Goal: Task Accomplishment & Management: Manage account settings

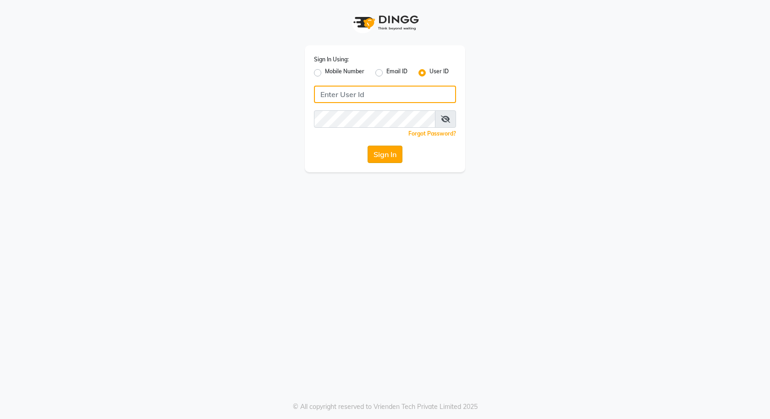
type input "e3591-01"
click at [384, 153] on button "Sign In" at bounding box center [385, 154] width 35 height 17
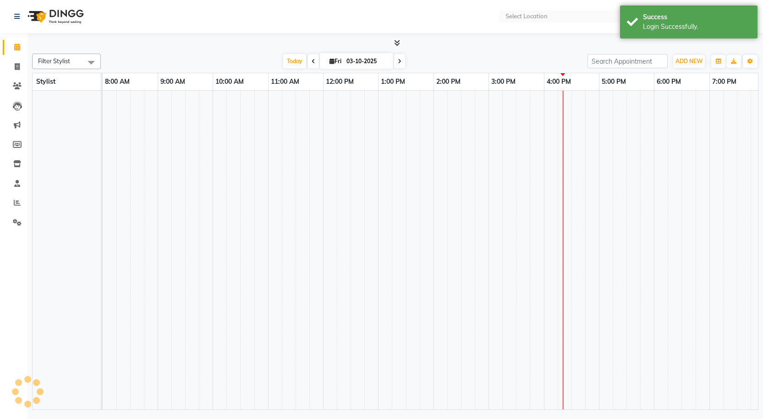
select select "en"
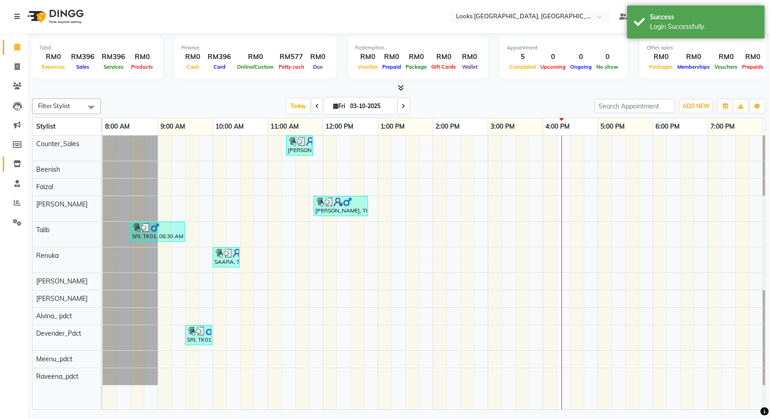
click at [8, 160] on link "Inventory" at bounding box center [14, 164] width 22 height 15
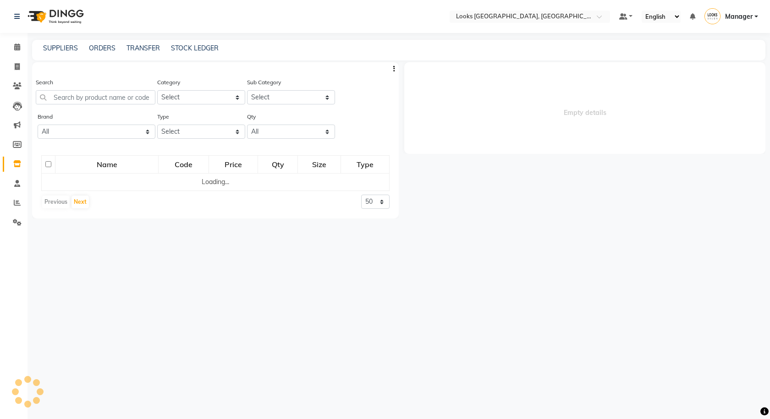
select select
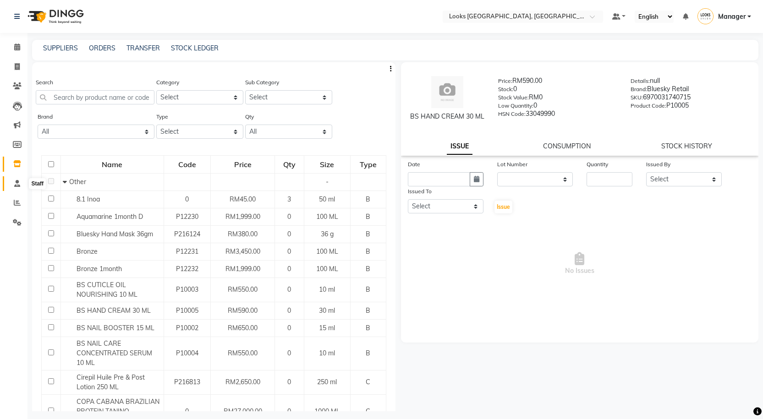
click at [15, 184] on icon at bounding box center [17, 183] width 6 height 7
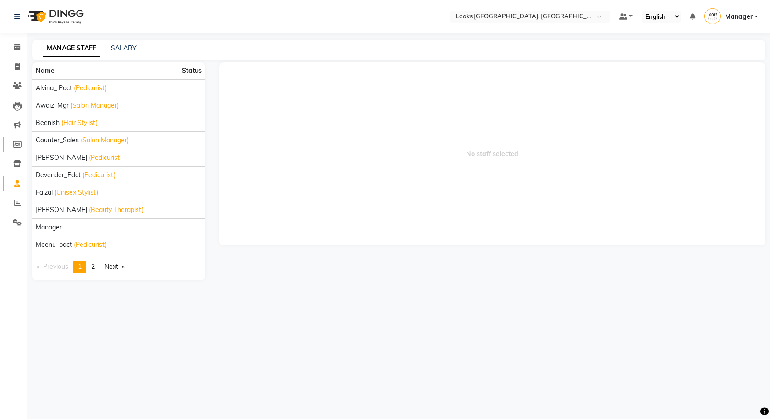
click at [18, 138] on link "Members" at bounding box center [14, 145] width 22 height 15
select select
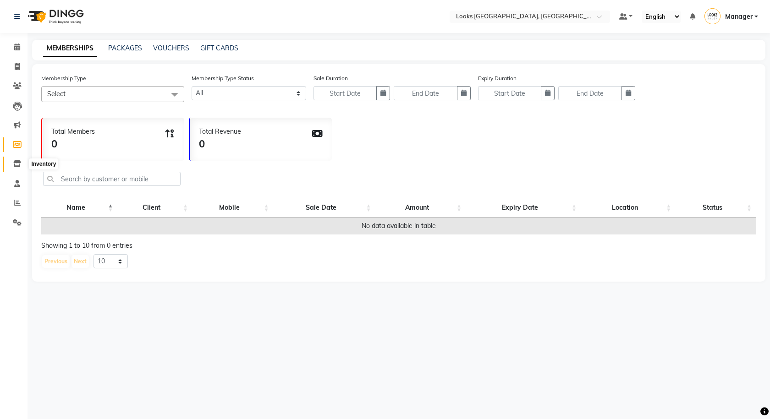
click at [11, 160] on span at bounding box center [17, 164] width 16 height 11
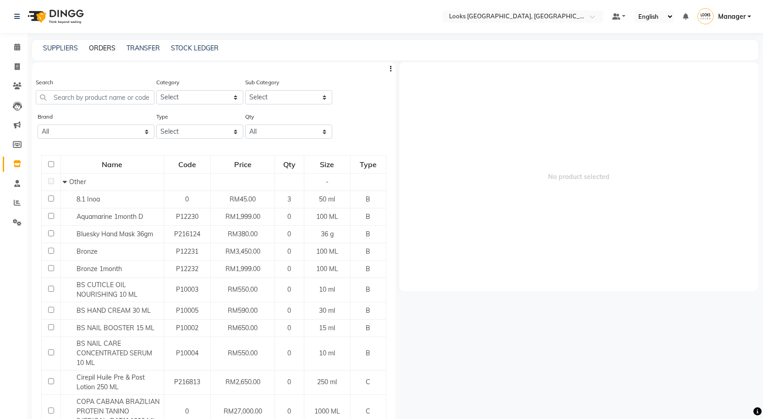
click at [94, 47] on link "ORDERS" at bounding box center [102, 48] width 27 height 8
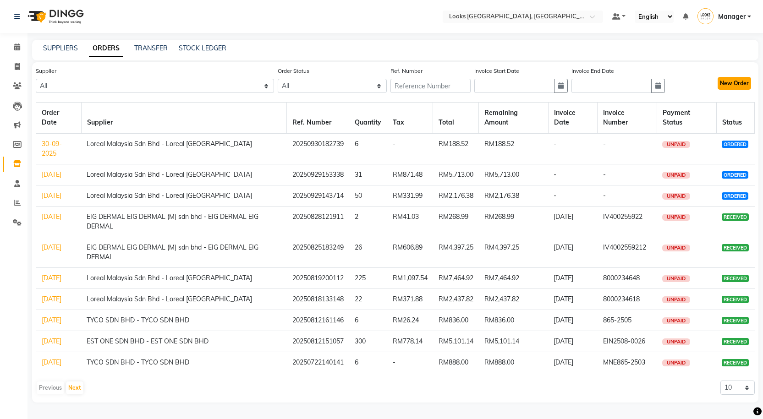
click at [733, 86] on button "New Order" at bounding box center [734, 83] width 33 height 13
select select "true"
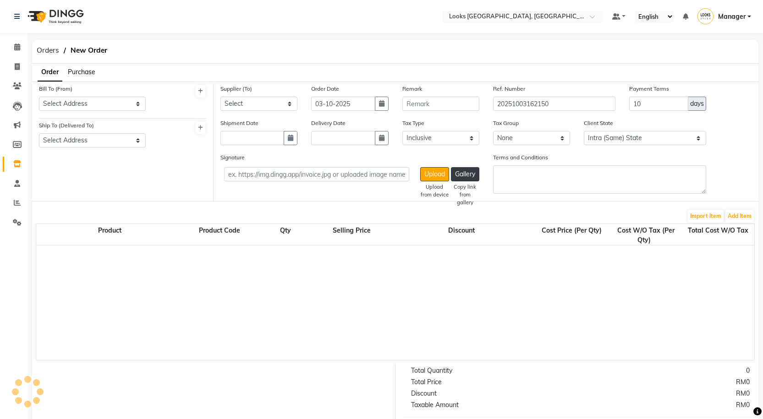
select select "3650"
click at [129, 113] on div "Bill To (From) Select Address [STREET_ADDRESS]" at bounding box center [92, 101] width 121 height 34
click at [100, 110] on select "Select Address [STREET_ADDRESS]" at bounding box center [92, 104] width 107 height 14
select select "1370"
click at [39, 97] on select "Select Address [STREET_ADDRESS]" at bounding box center [92, 104] width 107 height 14
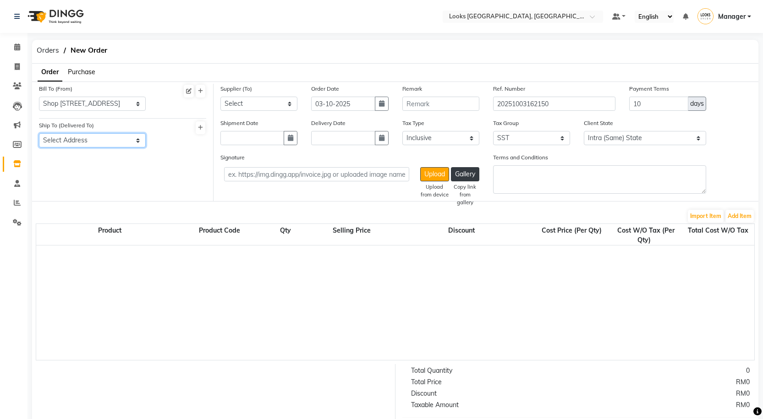
click at [94, 140] on select "Select Address [STREET_ADDRESS]" at bounding box center [92, 140] width 107 height 14
select select "1371"
click at [39, 133] on select "Select Address [STREET_ADDRESS]" at bounding box center [92, 140] width 107 height 14
click at [254, 116] on div "Supplier (To) Select Loreal Malaysia Sdn Bhd - Loreal Malaysia EIG DERMAL EIG D…" at bounding box center [259, 101] width 91 height 34
click at [254, 112] on div "Supplier (To) Select Loreal Malaysia Sdn Bhd - Loreal Malaysia EIG DERMAL EIG D…" at bounding box center [259, 101] width 91 height 34
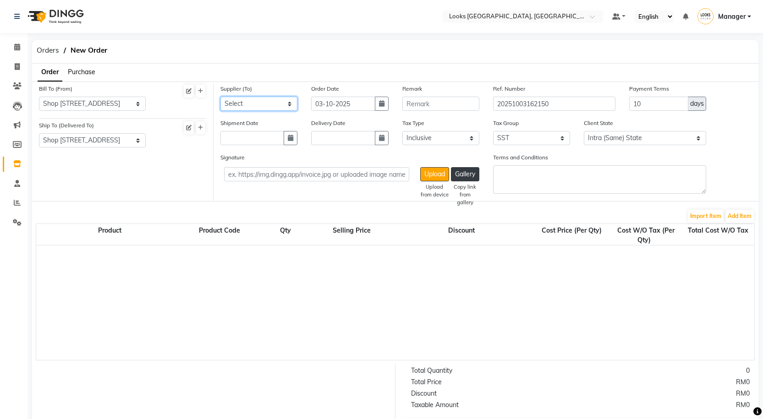
click at [253, 105] on select "Select Loreal Malaysia Sdn Bhd - Loreal Malaysia EIG DERMAL EIG DERMAL (M) sdn …" at bounding box center [259, 104] width 77 height 14
select select "4039"
click at [221, 97] on select "Select Loreal Malaysia Sdn Bhd - Loreal Malaysia EIG DERMAL EIG DERMAL (M) sdn …" at bounding box center [259, 104] width 77 height 14
click at [378, 102] on button "button" at bounding box center [382, 104] width 14 height 14
select select "10"
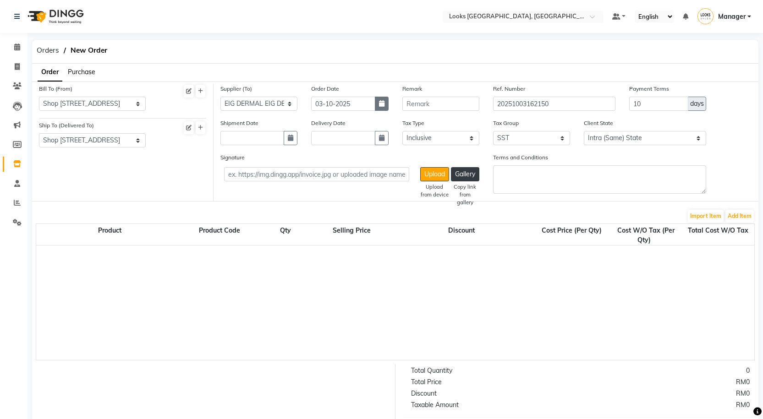
select select "2025"
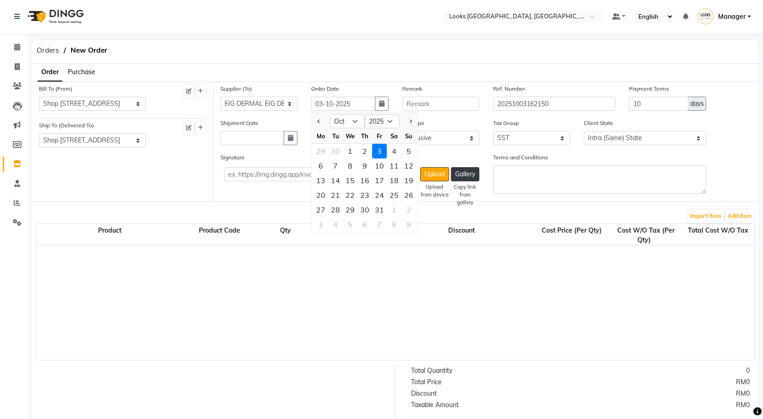
click at [314, 126] on div at bounding box center [321, 121] width 18 height 15
click at [318, 126] on button "Previous month" at bounding box center [319, 121] width 8 height 15
select select "9"
click at [394, 193] on div "27" at bounding box center [394, 195] width 15 height 15
type input "27-09-2025"
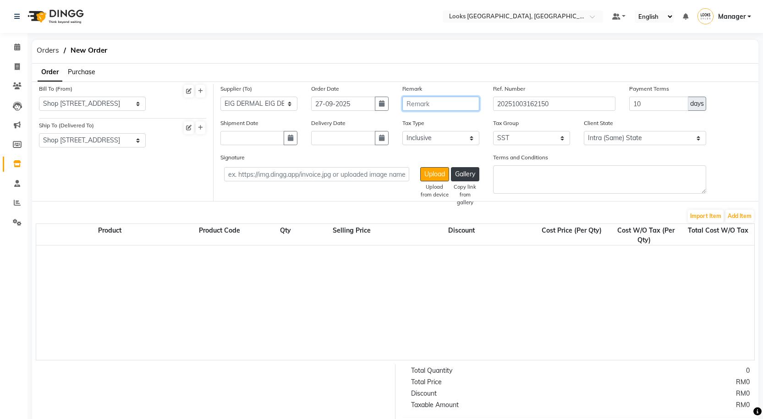
click at [423, 101] on input "text" at bounding box center [441, 104] width 77 height 14
type input "d"
type input "DRRMALOGICA"
click at [283, 138] on input "text" at bounding box center [253, 138] width 64 height 14
select select "10"
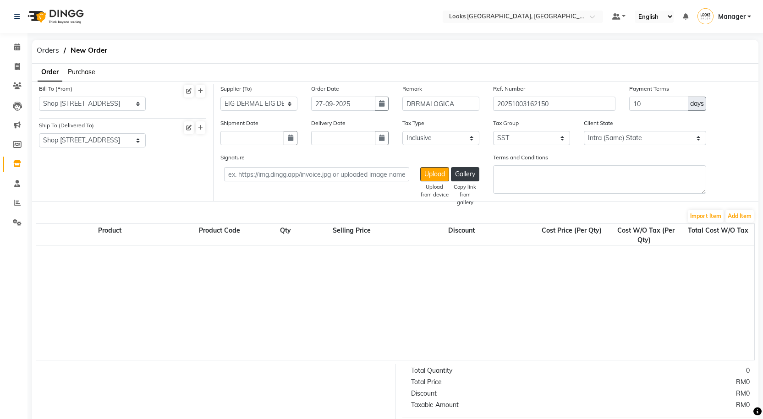
select select "2025"
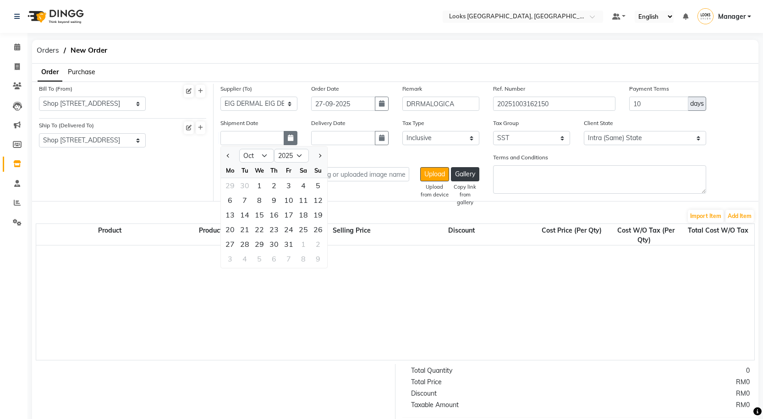
click at [286, 138] on button "button" at bounding box center [291, 138] width 14 height 14
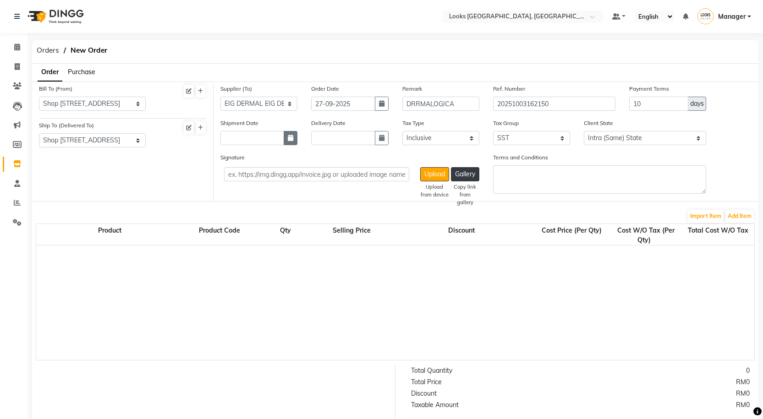
click at [286, 138] on button "button" at bounding box center [291, 138] width 14 height 14
select select "10"
select select "2025"
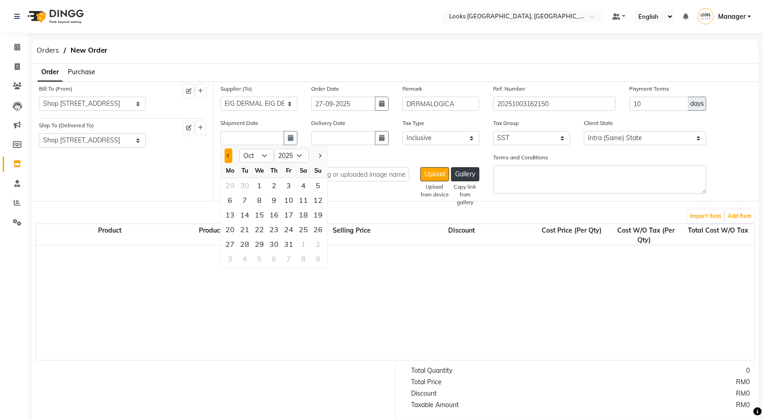
click at [228, 159] on button "Previous month" at bounding box center [229, 156] width 8 height 15
select select "9"
click at [298, 232] on div "27" at bounding box center [303, 229] width 15 height 15
type input "27-09-2025"
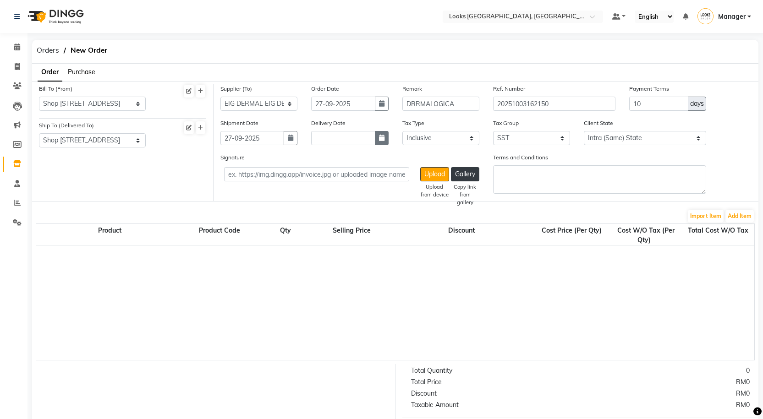
click at [381, 136] on icon "button" at bounding box center [382, 138] width 6 height 6
select select "10"
select select "2025"
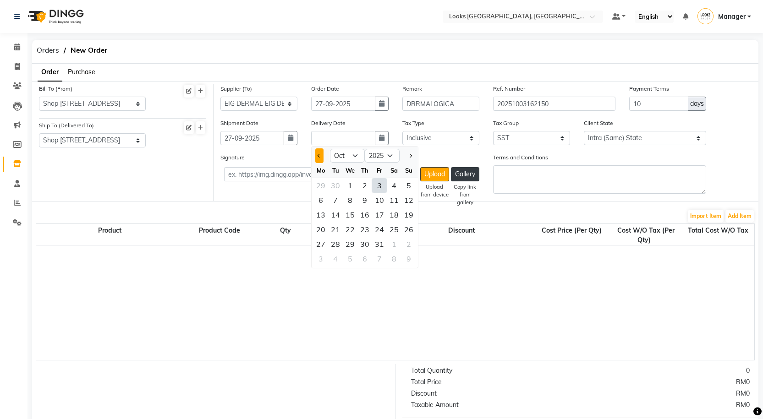
click at [320, 156] on span "Previous month" at bounding box center [320, 156] width 4 height 4
select select "9"
click at [393, 231] on div "27" at bounding box center [394, 229] width 15 height 15
type input "27-09-2025"
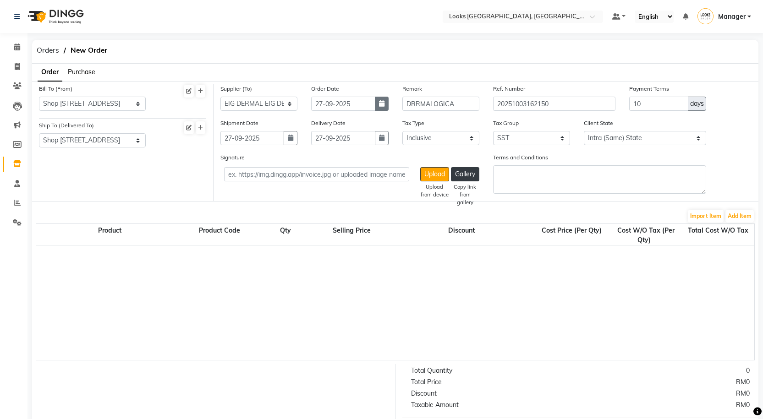
click at [378, 102] on button "button" at bounding box center [382, 104] width 14 height 14
select select "9"
select select "2025"
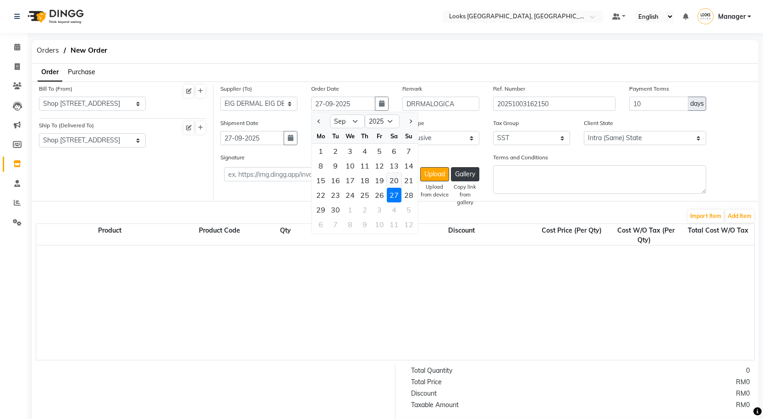
click at [397, 182] on div "20" at bounding box center [394, 180] width 15 height 15
type input "20-09-2025"
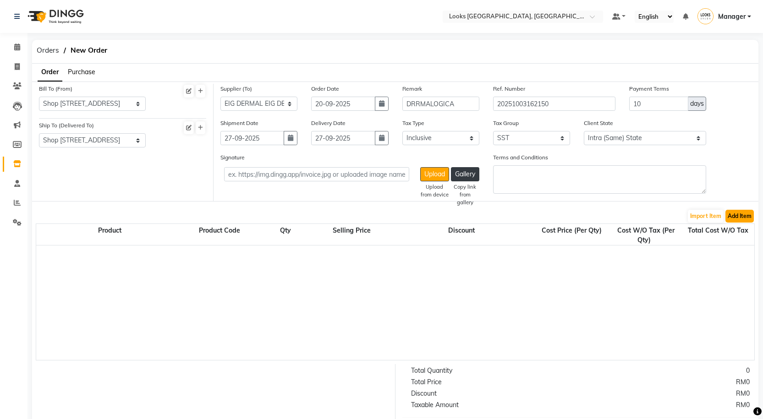
click at [750, 218] on button "Add Item" at bounding box center [740, 216] width 28 height 13
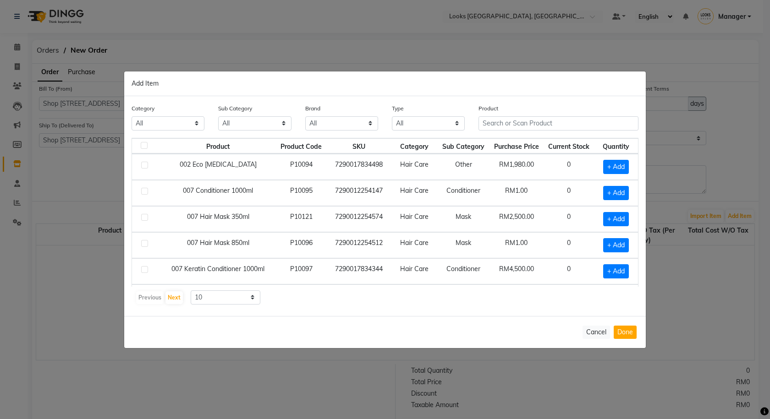
click at [237, 306] on div "Category All Skin Personal Care Hair Threading Loreal Bio Top Cons. Bio Top Ret…" at bounding box center [385, 206] width 522 height 220
click at [236, 298] on select "10 50 100" at bounding box center [226, 298] width 70 height 14
select select "100"
click at [191, 291] on select "10 50 100" at bounding box center [226, 298] width 70 height 14
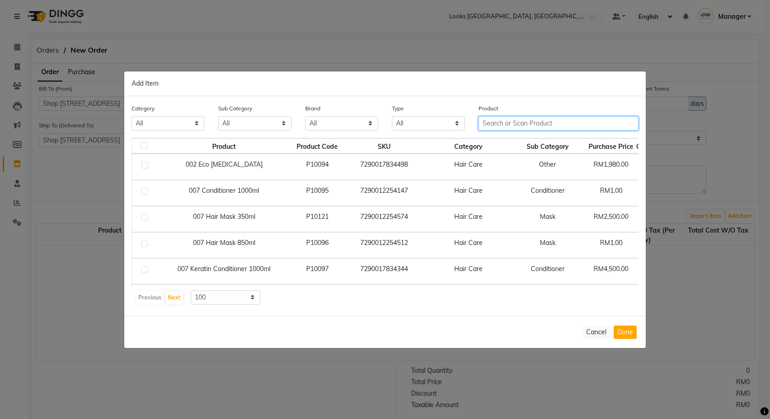
click at [541, 122] on input "text" at bounding box center [559, 123] width 160 height 14
type input "3016512"
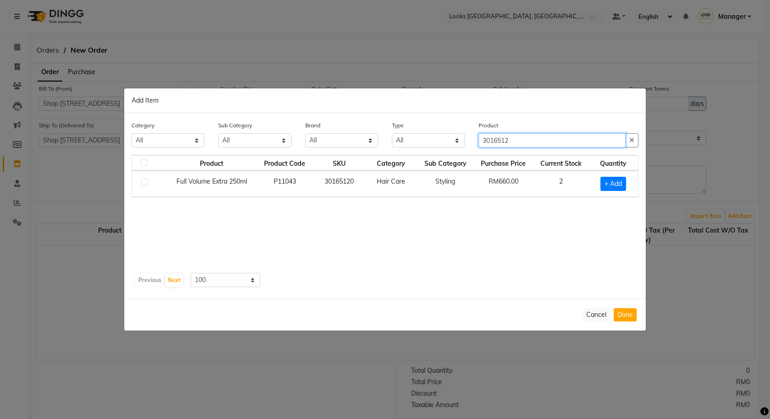
drag, startPoint x: 511, startPoint y: 134, endPoint x: 444, endPoint y: 145, distance: 67.8
click at [444, 145] on div "Category All Skin Personal Care Hair Threading Loreal Bio Top Cons. Bio Top Ret…" at bounding box center [385, 138] width 521 height 34
type input "66615102078"
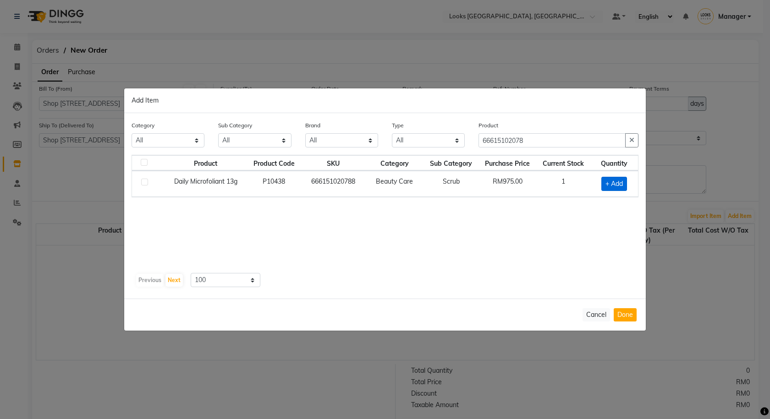
click at [626, 182] on span "+ Add" at bounding box center [614, 184] width 26 height 14
checkbox input "true"
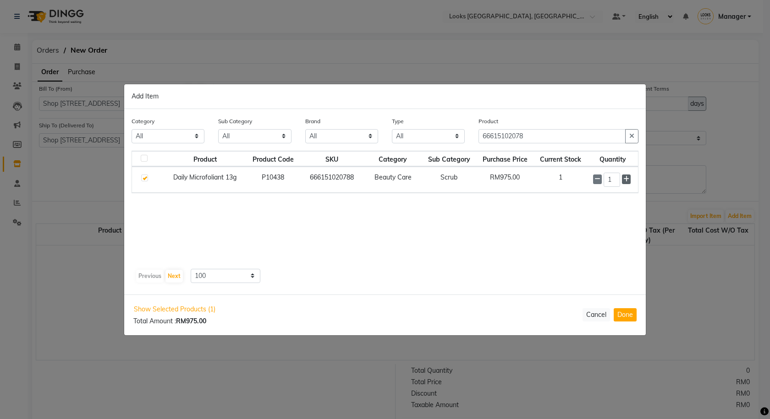
click at [629, 184] on span at bounding box center [626, 180] width 9 height 10
click at [627, 181] on icon at bounding box center [626, 179] width 6 height 6
type input "3"
click at [633, 133] on icon "button" at bounding box center [631, 136] width 5 height 6
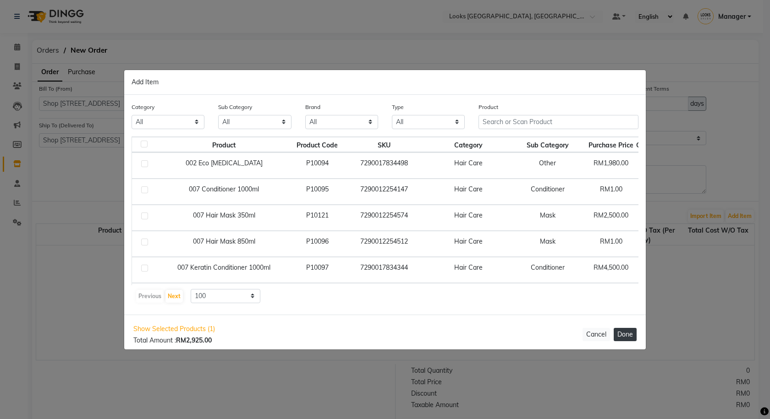
click at [632, 340] on button "Done" at bounding box center [625, 334] width 23 height 13
select select "3645"
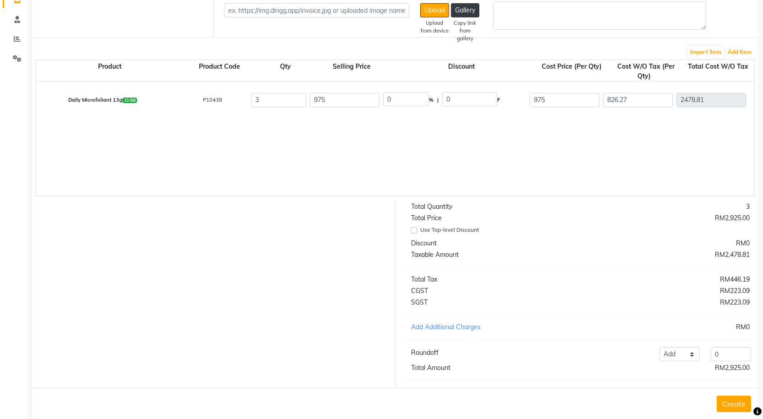
scroll to position [187, 0]
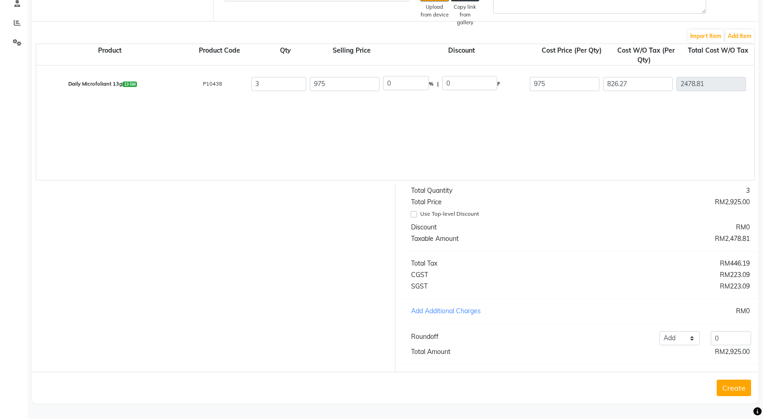
click at [739, 384] on button "Create" at bounding box center [734, 388] width 34 height 17
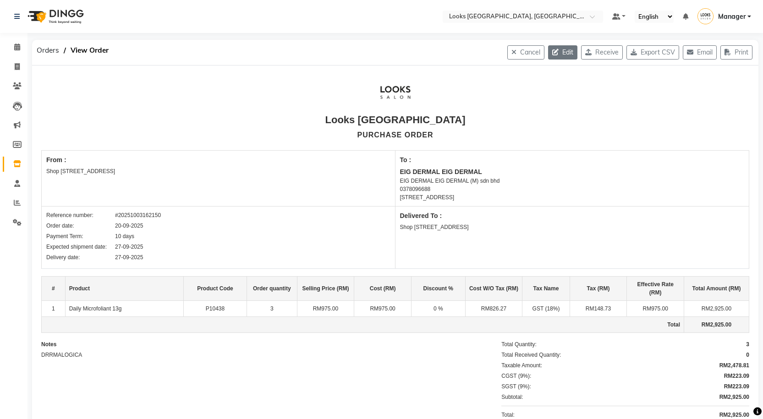
click at [556, 55] on button "Edit" at bounding box center [562, 52] width 29 height 14
select select "1370"
select select "1371"
select select "4039"
select select "true"
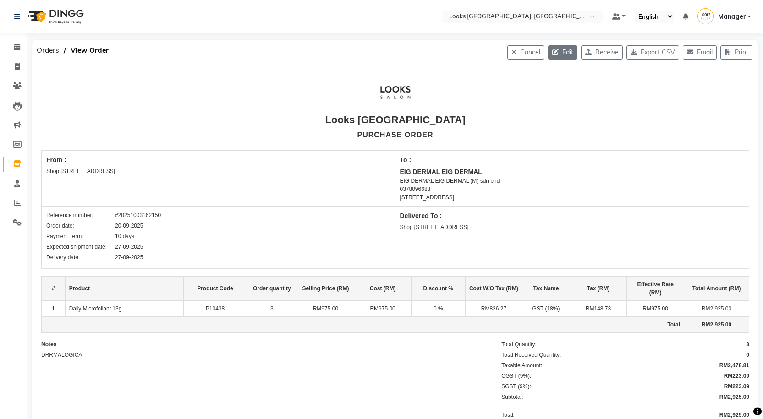
select select "3645"
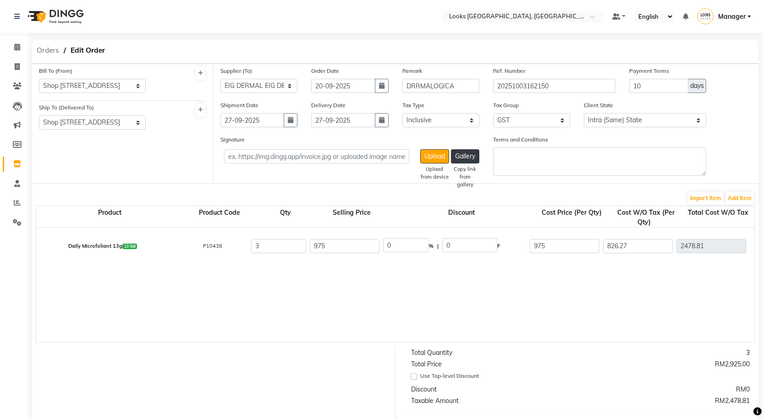
click at [39, 48] on span "Orders" at bounding box center [48, 50] width 32 height 17
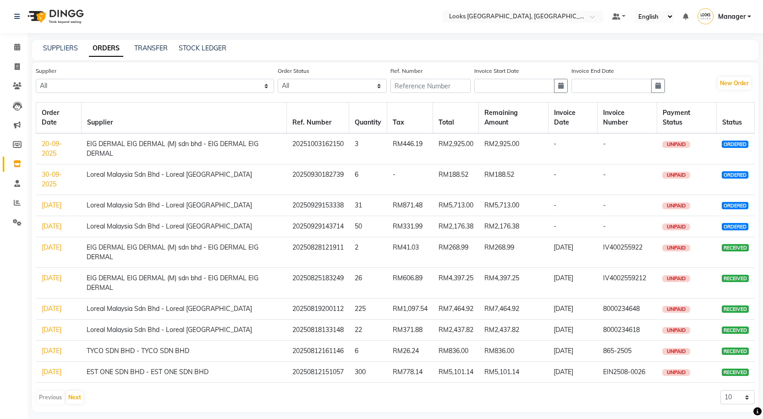
click at [49, 148] on link "20-09-2025" at bounding box center [52, 149] width 20 height 18
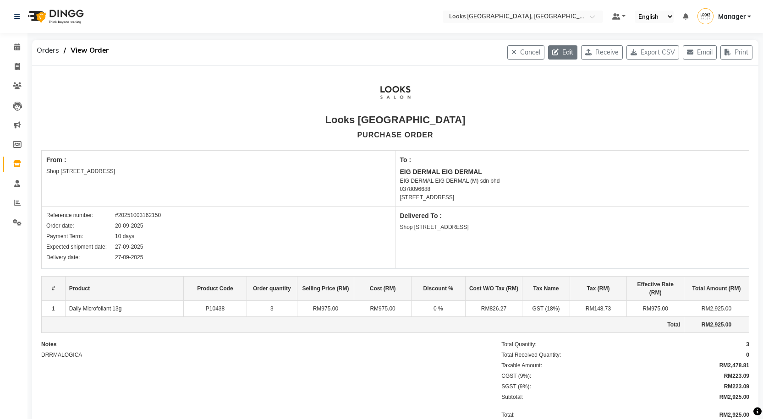
click at [554, 58] on button "Edit" at bounding box center [562, 52] width 29 height 14
select select "1370"
select select "1371"
select select "4039"
select select "true"
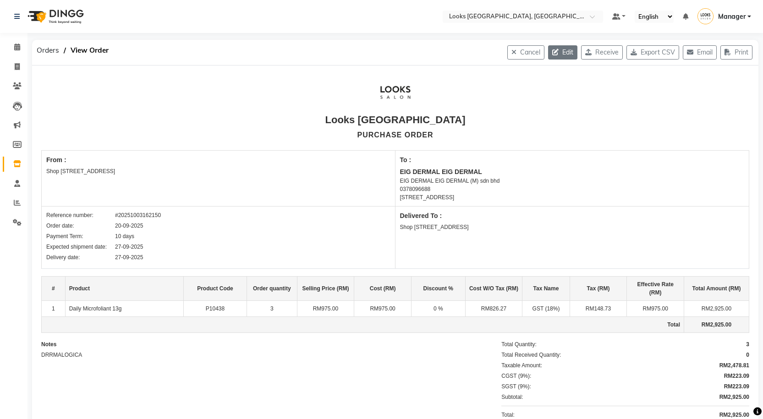
select select "3645"
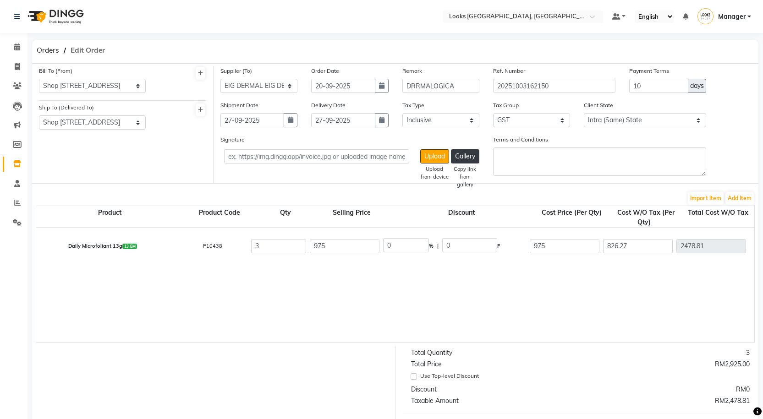
click at [76, 49] on span "Edit Order" at bounding box center [88, 50] width 44 height 17
click at [739, 196] on button "Add Item" at bounding box center [740, 198] width 28 height 13
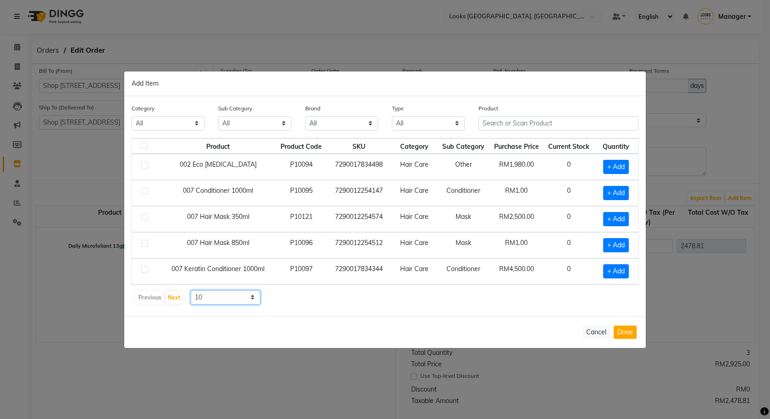
click at [231, 301] on select "10 50 100" at bounding box center [226, 298] width 70 height 14
select select "100"
click at [191, 291] on select "10 50 100" at bounding box center [226, 298] width 70 height 14
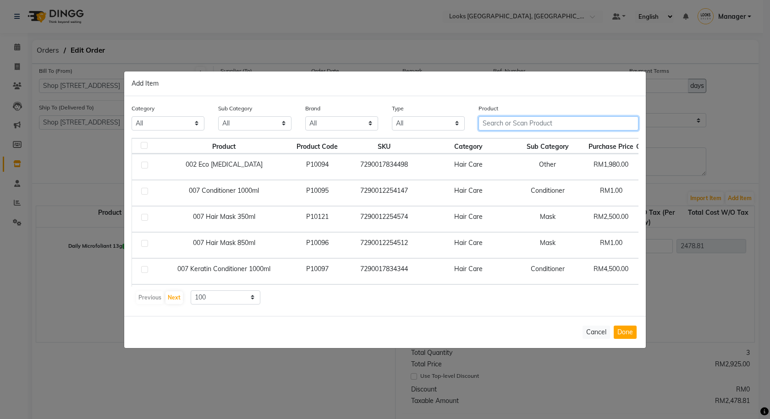
click at [525, 120] on input "text" at bounding box center [559, 123] width 160 height 14
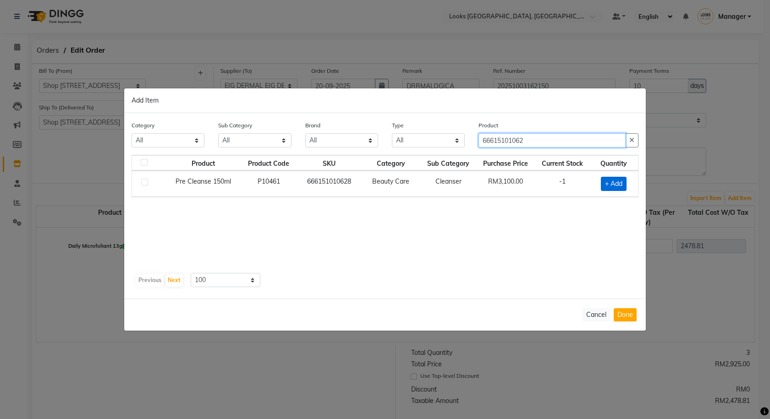
type input "66615101062"
click at [614, 188] on span "+ Add" at bounding box center [614, 184] width 26 height 14
checkbox input "true"
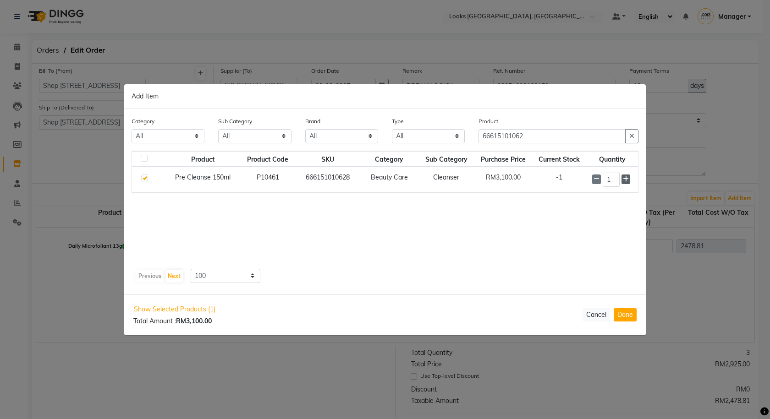
click at [625, 183] on span at bounding box center [626, 180] width 9 height 10
type input "3"
click at [629, 136] on button "button" at bounding box center [631, 137] width 13 height 14
type input "66615103085"
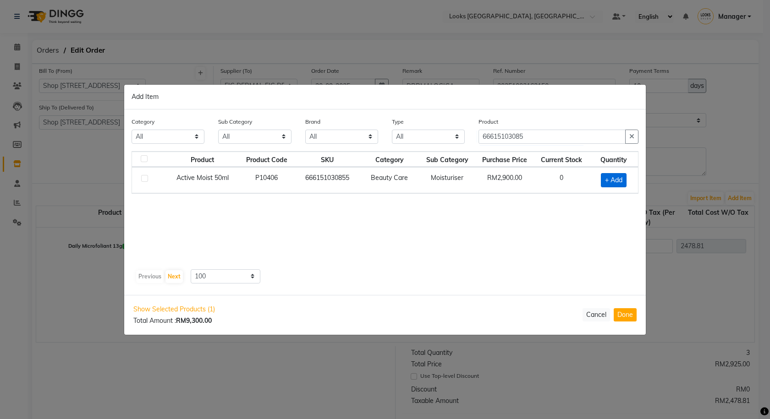
click at [622, 185] on span "+ Add" at bounding box center [614, 180] width 26 height 14
checkbox input "true"
click at [628, 180] on icon at bounding box center [626, 179] width 6 height 6
type input "2"
click at [635, 136] on button "button" at bounding box center [631, 137] width 13 height 14
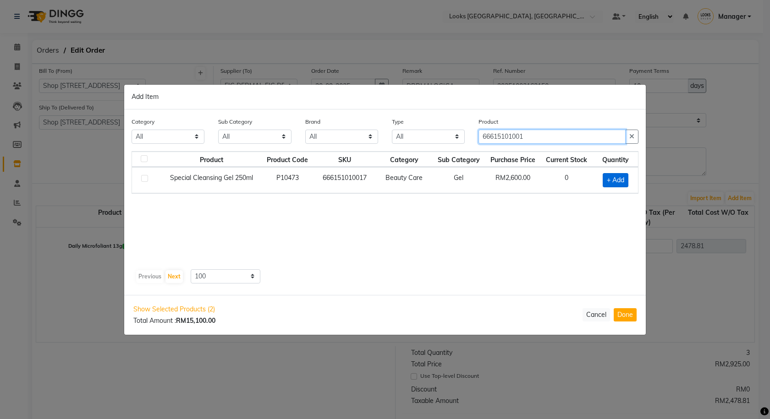
type input "66615101001"
click at [624, 176] on span "+ Add" at bounding box center [616, 180] width 26 height 14
checkbox input "true"
click at [624, 176] on span at bounding box center [627, 180] width 9 height 10
type input "2"
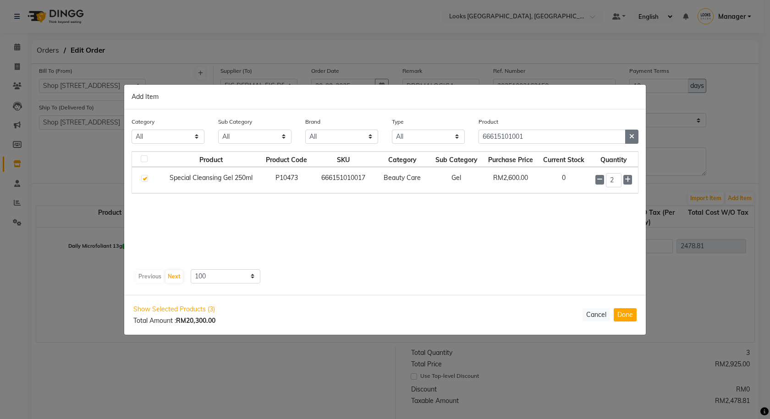
click at [630, 142] on button "button" at bounding box center [631, 137] width 13 height 14
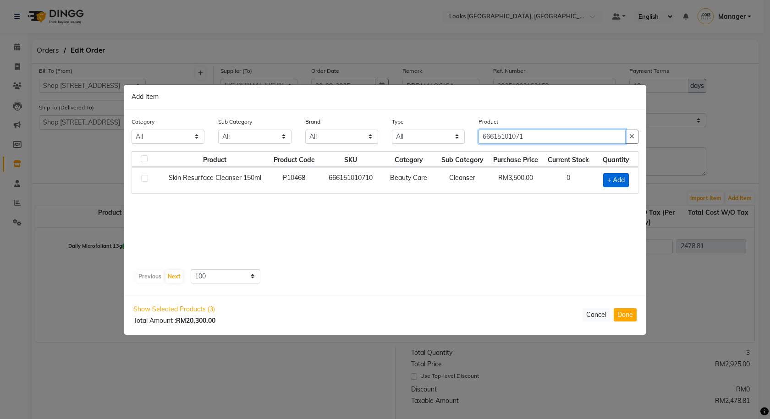
type input "66615101071"
click at [617, 179] on span "+ Add" at bounding box center [616, 180] width 26 height 14
checkbox input "true"
click at [630, 178] on icon at bounding box center [628, 179] width 6 height 6
type input "2"
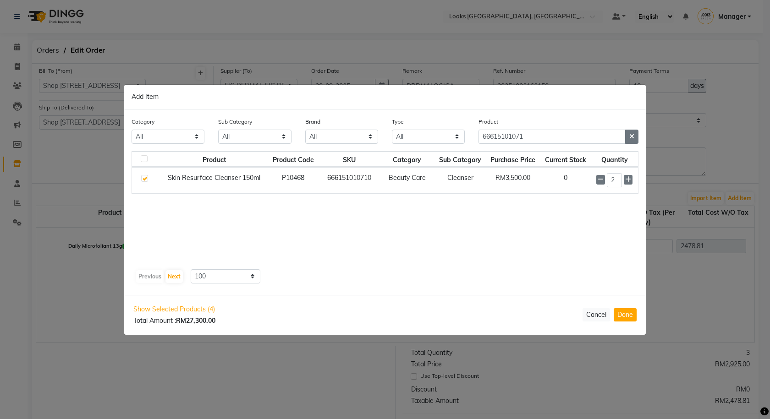
click at [636, 139] on button "button" at bounding box center [631, 137] width 13 height 14
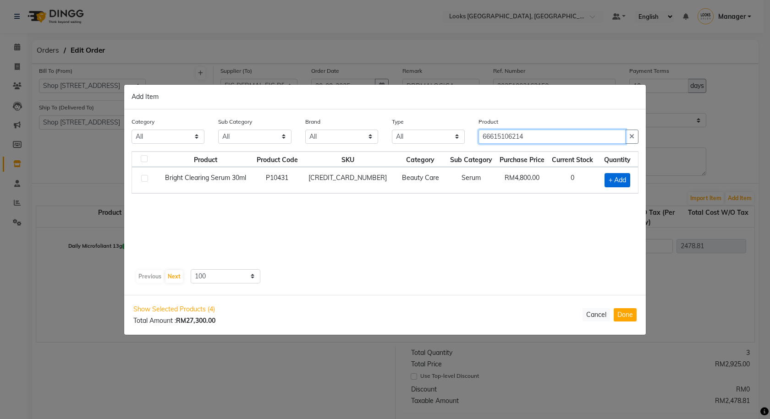
type input "66615106214"
click at [624, 178] on span "+ Add" at bounding box center [618, 180] width 26 height 14
checkbox input "true"
click at [629, 179] on icon at bounding box center [629, 179] width 6 height 6
type input "2"
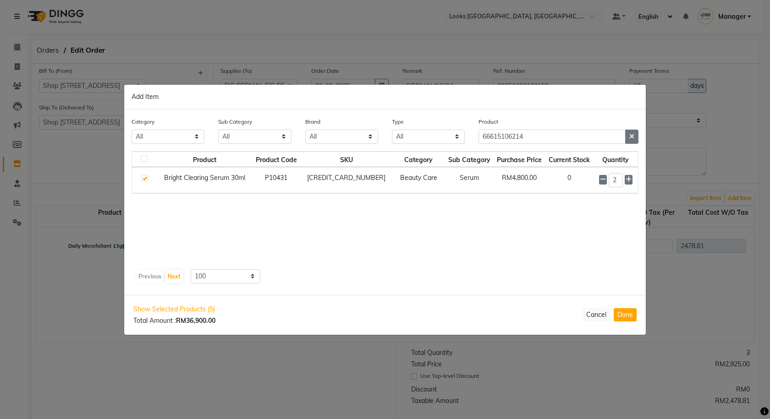
click at [633, 138] on icon "button" at bounding box center [631, 136] width 5 height 6
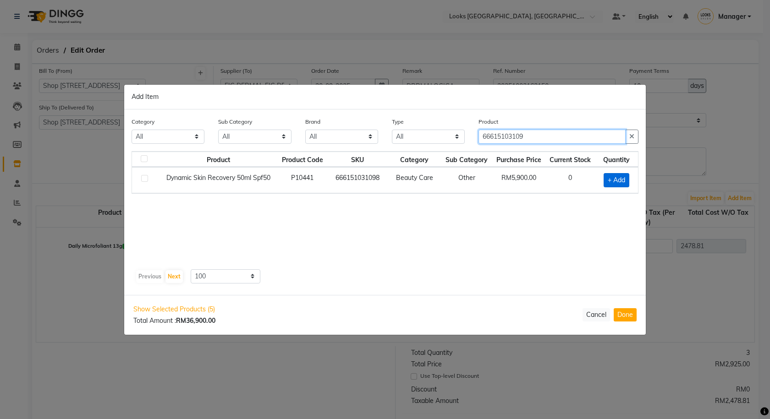
type input "66615103109"
click at [616, 178] on span "+ Add" at bounding box center [617, 180] width 26 height 14
checkbox input "true"
click at [627, 182] on icon at bounding box center [628, 179] width 6 height 6
type input "2"
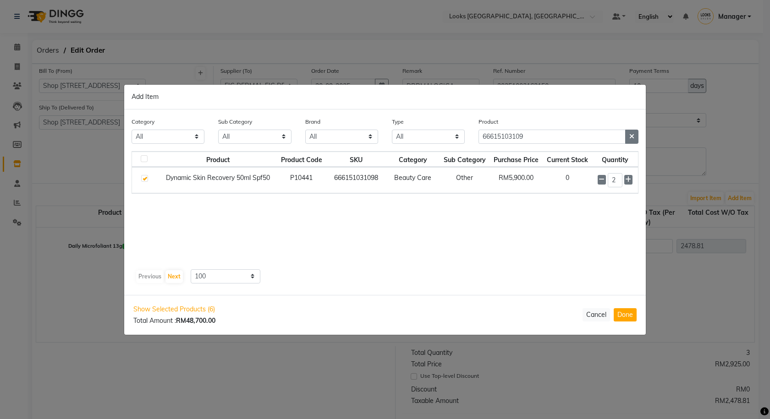
click at [631, 139] on icon "button" at bounding box center [631, 136] width 5 height 6
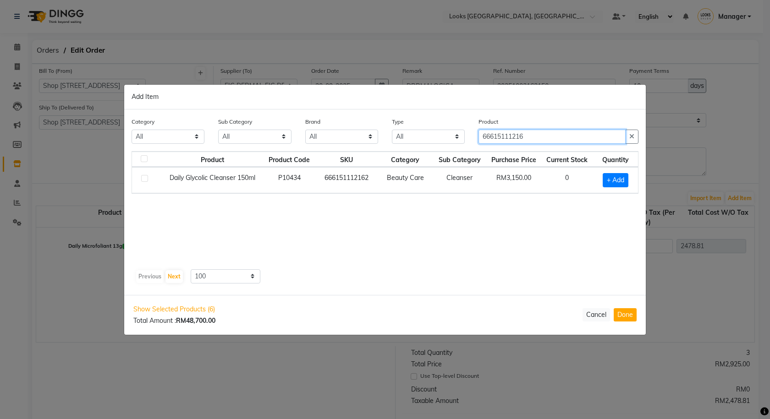
type input "66615111216"
click at [629, 177] on div "+ Add" at bounding box center [616, 180] width 34 height 14
click at [625, 176] on span "+ Add" at bounding box center [616, 180] width 26 height 14
checkbox input "true"
click at [629, 177] on icon at bounding box center [628, 179] width 6 height 6
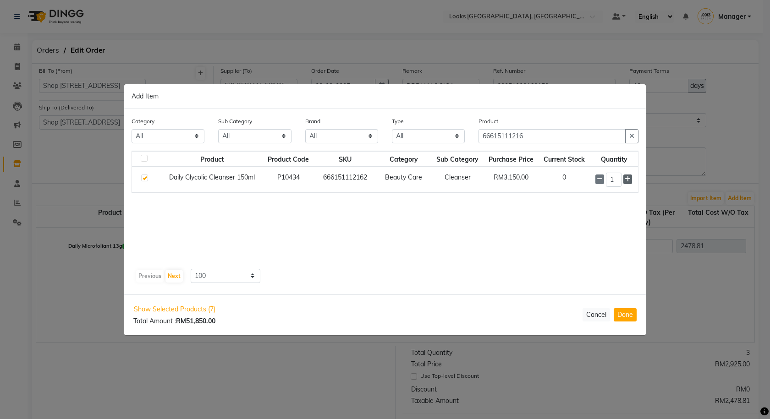
type input "2"
click at [636, 137] on button "button" at bounding box center [631, 137] width 13 height 14
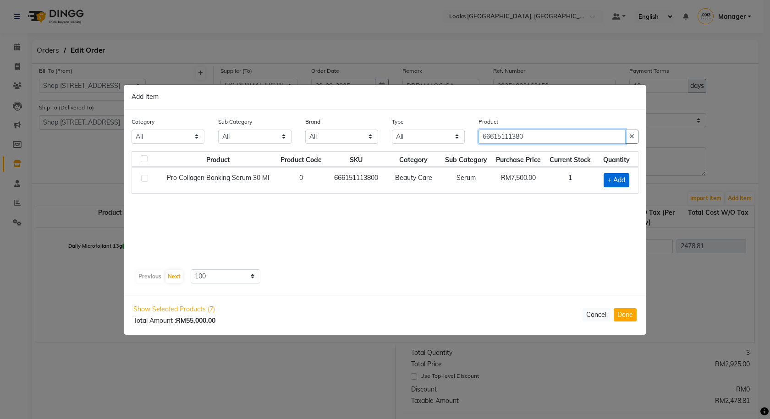
type input "66615111380"
click at [626, 179] on span "+ Add" at bounding box center [617, 180] width 26 height 14
checkbox input "true"
click at [626, 179] on icon at bounding box center [628, 179] width 6 height 6
type input "2"
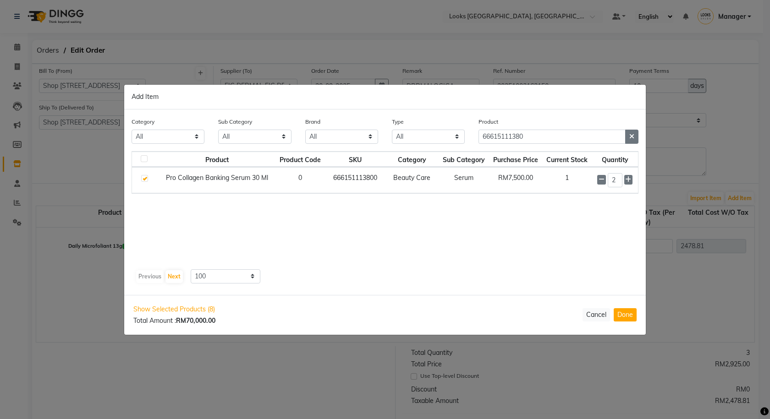
click at [634, 131] on button "button" at bounding box center [631, 137] width 13 height 14
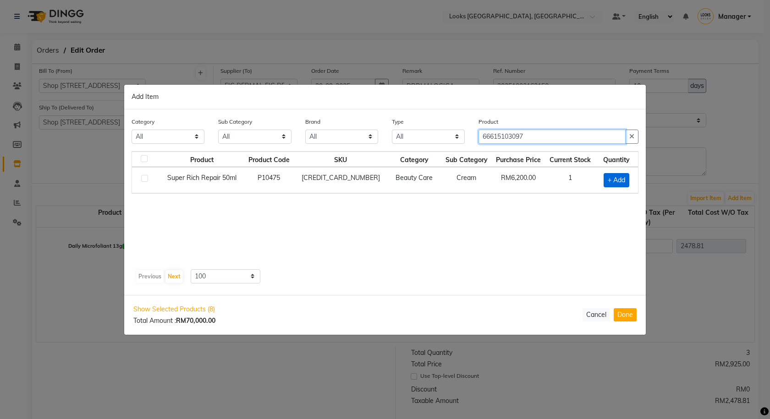
type input "66615103097"
click at [627, 182] on span "+ Add" at bounding box center [617, 180] width 26 height 14
checkbox input "true"
click at [630, 179] on span at bounding box center [628, 180] width 8 height 10
type input "2"
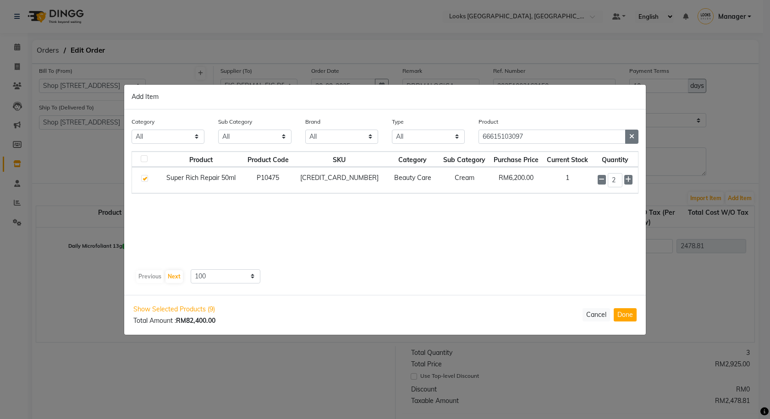
click at [633, 134] on icon "button" at bounding box center [631, 136] width 5 height 6
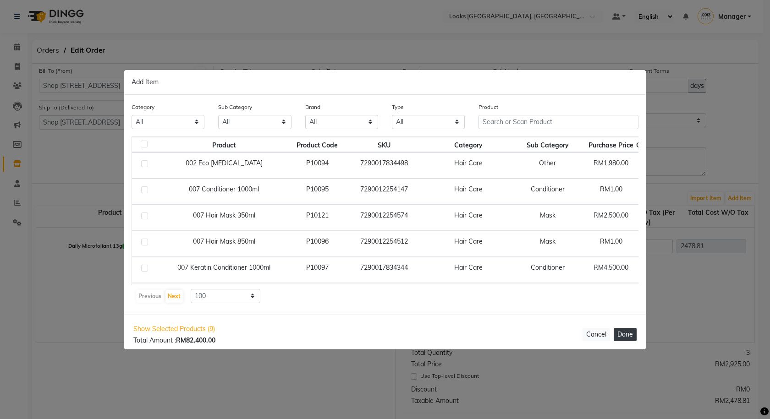
click at [634, 331] on button "Done" at bounding box center [625, 334] width 23 height 13
select select "3645"
select select "3874"
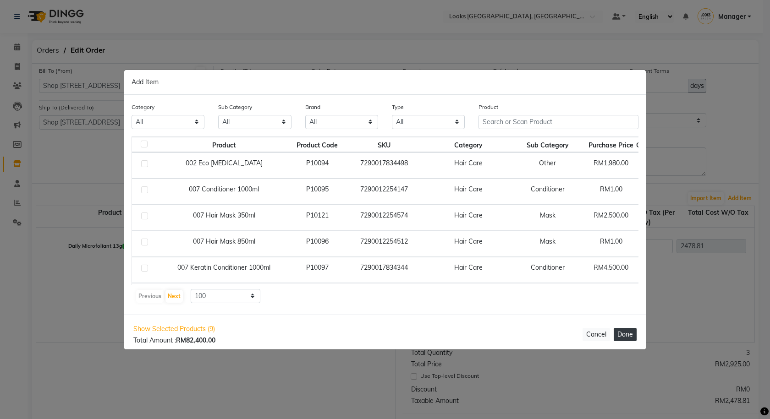
select select "3645"
select select "3874"
select select "3645"
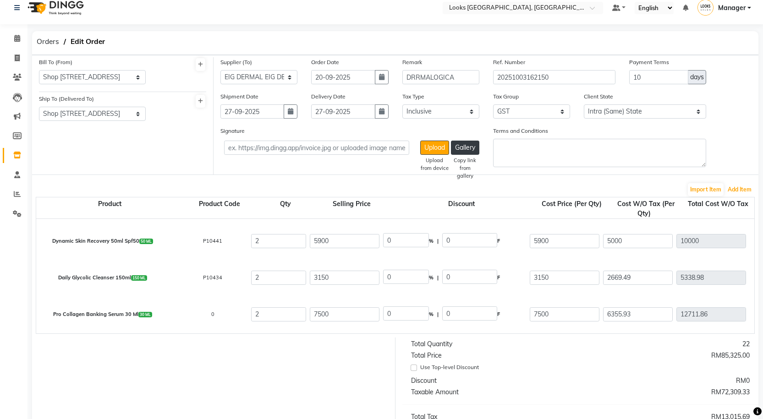
scroll to position [252, 0]
click at [744, 188] on button "Add Item" at bounding box center [740, 189] width 28 height 13
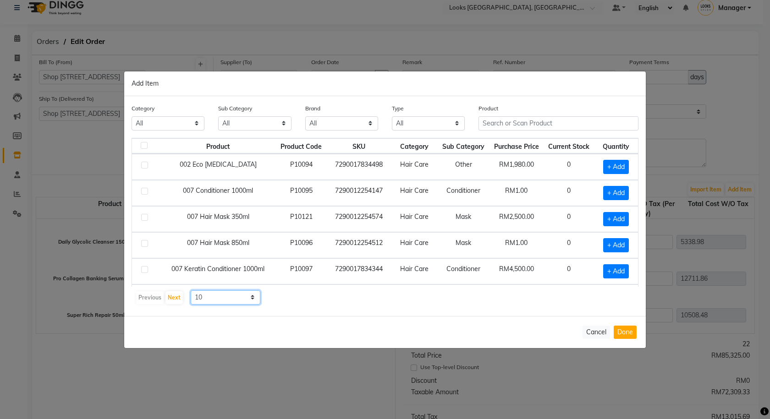
click at [231, 298] on select "10 50 100" at bounding box center [226, 298] width 70 height 14
select select "100"
click at [191, 291] on select "10 50 100" at bounding box center [226, 298] width 70 height 14
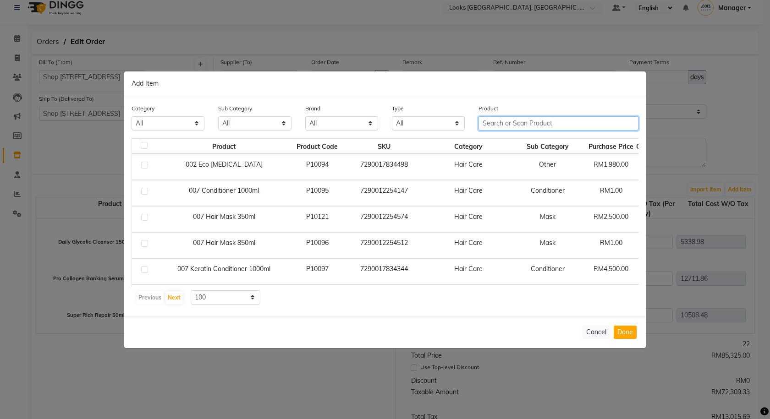
click at [529, 121] on input "text" at bounding box center [559, 123] width 160 height 14
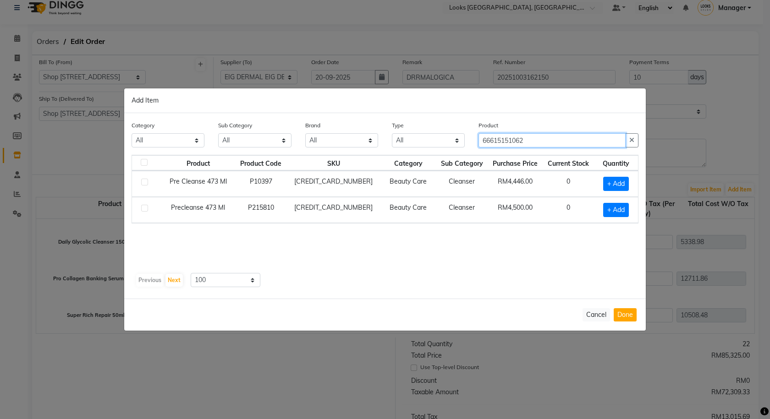
type input "66615151062"
click at [625, 179] on span "+ Add" at bounding box center [616, 184] width 26 height 14
checkbox input "true"
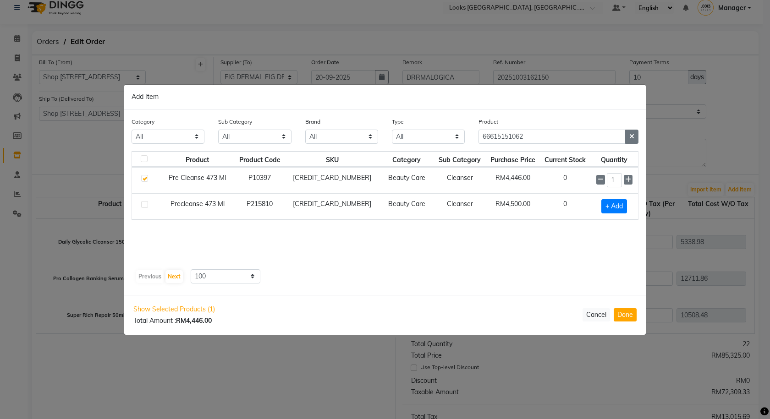
click at [629, 132] on button "button" at bounding box center [631, 137] width 13 height 14
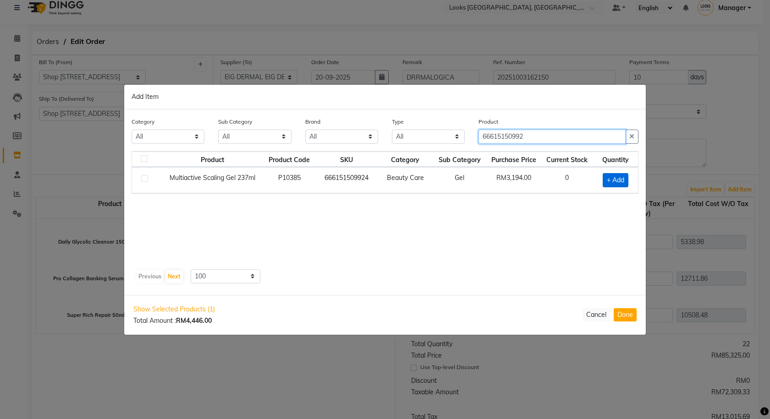
type input "66615150992"
click at [617, 178] on span "+ Add" at bounding box center [616, 180] width 26 height 14
checkbox input "true"
click at [631, 134] on icon "button" at bounding box center [631, 136] width 5 height 6
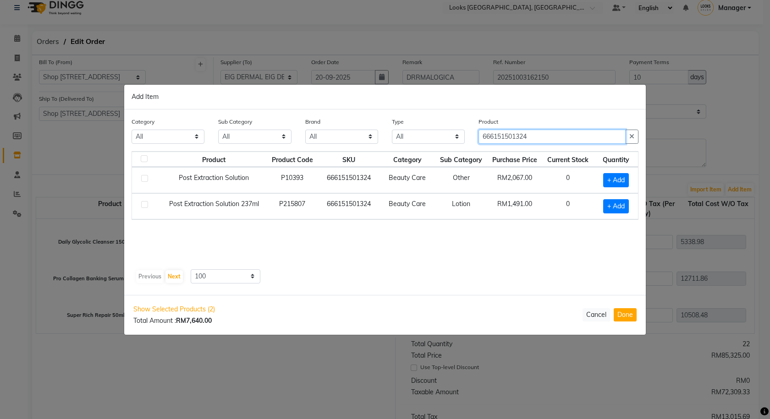
type input "666151501324"
click at [615, 202] on span "+ Add" at bounding box center [616, 206] width 26 height 14
checkbox input "true"
click at [632, 141] on button "button" at bounding box center [631, 137] width 13 height 14
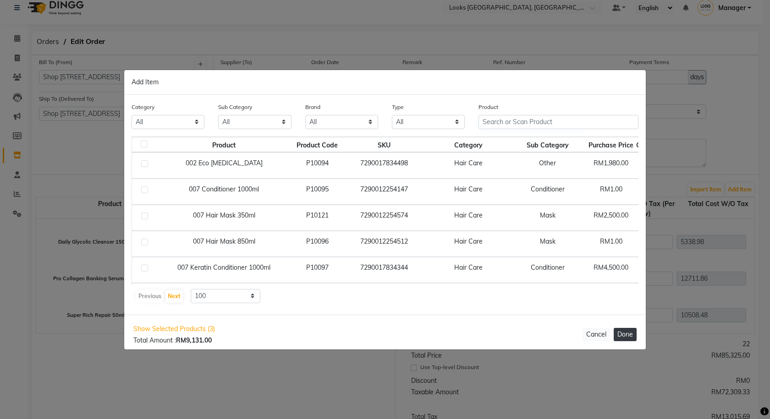
click at [631, 336] on button "Done" at bounding box center [625, 334] width 23 height 13
select select "3645"
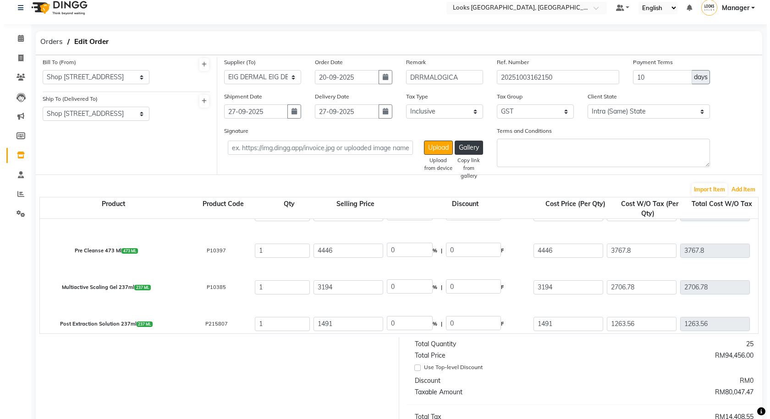
scroll to position [362, 0]
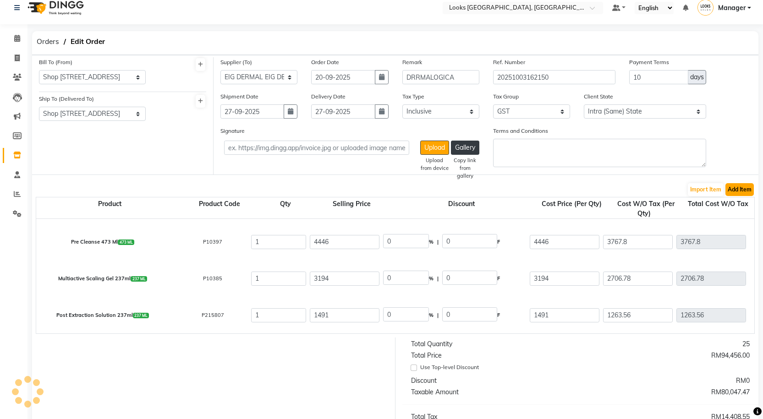
click at [742, 190] on button "Add Item" at bounding box center [740, 189] width 28 height 13
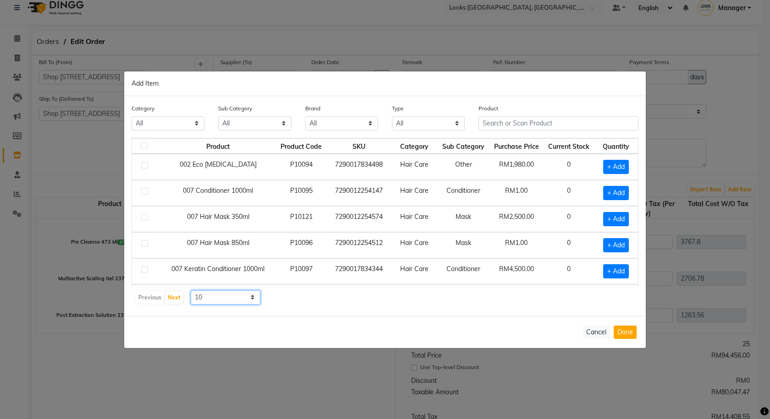
click at [204, 303] on select "10 50 100" at bounding box center [226, 298] width 70 height 14
select select "100"
click at [191, 291] on select "10 50 100" at bounding box center [226, 298] width 70 height 14
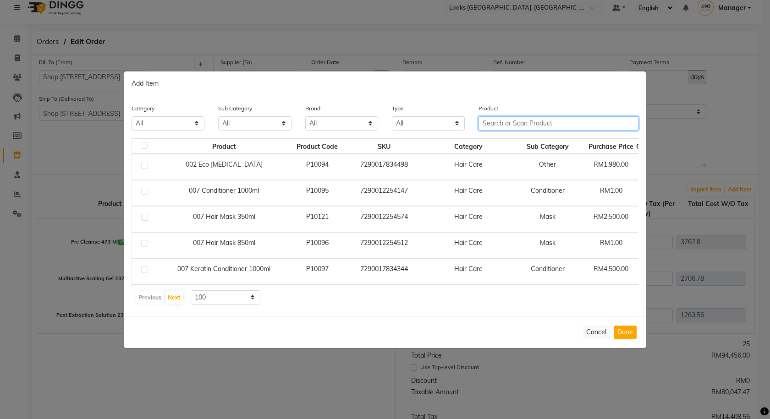
click at [564, 126] on input "text" at bounding box center [559, 123] width 160 height 14
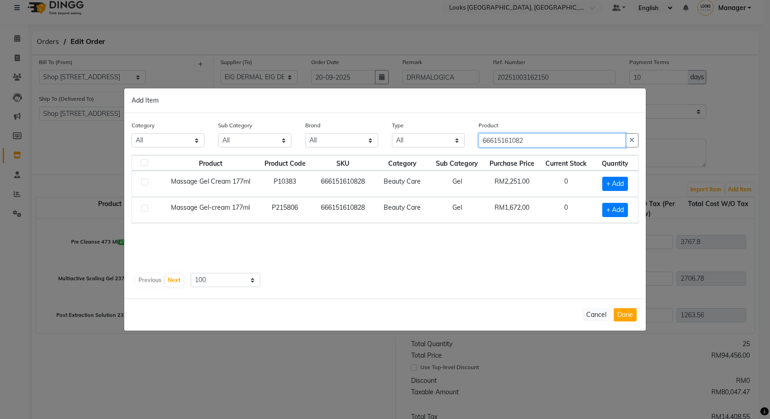
type input "66615161082"
click at [611, 185] on span "+ Add" at bounding box center [615, 184] width 26 height 14
checkbox input "true"
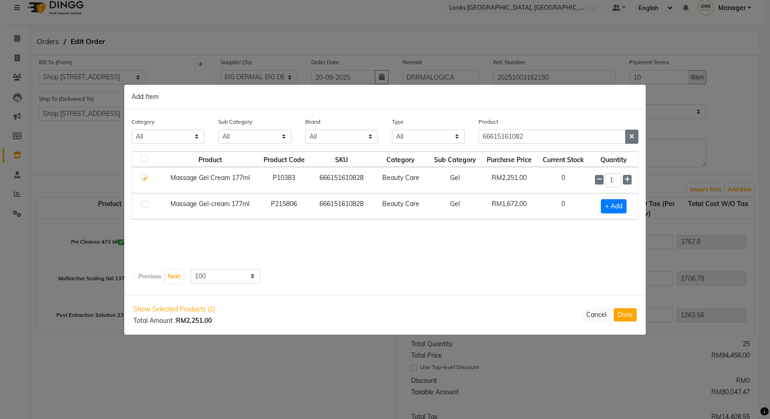
click at [636, 132] on button "button" at bounding box center [631, 137] width 13 height 14
type input "66615162066"
click at [619, 200] on span "+ Add" at bounding box center [615, 206] width 26 height 14
checkbox input "true"
click at [626, 134] on button "button" at bounding box center [631, 136] width 13 height 14
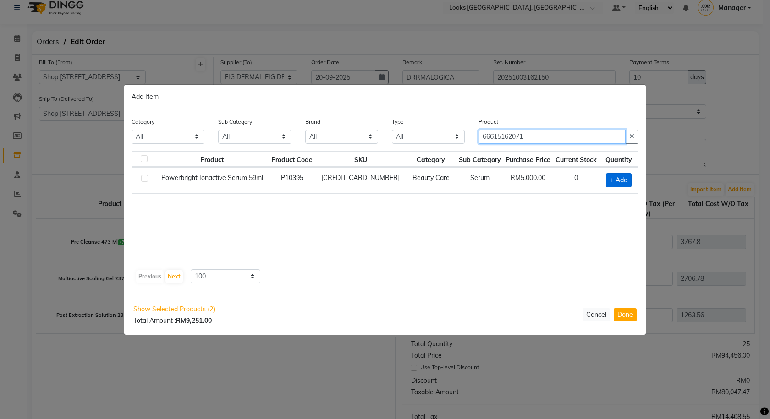
type input "66615162071"
click at [618, 183] on span "+ Add" at bounding box center [619, 180] width 26 height 14
checkbox input "true"
click at [632, 136] on icon "button" at bounding box center [631, 136] width 5 height 6
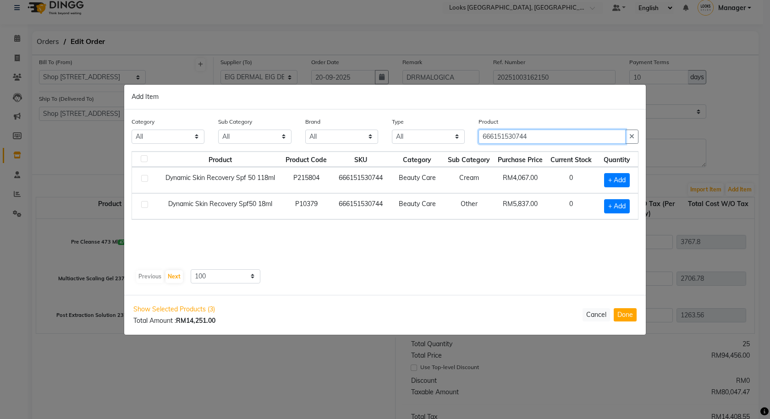
type input "666151530744"
click at [616, 177] on span "+ Add" at bounding box center [617, 180] width 26 height 14
checkbox input "true"
click at [632, 135] on icon "button" at bounding box center [631, 136] width 5 height 6
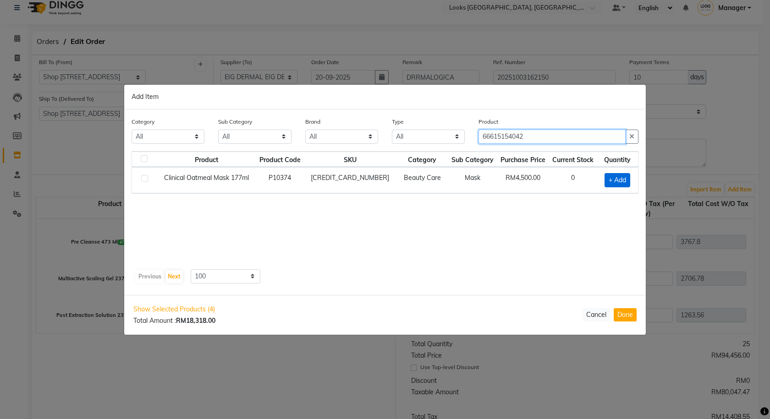
type input "66615154042"
click at [624, 178] on span "+ Add" at bounding box center [618, 180] width 26 height 14
checkbox input "true"
click at [628, 134] on button "button" at bounding box center [631, 137] width 13 height 14
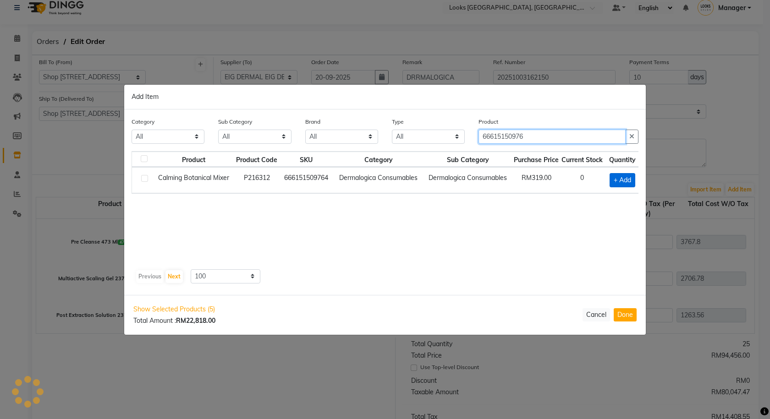
type input "66615150976"
click at [630, 174] on span "+ Add" at bounding box center [623, 180] width 26 height 14
checkbox input "true"
click at [634, 136] on icon "button" at bounding box center [631, 136] width 5 height 6
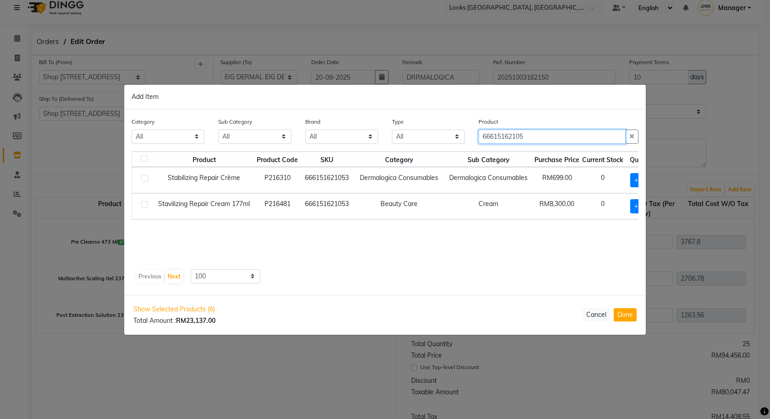
type input "66615162105"
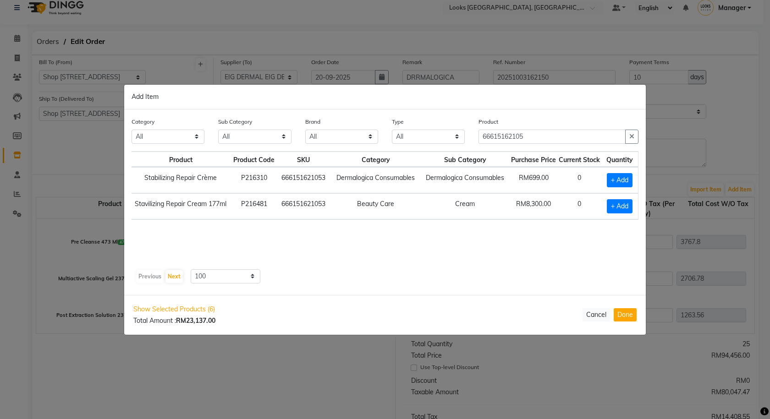
scroll to position [0, 31]
click at [618, 180] on span "+ Add" at bounding box center [620, 180] width 26 height 14
checkbox input "true"
click at [625, 135] on button "button" at bounding box center [631, 137] width 13 height 14
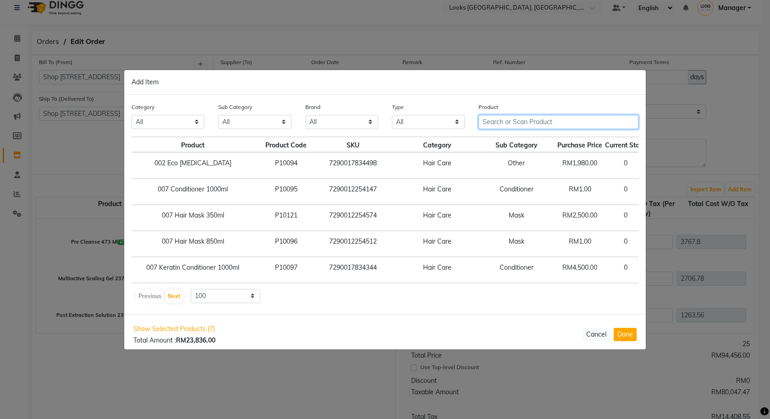
scroll to position [0, 25]
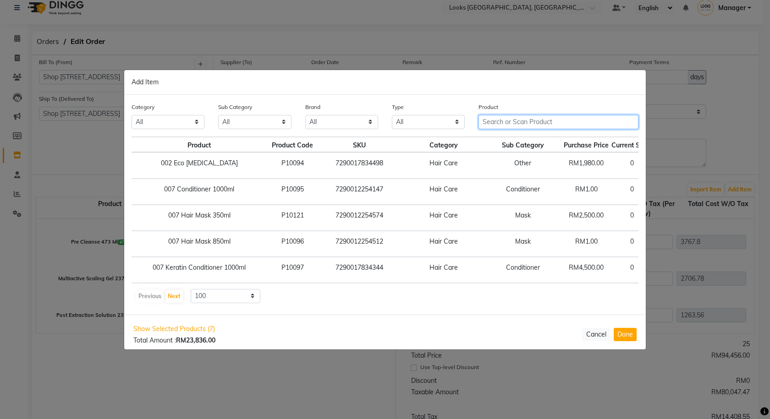
paste input "Soothing Additive"
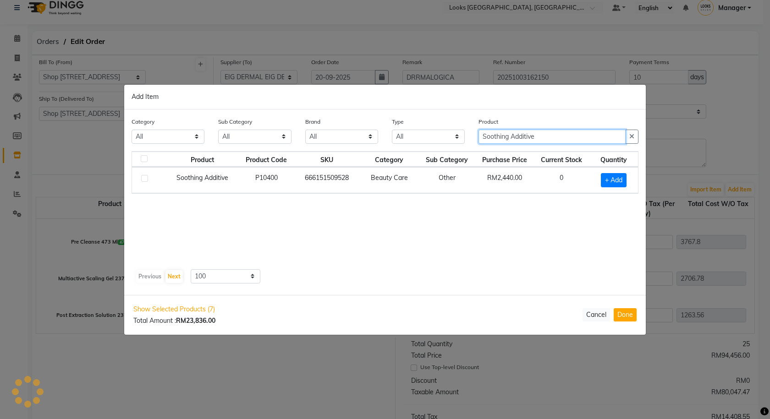
scroll to position [0, 0]
type input "Soothing Additive"
click at [612, 182] on span "+ Add" at bounding box center [614, 180] width 26 height 14
checkbox input "true"
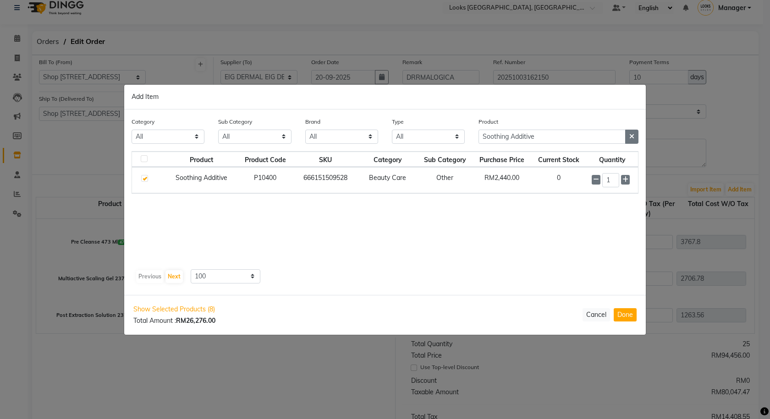
click at [631, 137] on icon "button" at bounding box center [631, 136] width 5 height 6
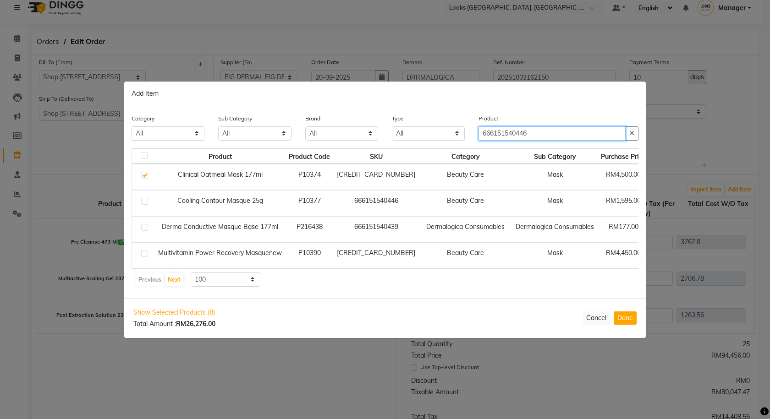
type input "666151540446"
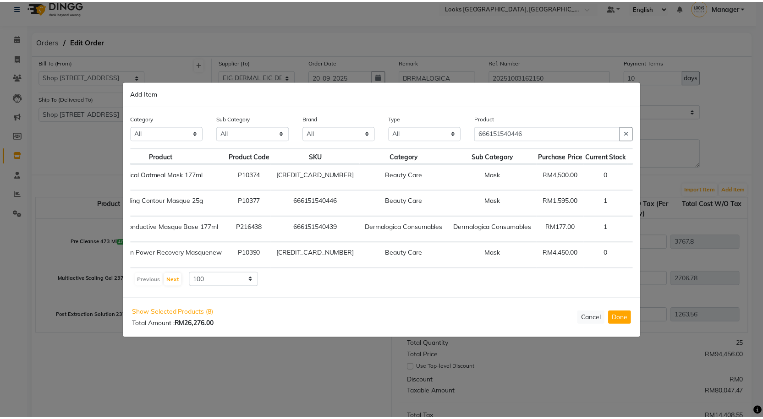
scroll to position [0, 65]
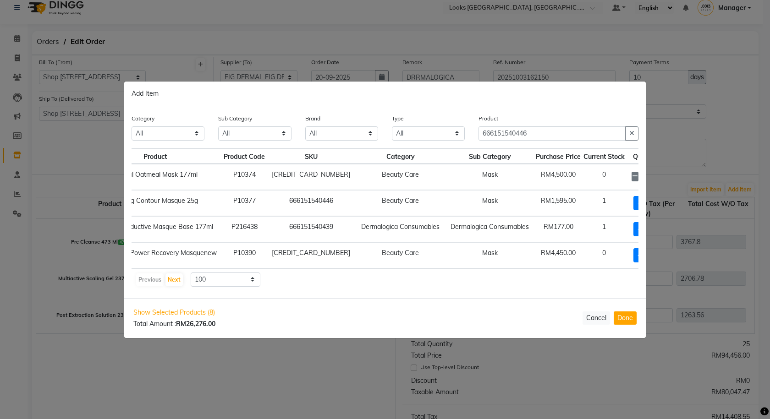
click at [655, 176] on icon at bounding box center [658, 176] width 6 height 6
type input "3"
click at [628, 325] on button "Done" at bounding box center [625, 318] width 23 height 13
select select "3645"
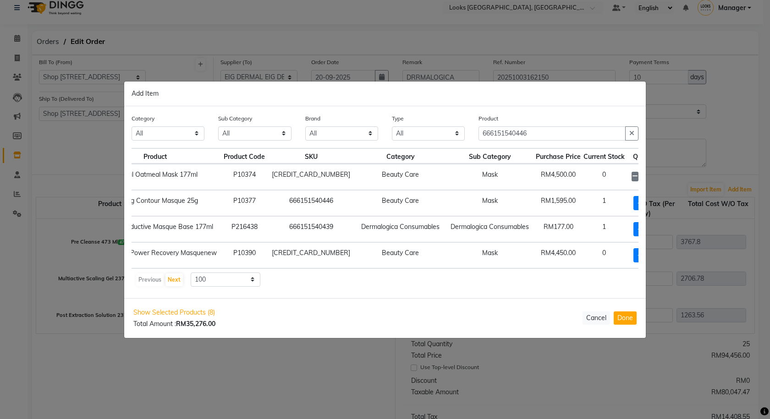
select select "3645"
select select "3874"
select select "3645"
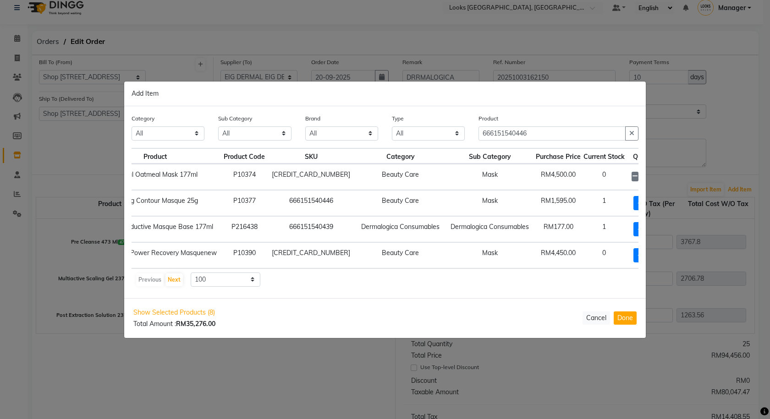
select select "3874"
select select "3645"
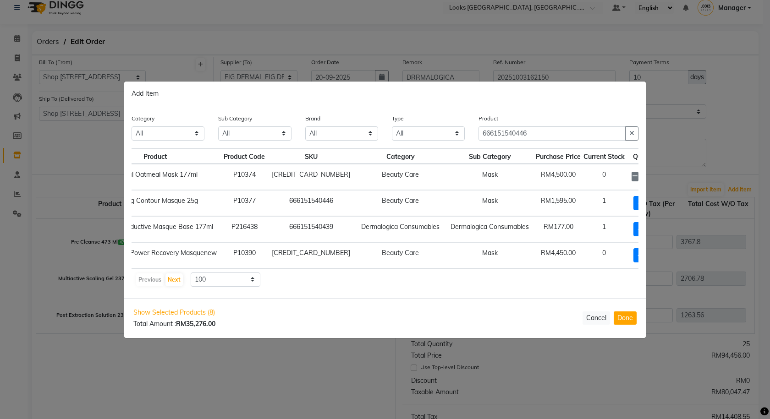
select select "3645"
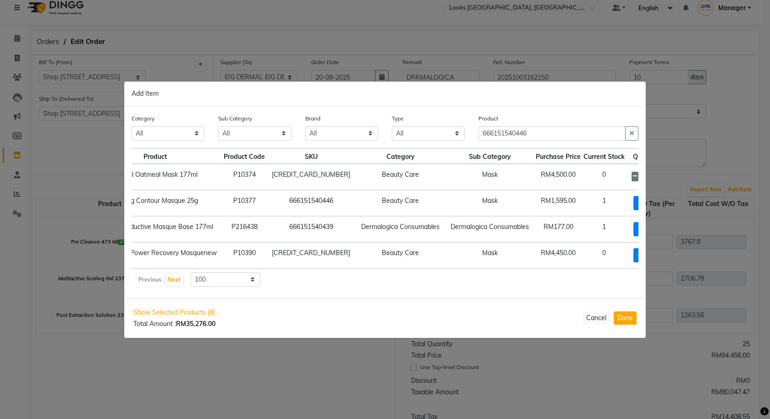
select select "3645"
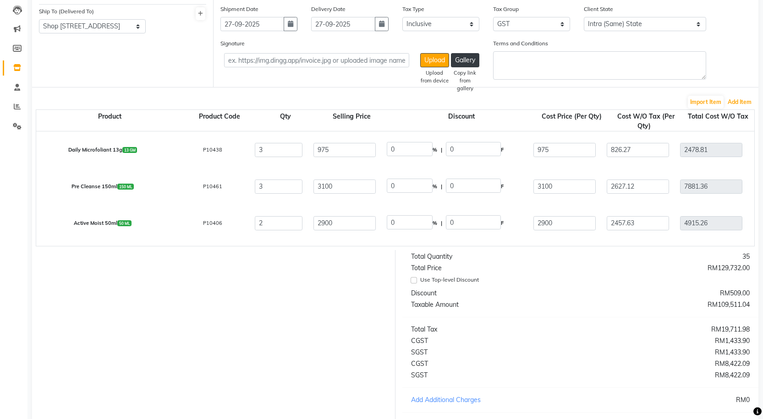
scroll to position [192, 0]
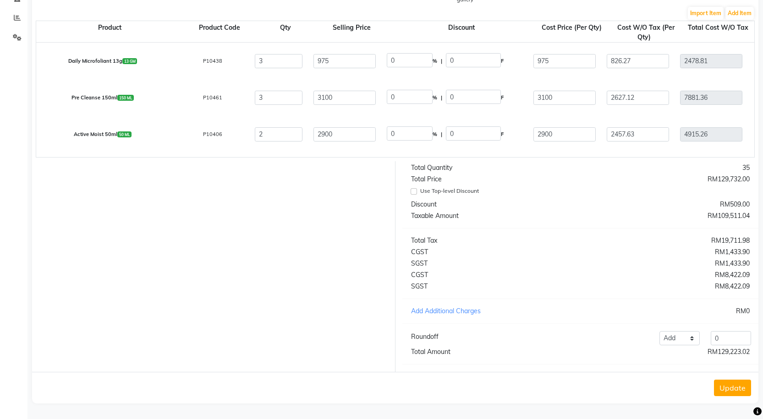
click at [741, 391] on button "Update" at bounding box center [732, 388] width 37 height 17
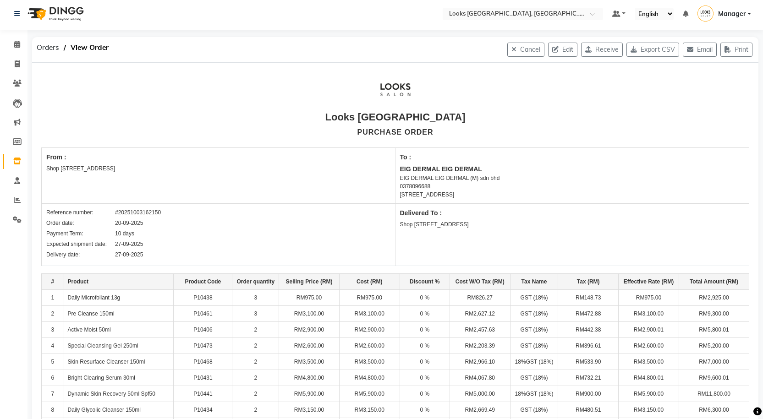
scroll to position [0, 0]
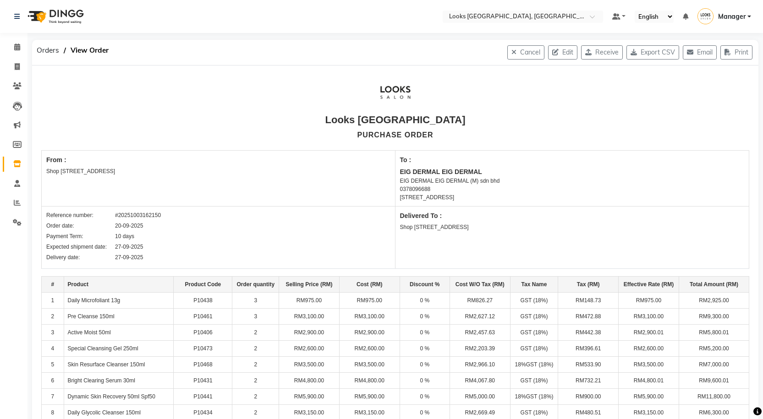
click at [552, 42] on div "Cancel Edit Receive Export CSV Email Print" at bounding box center [515, 52] width 486 height 25
click at [560, 50] on button "Edit" at bounding box center [562, 52] width 29 height 14
select select "1370"
select select "1371"
select select "4039"
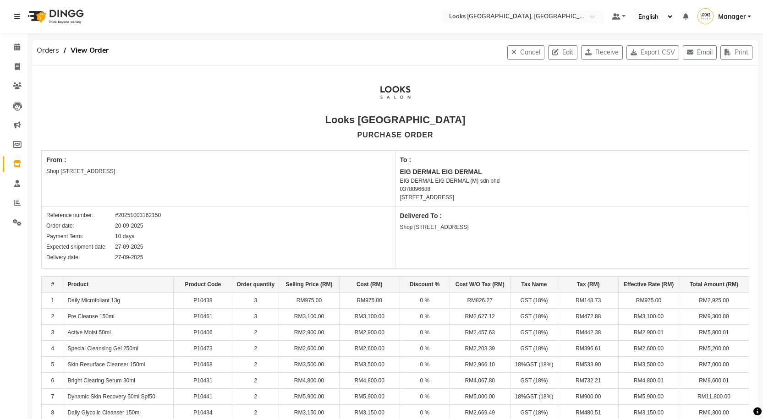
select select "true"
select select "3645"
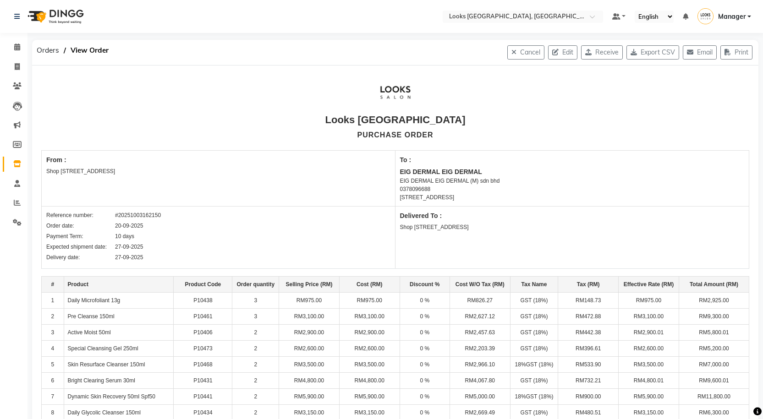
select select "3874"
select select "3645"
select select "3874"
select select "3645"
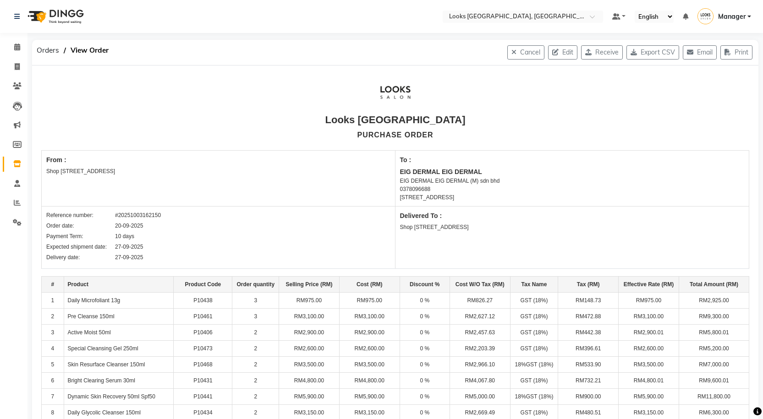
select select "3645"
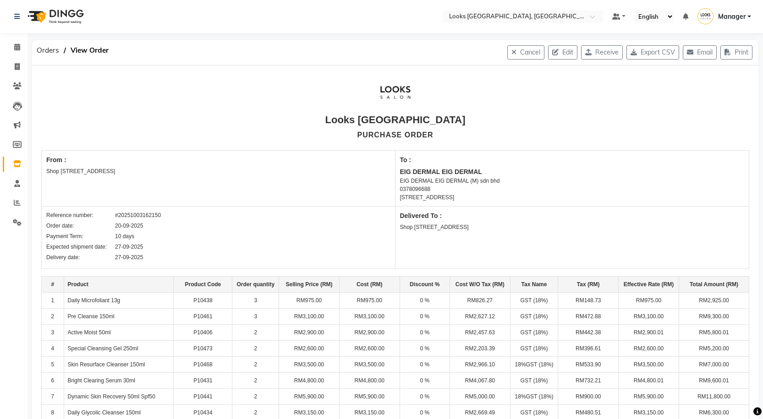
select select "3645"
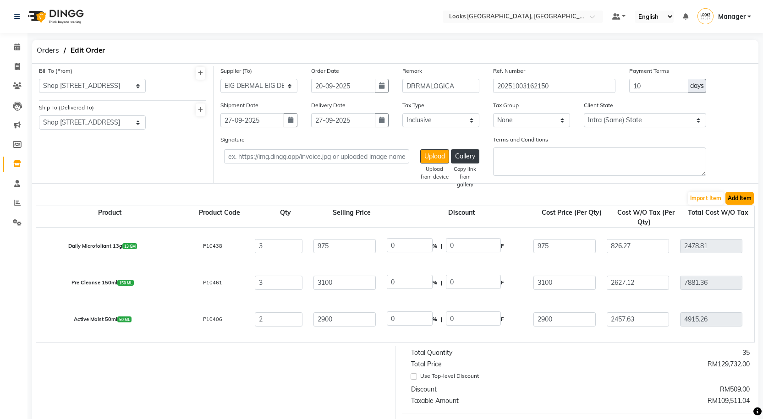
click at [738, 198] on button "Add Item" at bounding box center [740, 198] width 28 height 13
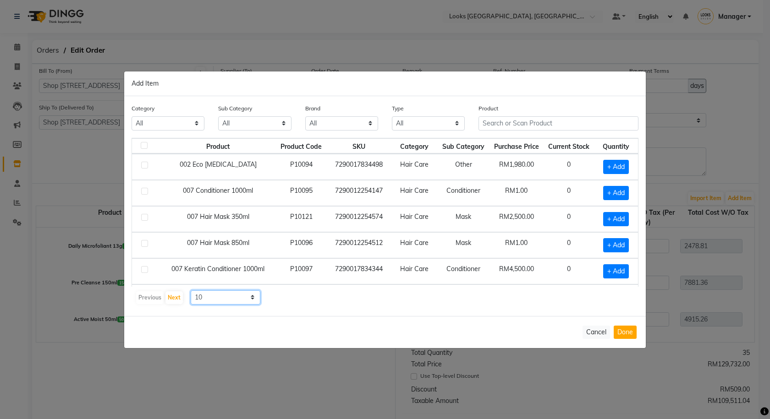
click at [227, 299] on select "10 50 100" at bounding box center [226, 298] width 70 height 14
select select "100"
click at [191, 291] on select "10 50 100" at bounding box center [226, 298] width 70 height 14
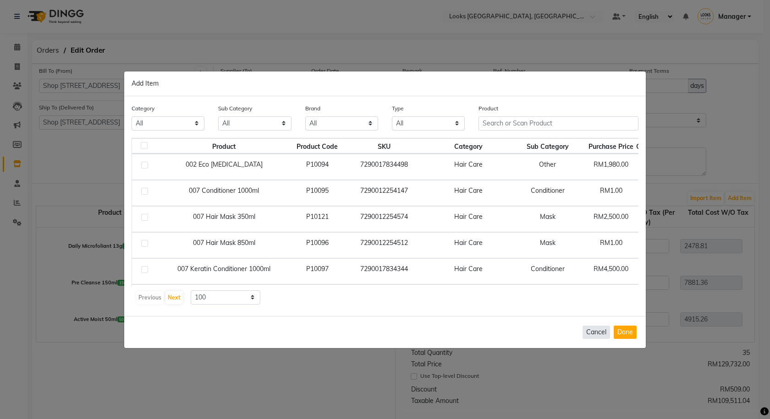
click at [602, 331] on button "Cancel" at bounding box center [597, 332] width 28 height 13
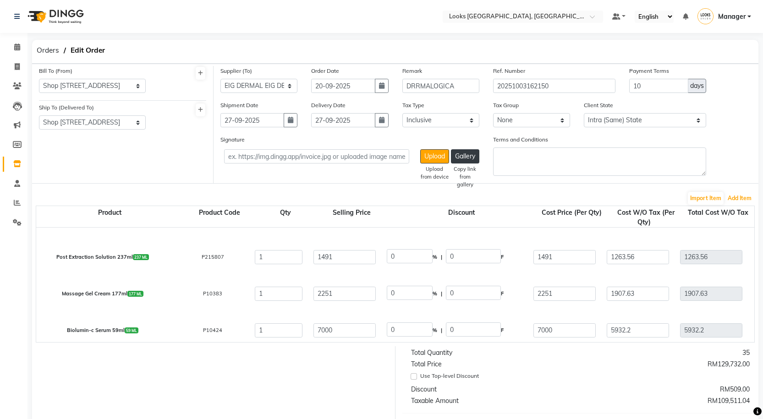
select select "3645"
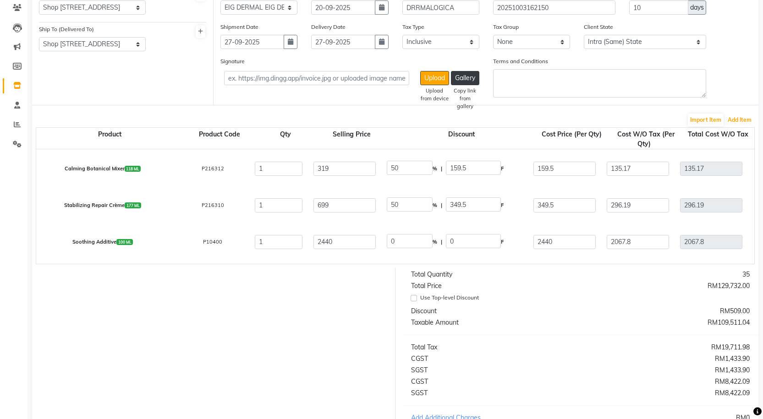
scroll to position [92, 0]
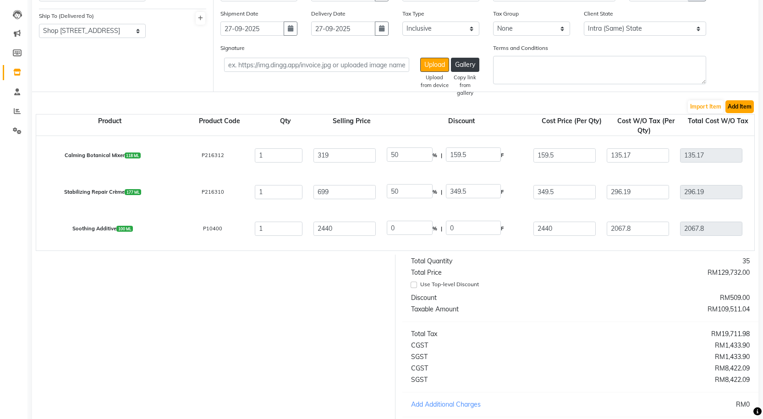
click at [742, 111] on button "Add Item" at bounding box center [740, 106] width 28 height 13
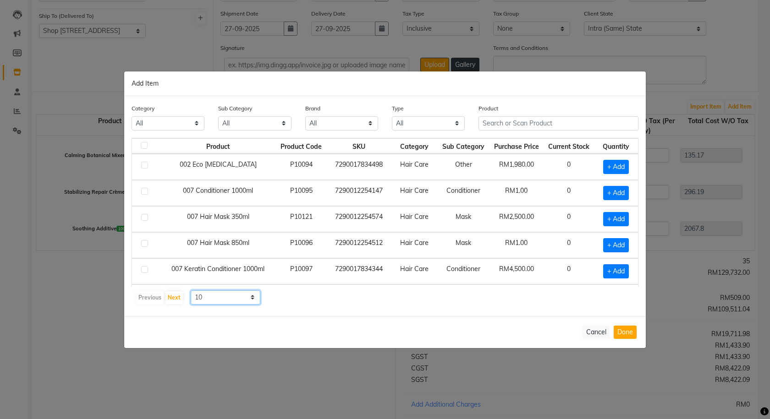
click at [237, 300] on select "10 50 100" at bounding box center [226, 298] width 70 height 14
select select "100"
click at [191, 291] on select "10 50 100" at bounding box center [226, 298] width 70 height 14
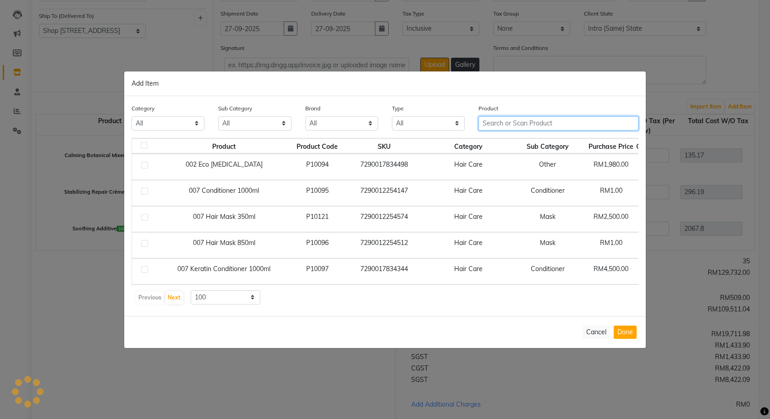
click at [599, 124] on input "text" at bounding box center [559, 123] width 160 height 14
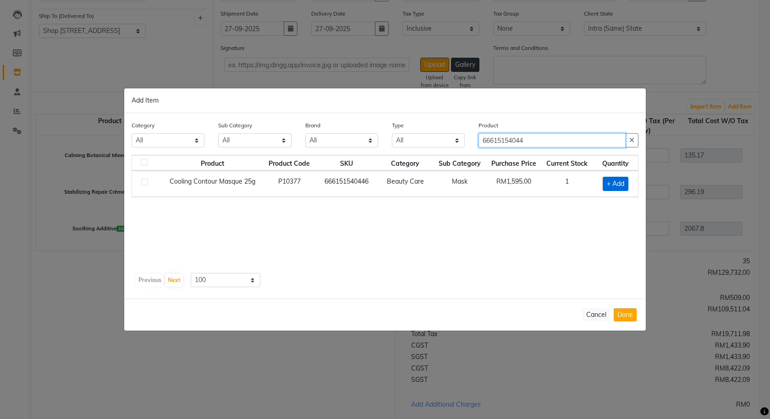
type input "66615154044"
click at [626, 186] on span "+ Add" at bounding box center [616, 184] width 26 height 14
checkbox input "true"
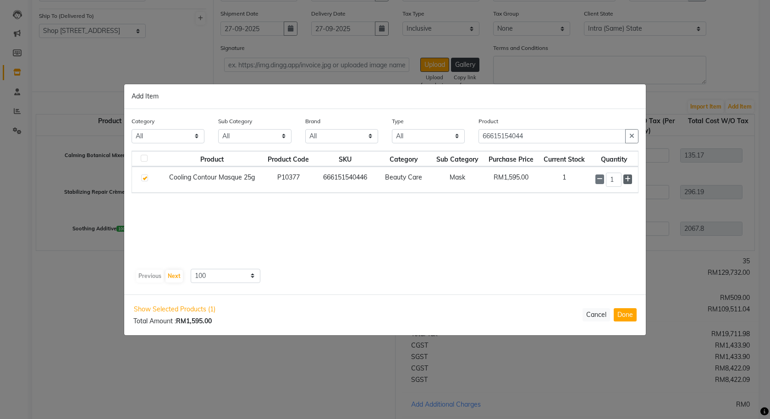
click at [629, 177] on icon at bounding box center [628, 179] width 6 height 6
type input "3"
click at [632, 130] on button "button" at bounding box center [631, 137] width 13 height 14
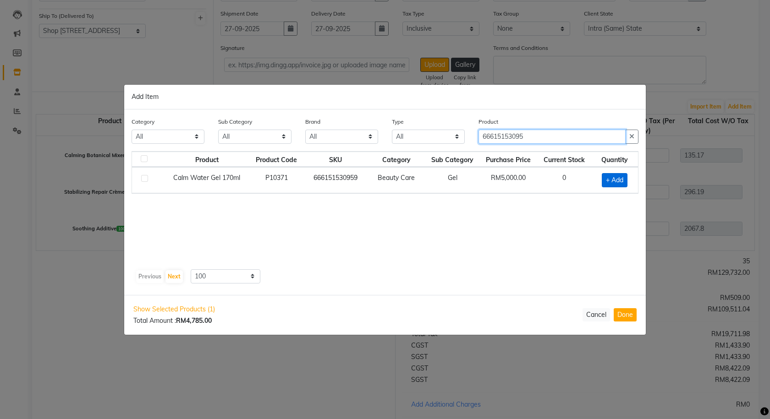
type input "66615153095"
click at [625, 179] on span "+ Add" at bounding box center [615, 180] width 26 height 14
checkbox input "true"
click at [626, 129] on div "Product 66615153095" at bounding box center [559, 130] width 160 height 27
click at [634, 135] on icon "button" at bounding box center [631, 136] width 5 height 6
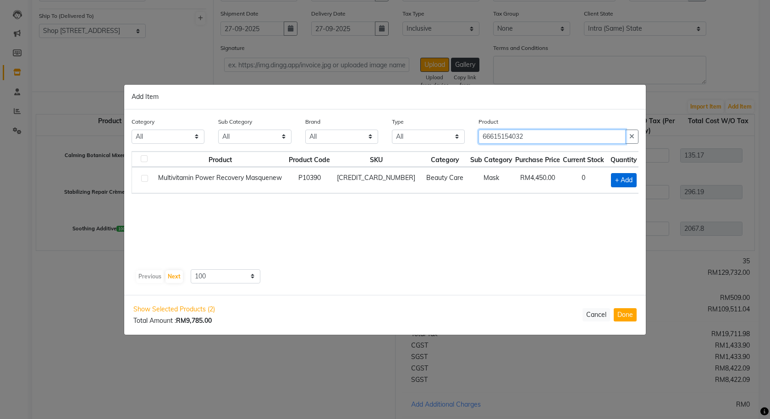
type input "66615154032"
click at [627, 183] on span "+ Add" at bounding box center [624, 180] width 26 height 14
checkbox input "true"
click at [633, 141] on button "button" at bounding box center [631, 137] width 13 height 14
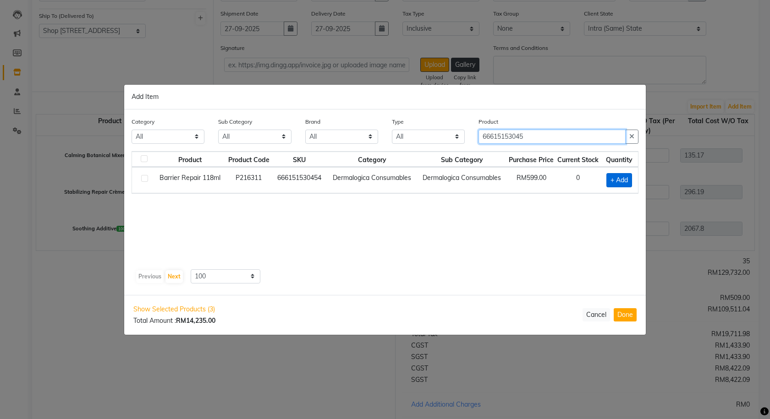
type input "66615153045"
click at [623, 178] on span "+ Add" at bounding box center [620, 180] width 26 height 14
checkbox input "true"
click at [631, 139] on icon "button" at bounding box center [631, 136] width 5 height 6
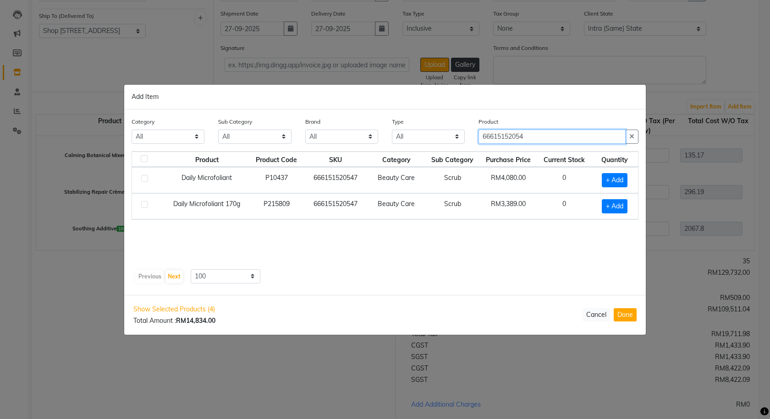
type input "66615152054"
click at [624, 182] on span "+ Add" at bounding box center [615, 180] width 26 height 14
checkbox input "true"
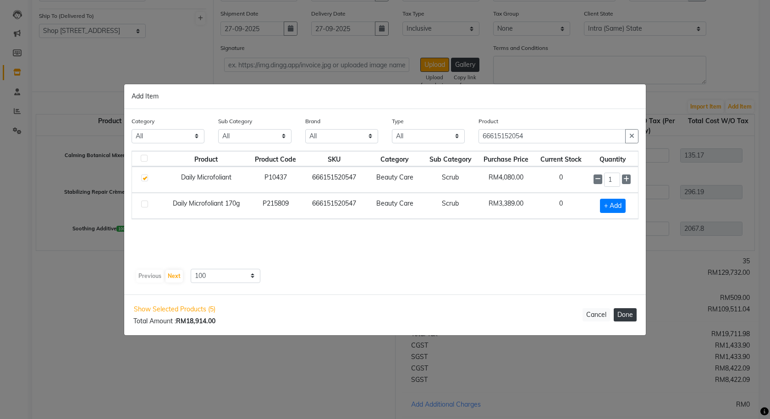
click at [632, 314] on button "Done" at bounding box center [625, 315] width 23 height 13
select select "3645"
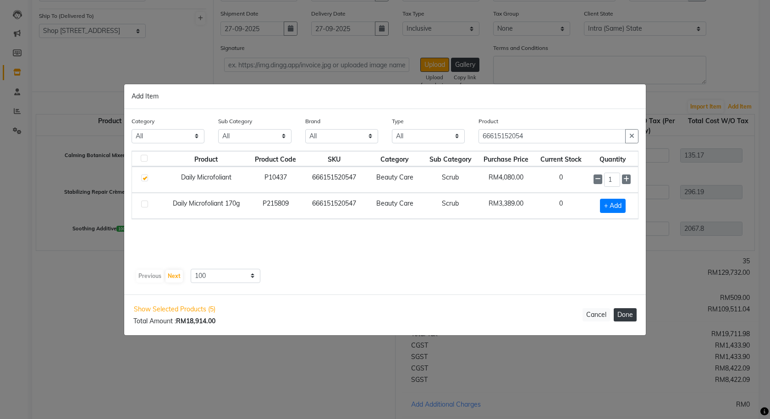
select select "3645"
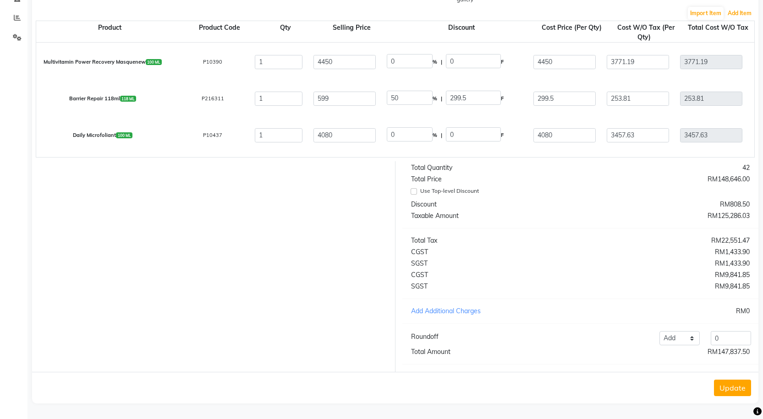
scroll to position [192, 0]
click at [739, 394] on button "Update" at bounding box center [732, 388] width 37 height 17
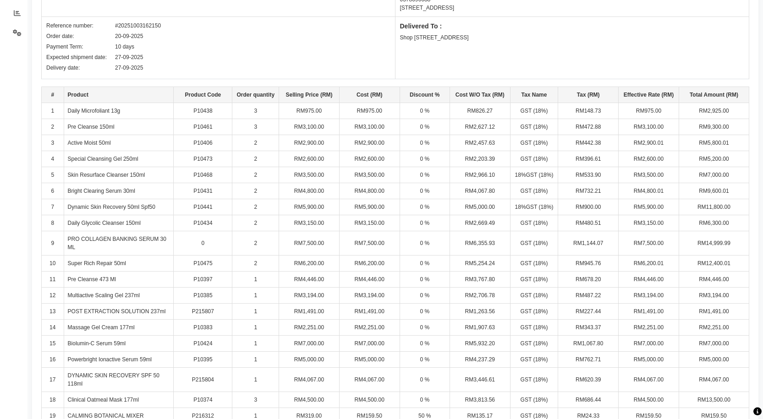
scroll to position [0, 0]
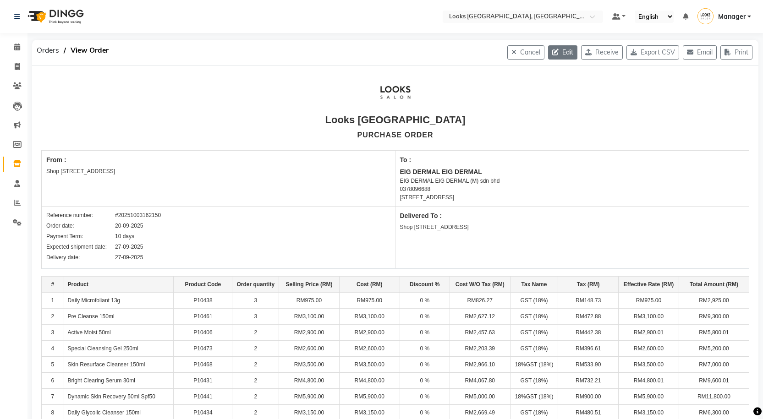
click at [555, 51] on button "Edit" at bounding box center [562, 52] width 29 height 14
select select "1370"
select select "1371"
select select "4039"
select select "true"
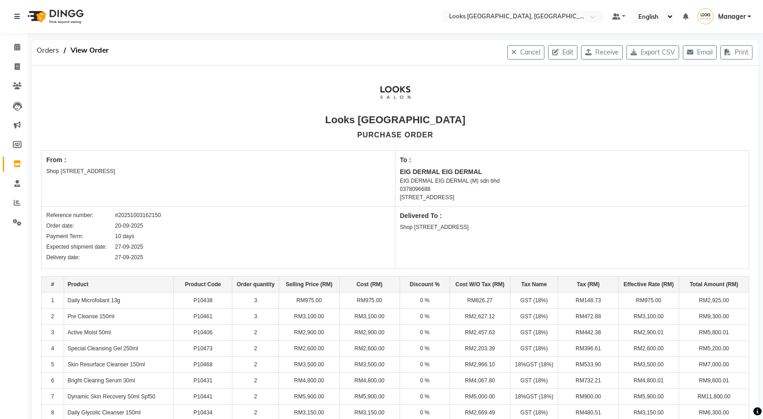
select select "3645"
select select "3874"
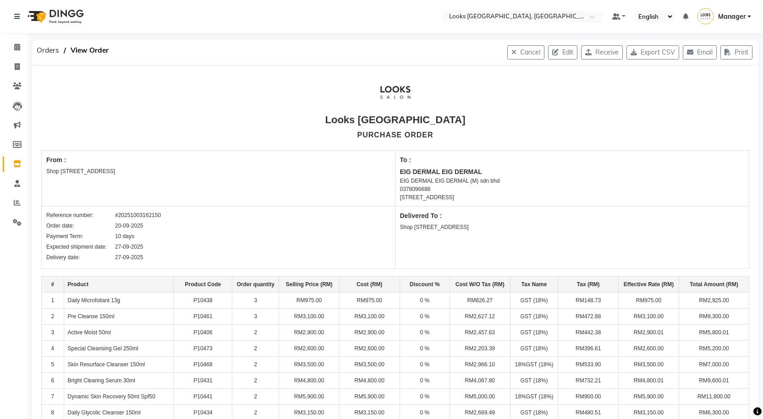
select select "3645"
select select "3874"
select select "3645"
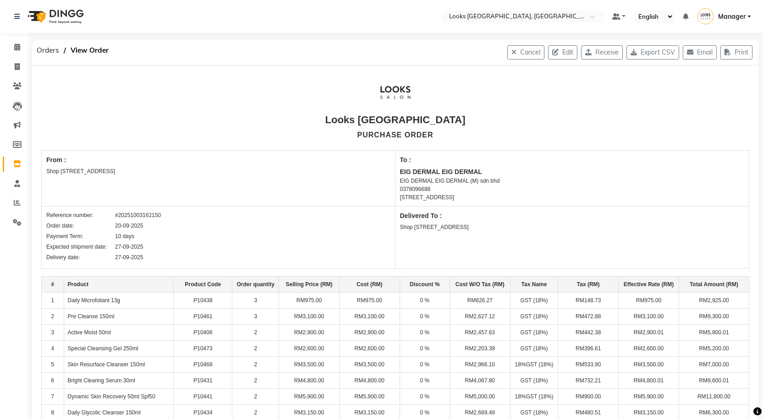
select select "3645"
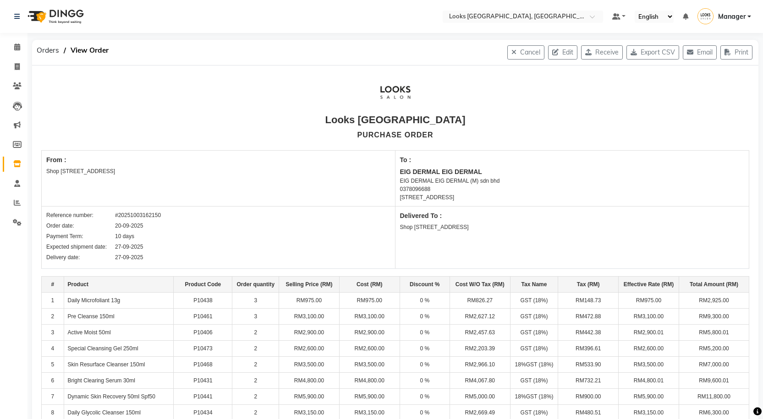
select select "3645"
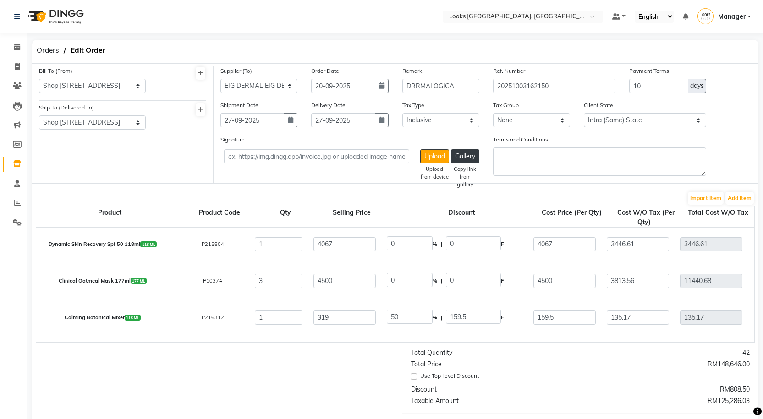
scroll to position [568, 0]
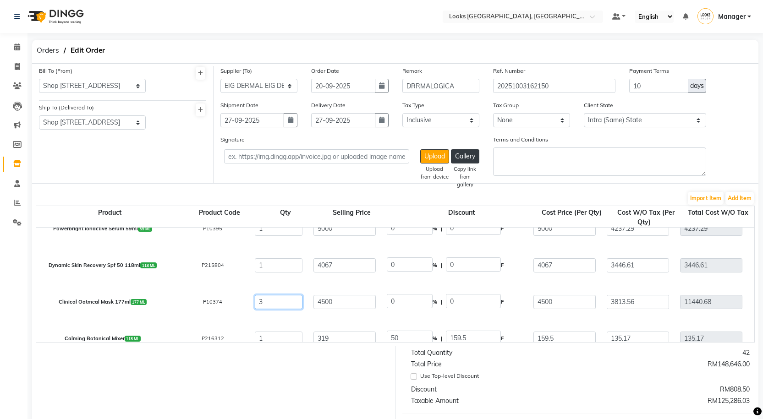
drag, startPoint x: 267, startPoint y: 299, endPoint x: 248, endPoint y: 296, distance: 19.6
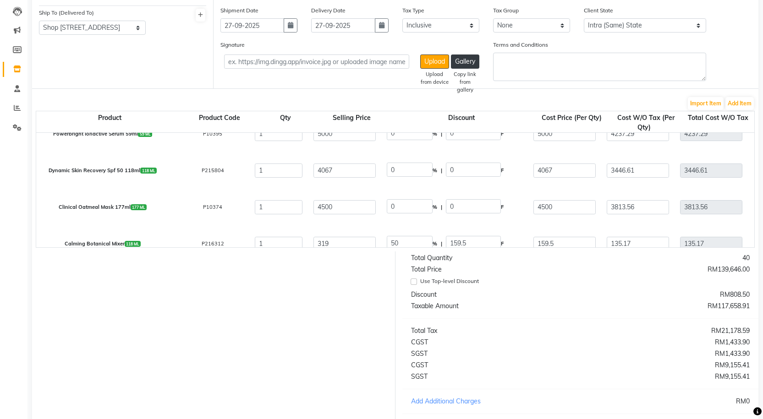
scroll to position [192, 0]
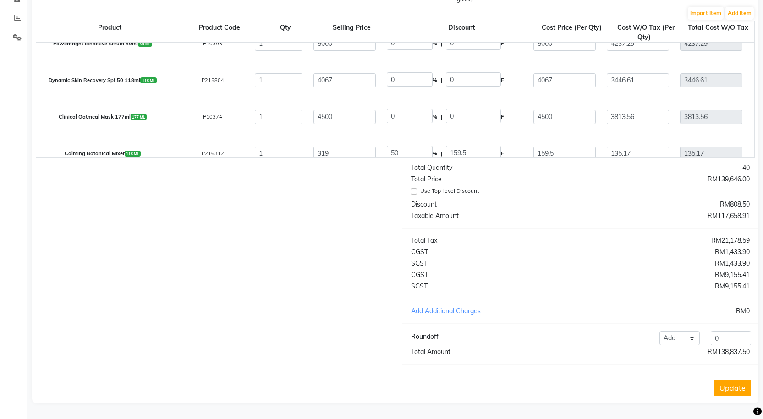
click at [734, 389] on button "Update" at bounding box center [732, 388] width 37 height 17
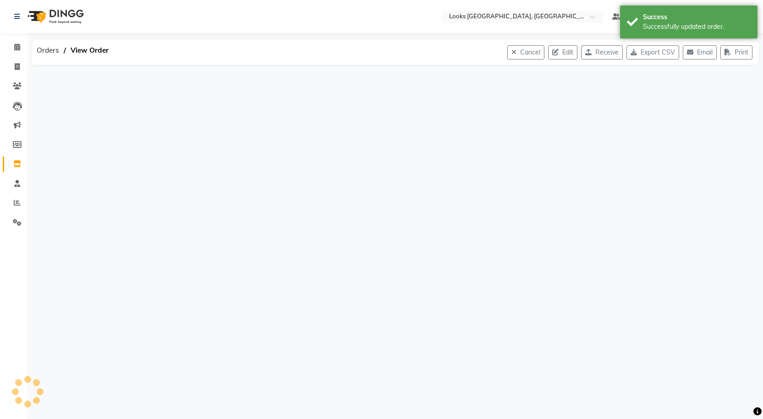
scroll to position [0, 0]
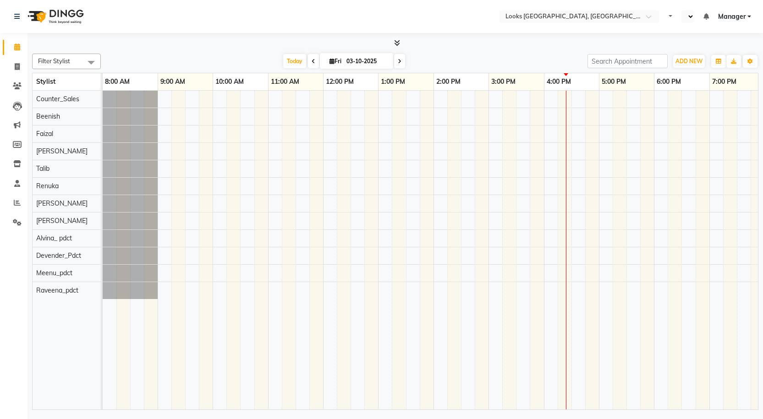
select select "en"
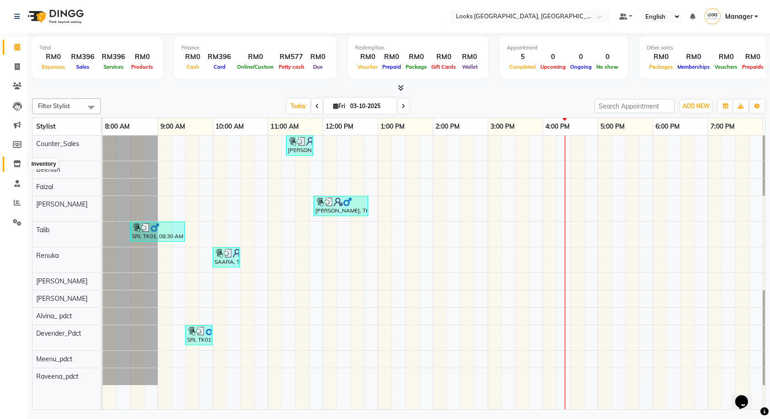
click at [18, 166] on icon at bounding box center [17, 163] width 8 height 7
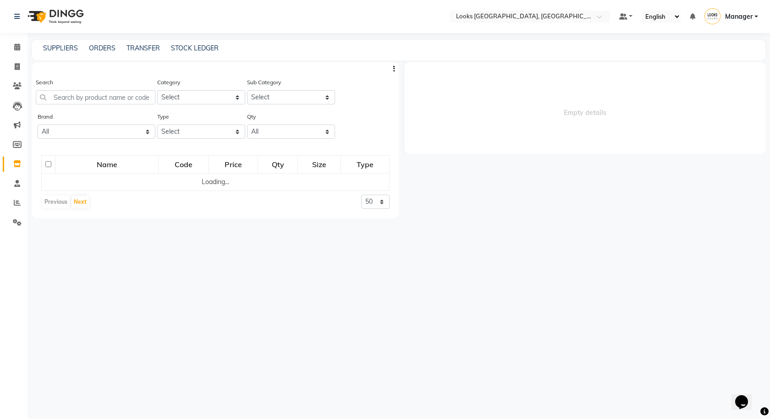
select select
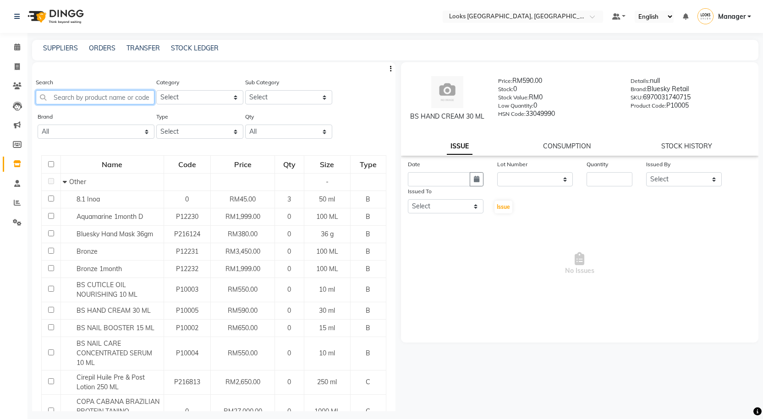
click at [117, 101] on input "text" at bounding box center [95, 97] width 119 height 14
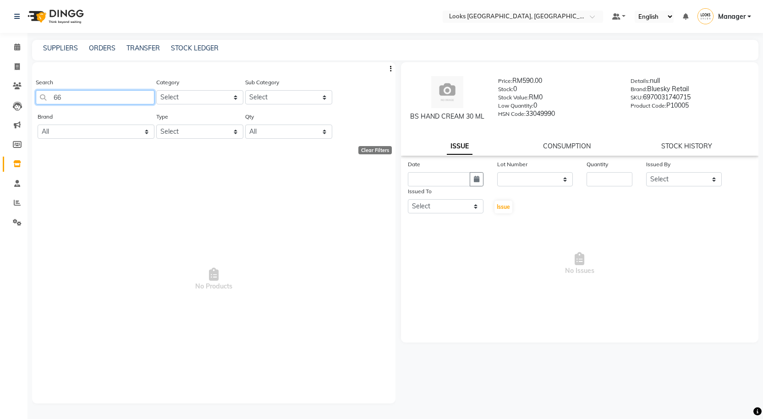
type input "6"
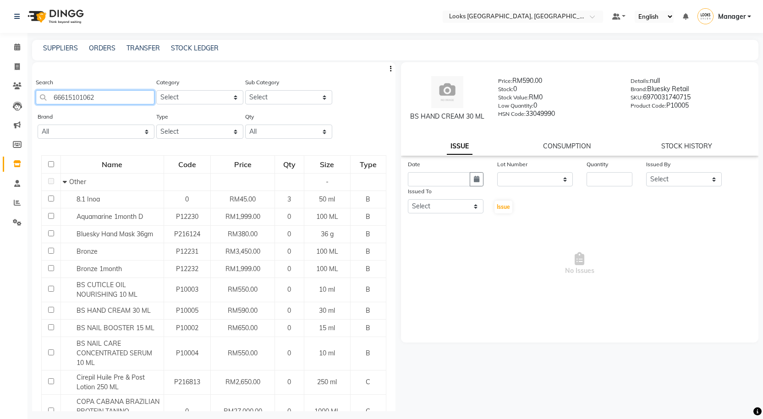
type input "666151010628"
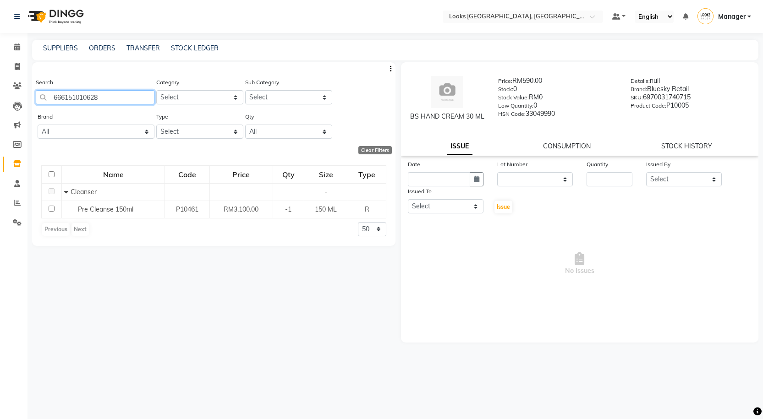
drag, startPoint x: 70, startPoint y: 92, endPoint x: 0, endPoint y: 105, distance: 71.5
click at [0, 105] on app-home "Select Location × Looks Kuala Lumpur, Malaysia Default Panel My Panel English E…" at bounding box center [381, 212] width 763 height 425
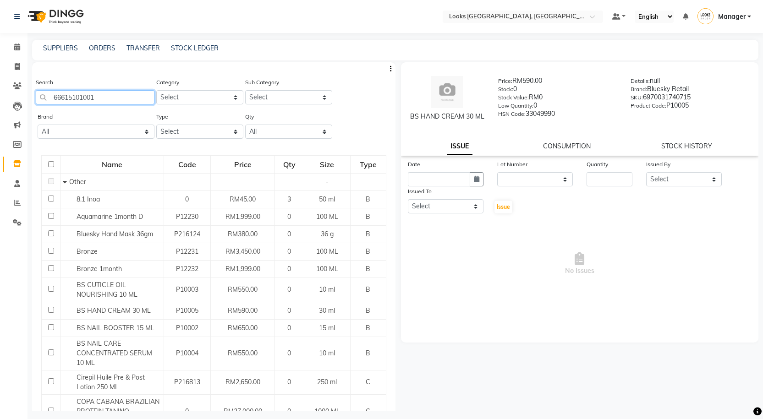
type input "666151010017"
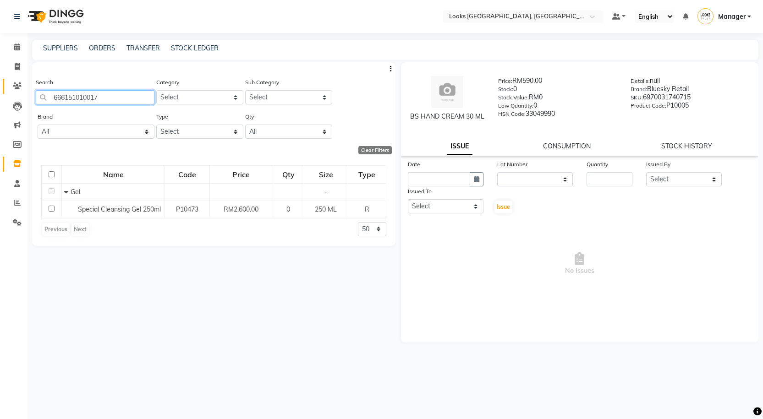
drag, startPoint x: 81, startPoint y: 101, endPoint x: 13, endPoint y: 94, distance: 68.3
click at [13, 94] on app-home "Select Location × Looks Kuala Lumpur, Malaysia Default Panel My Panel English E…" at bounding box center [381, 212] width 763 height 425
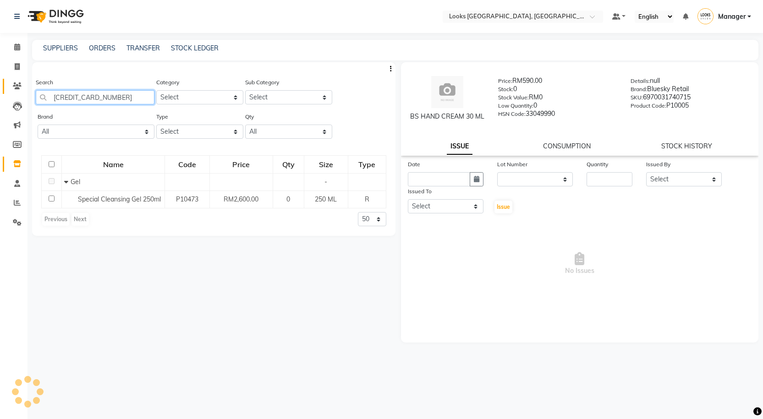
type input "[CREDIT_CARD_NUMBER]"
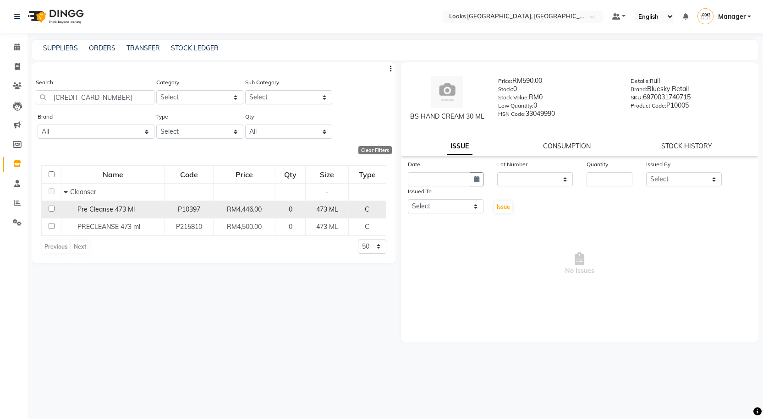
click at [153, 217] on td "Pre Cleanse 473 Ml" at bounding box center [112, 209] width 103 height 17
click at [139, 209] on div "Pre Cleanse 473 Ml" at bounding box center [113, 210] width 98 height 10
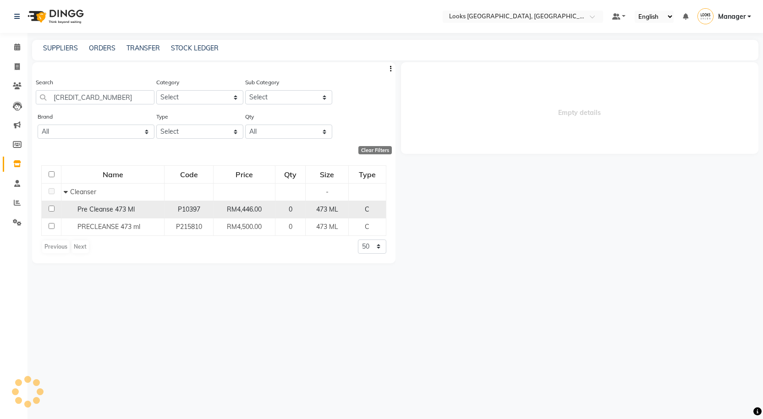
select select
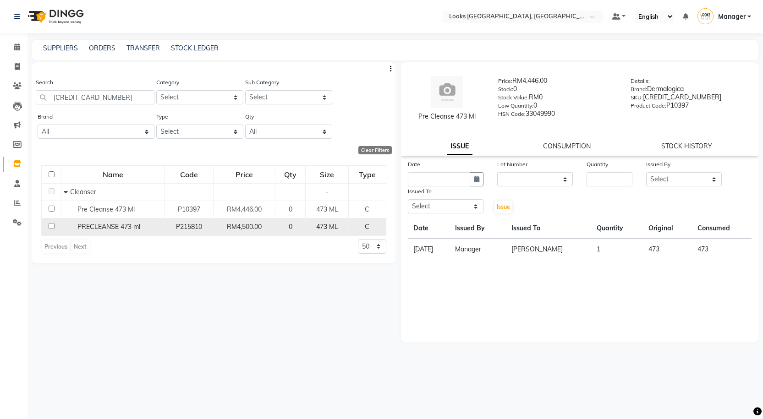
click at [136, 226] on span "PRECLEANSE 473 ml" at bounding box center [108, 227] width 63 height 8
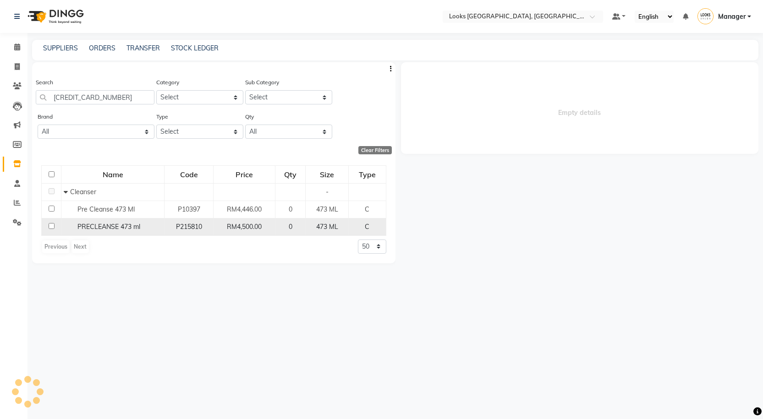
select select
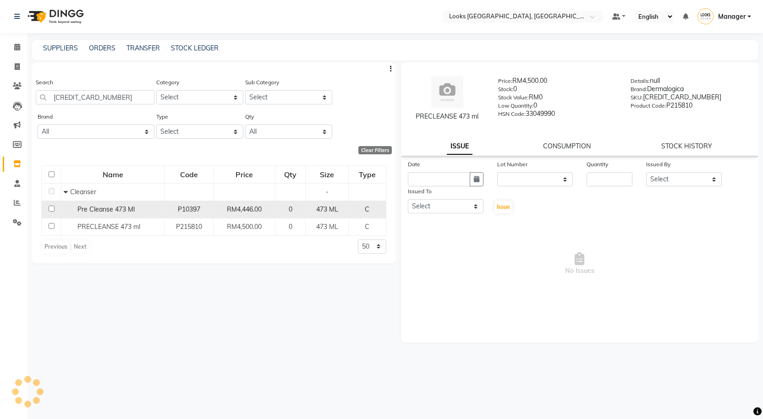
click at [126, 213] on span "Pre Cleanse 473 Ml" at bounding box center [105, 209] width 57 height 8
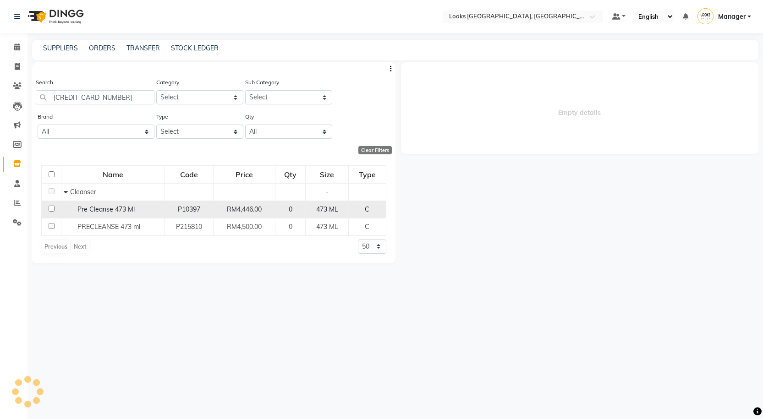
select select
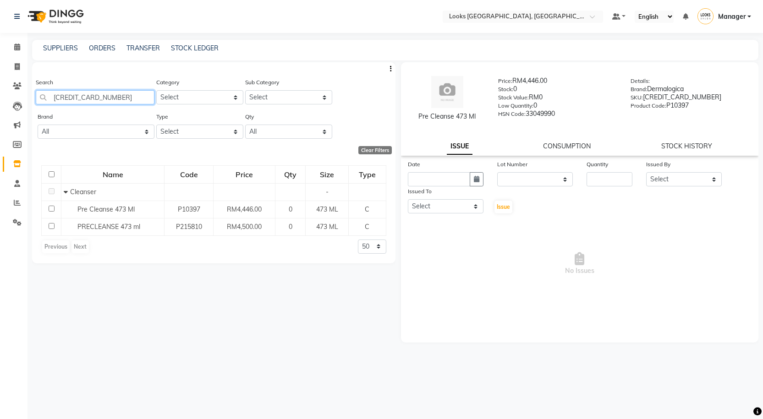
drag, startPoint x: 115, startPoint y: 98, endPoint x: 0, endPoint y: 102, distance: 115.2
click at [0, 102] on app-home "Select Location × Looks Kuala Lumpur, Malaysia Default Panel My Panel English E…" at bounding box center [381, 212] width 763 height 425
type input "666151501324"
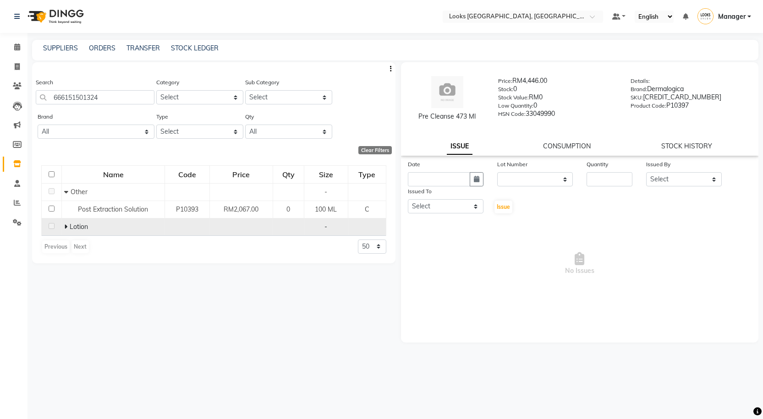
click at [63, 230] on td "Lotion" at bounding box center [113, 226] width 103 height 17
click at [72, 223] on span "Lotion" at bounding box center [79, 227] width 18 height 8
click at [66, 225] on icon at bounding box center [65, 227] width 3 height 6
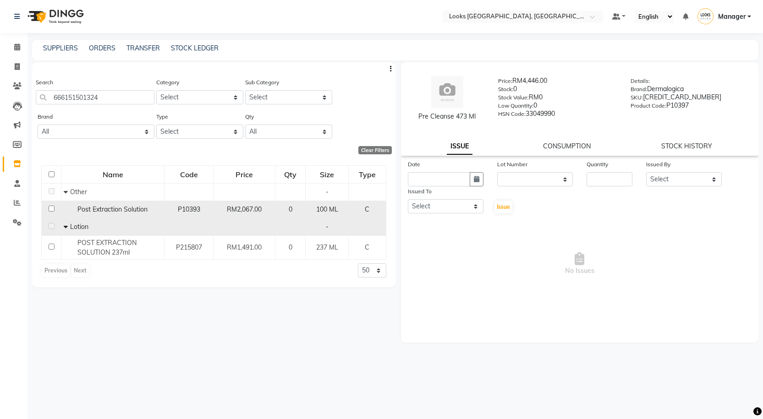
click at [113, 210] on span "Post Extraction Solution" at bounding box center [112, 209] width 70 height 8
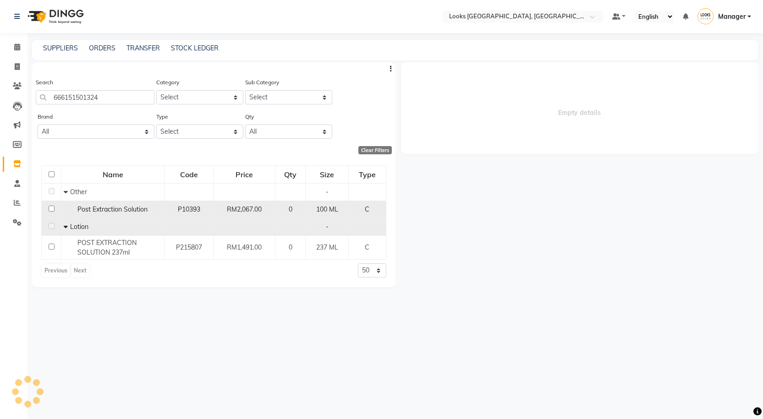
select select
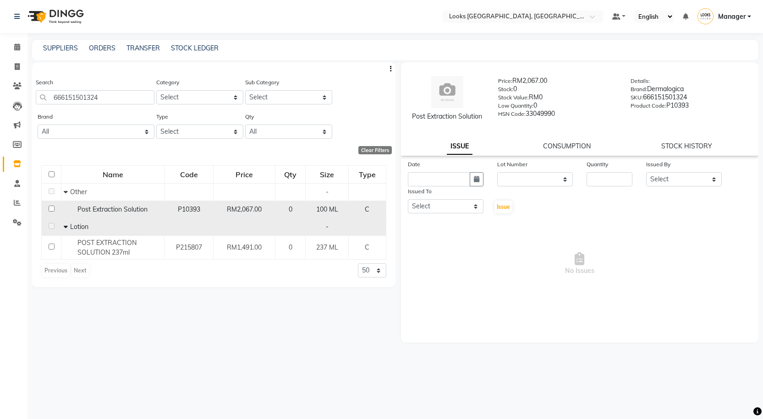
click at [160, 213] on div "Post Extraction Solution" at bounding box center [113, 210] width 98 height 10
click at [148, 207] on div "Post Extraction Solution" at bounding box center [113, 210] width 98 height 10
click at [126, 209] on span "Post Extraction Solution" at bounding box center [112, 209] width 70 height 8
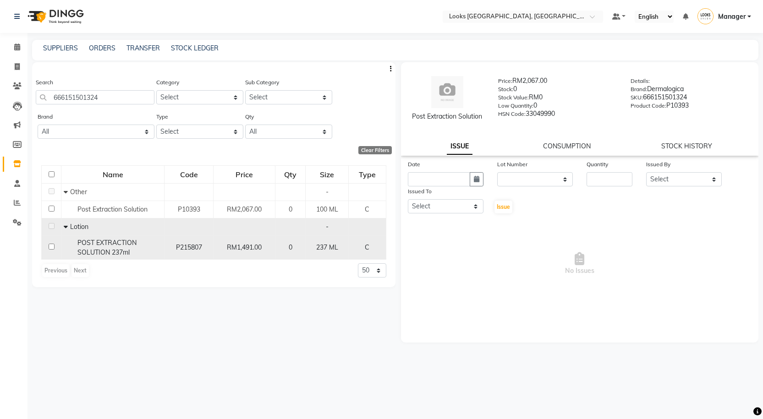
click at [119, 256] on span "POST EXTRACTION SOLUTION 237ml" at bounding box center [106, 248] width 59 height 18
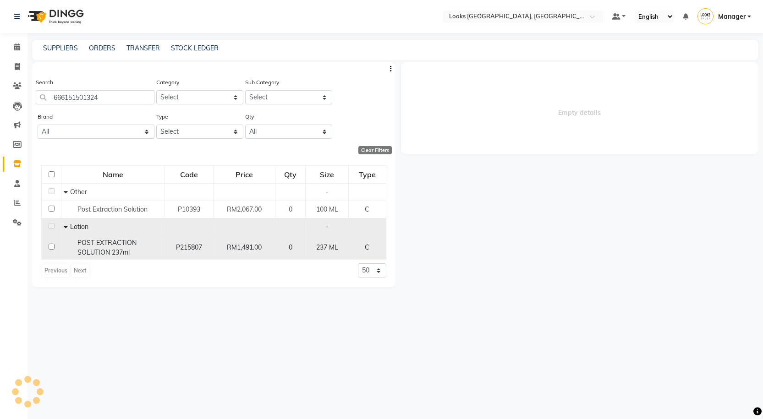
select select
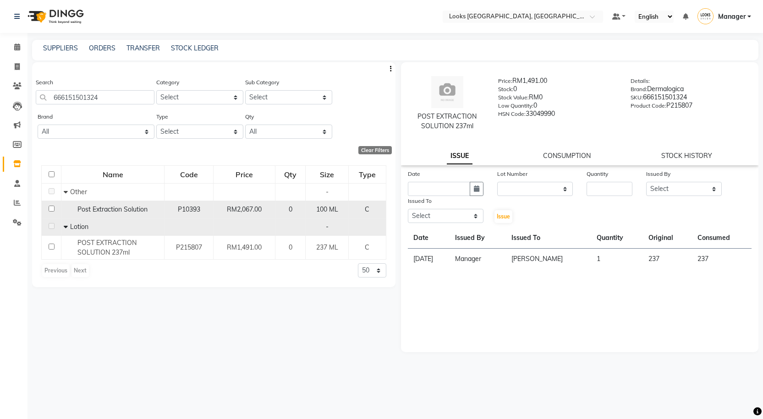
drag, startPoint x: 92, startPoint y: 205, endPoint x: 94, endPoint y: 211, distance: 6.2
click at [94, 211] on span "Post Extraction Solution" at bounding box center [112, 209] width 70 height 8
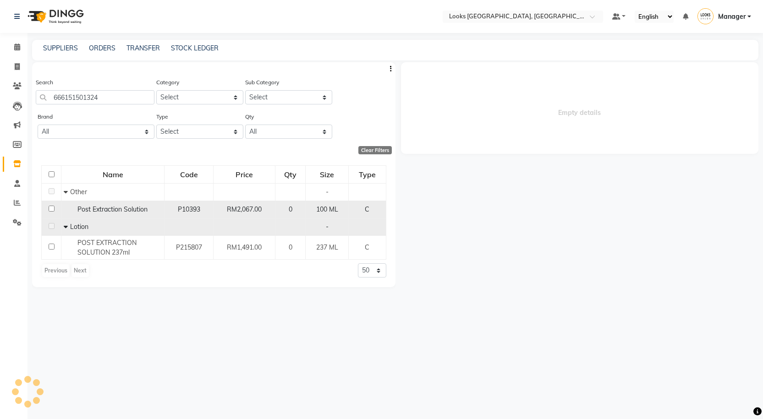
select select
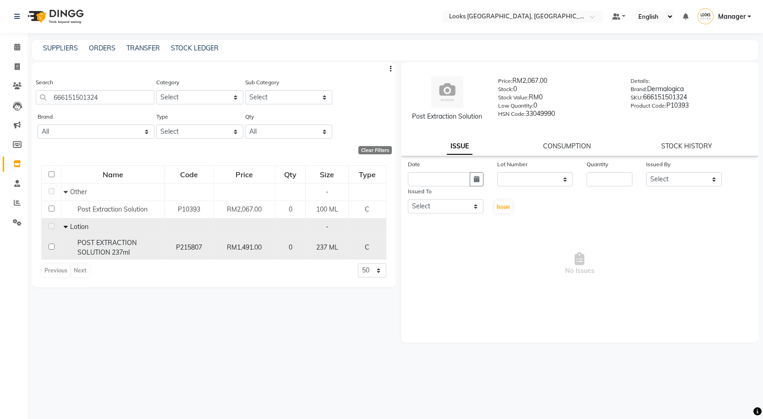
click at [108, 246] on span "POST EXTRACTION SOLUTION 237ml" at bounding box center [106, 248] width 59 height 18
select select
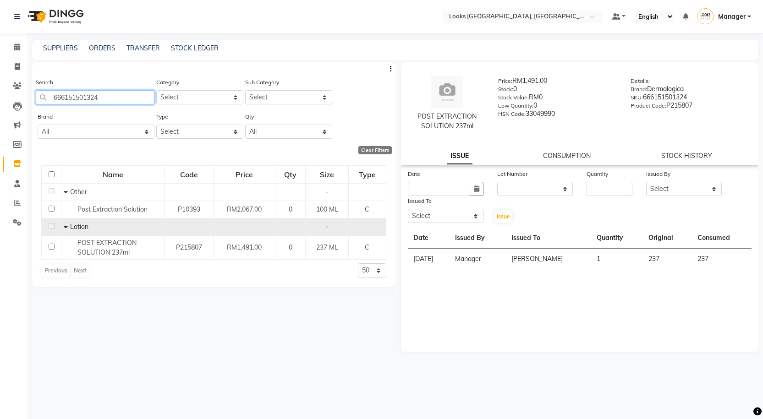
drag, startPoint x: 133, startPoint y: 100, endPoint x: 9, endPoint y: 16, distance: 150.0
click at [0, 94] on app-home "Select Location × Looks Kuala Lumpur, Malaysia Default Panel My Panel English E…" at bounding box center [381, 212] width 763 height 425
type input "666151610828"
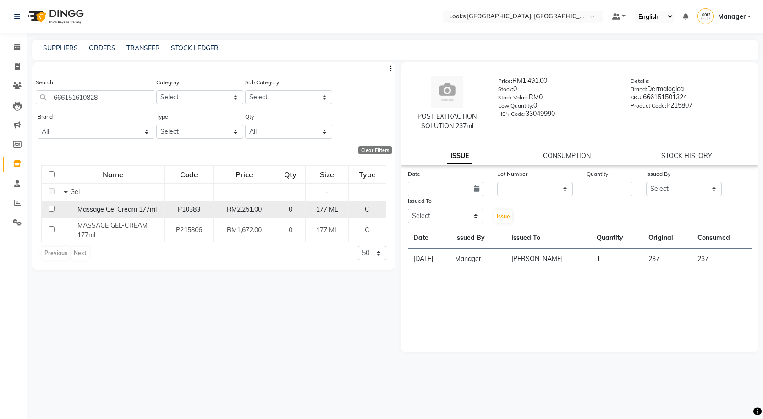
click at [136, 206] on span "Massage Gel Cream 177ml" at bounding box center [116, 209] width 79 height 8
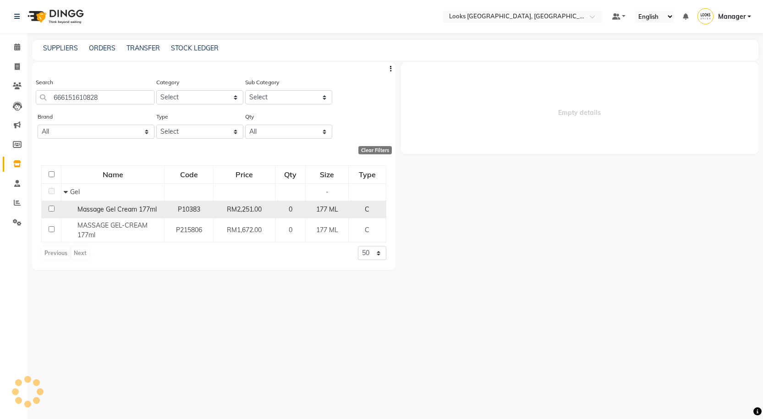
select select
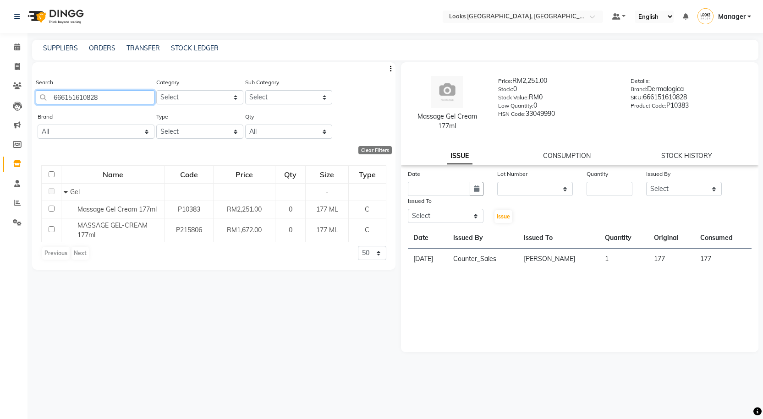
drag, startPoint x: 124, startPoint y: 96, endPoint x: 0, endPoint y: 82, distance: 125.0
click at [0, 102] on app-home "Select Location × Looks Kuala Lumpur, Malaysia Default Panel My Panel English E…" at bounding box center [381, 212] width 763 height 425
type input "666151620667"
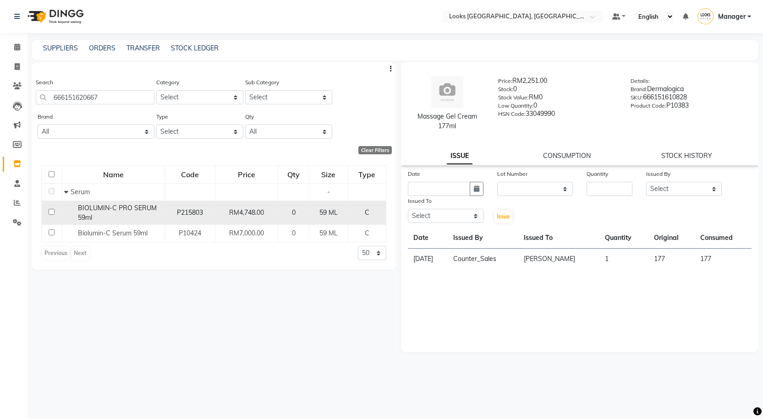
click at [140, 217] on div "BIOLUMIN-C PRO SERUM 59ml" at bounding box center [113, 213] width 98 height 19
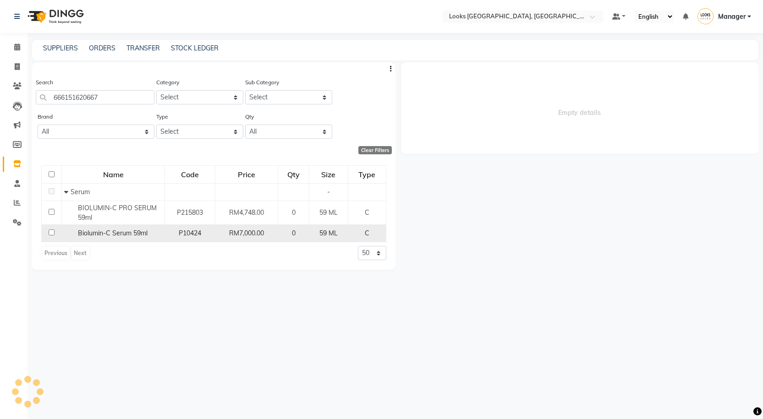
select select
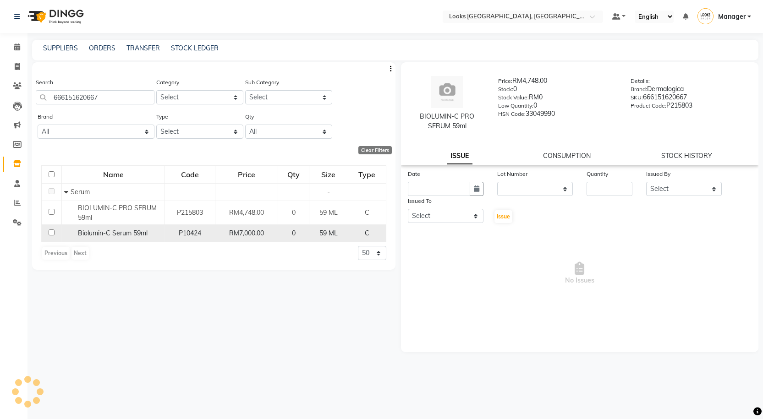
click at [138, 236] on span "Biolumin-C Serum 59ml" at bounding box center [113, 233] width 70 height 8
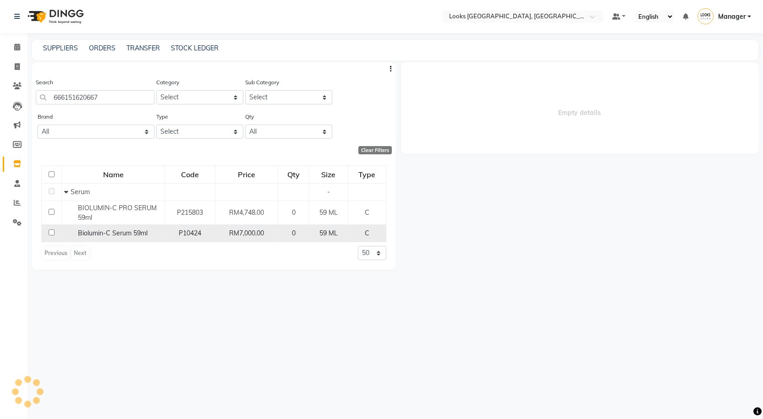
select select
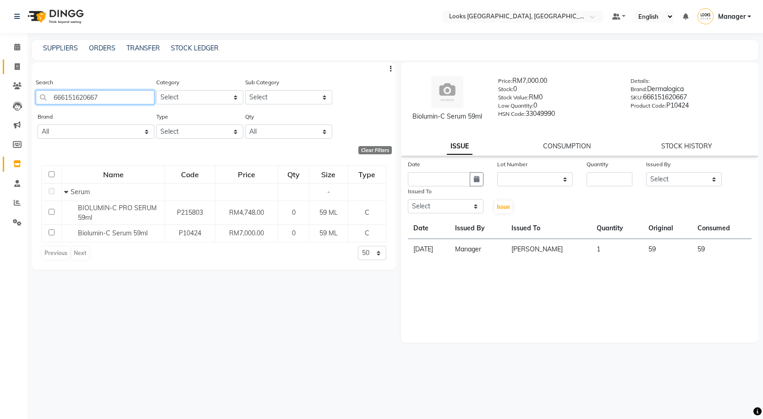
drag, startPoint x: 130, startPoint y: 97, endPoint x: 5, endPoint y: 66, distance: 128.9
click at [0, 93] on app-home "Select Location × Looks Kuala Lumpur, Malaysia Default Panel My Panel English E…" at bounding box center [381, 212] width 763 height 425
type input "[CREDIT_CARD_NUMBER]"
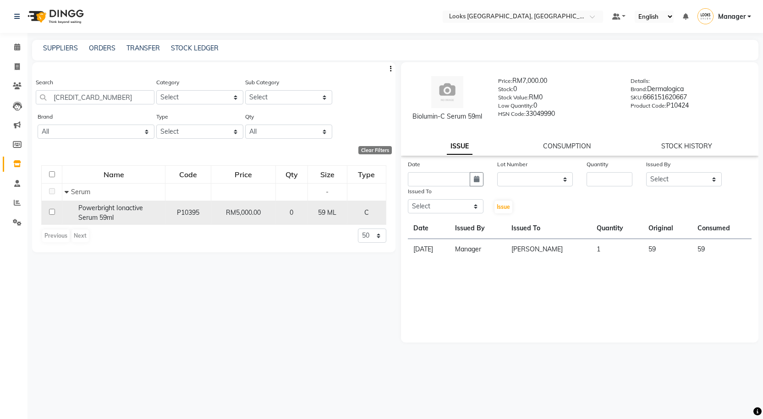
click at [134, 212] on span "Powerbright Ionactive Serum 59ml" at bounding box center [110, 213] width 65 height 18
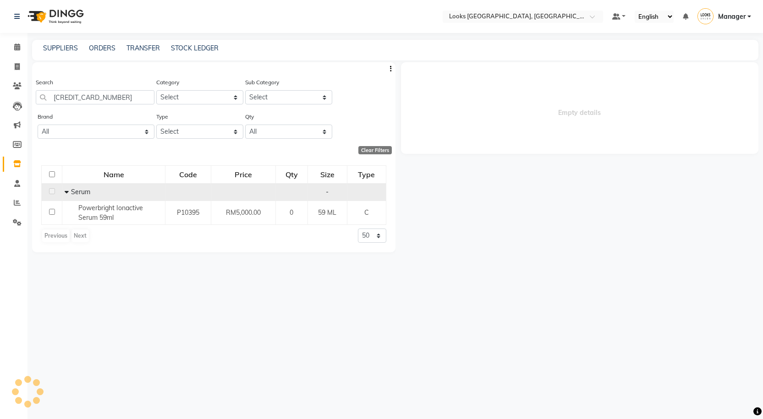
select select
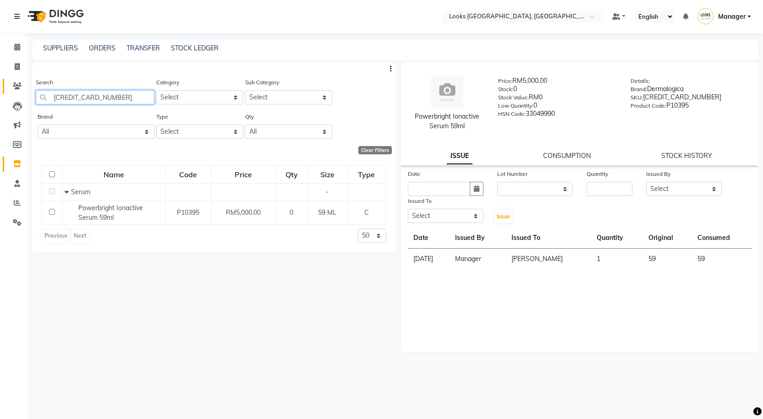
drag, startPoint x: 136, startPoint y: 96, endPoint x: 6, endPoint y: 90, distance: 130.3
click at [11, 94] on app-home "Select Location × Looks Kuala Lumpur, Malaysia Default Panel My Panel English E…" at bounding box center [381, 212] width 763 height 425
type input "666151530744"
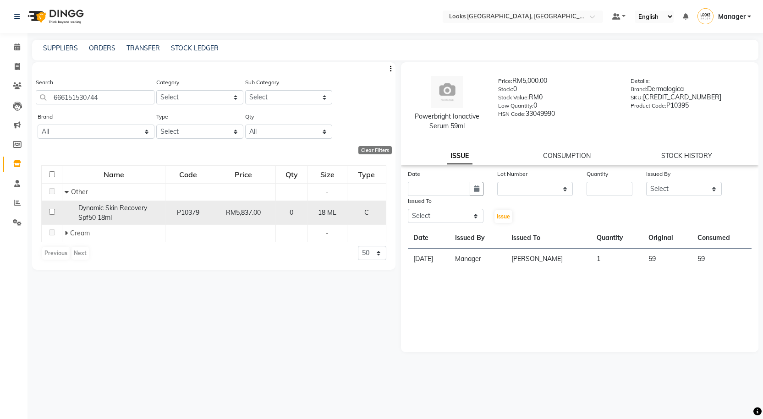
click at [108, 219] on span "Dynamic Skin Recovery Spf50 18ml" at bounding box center [112, 213] width 69 height 18
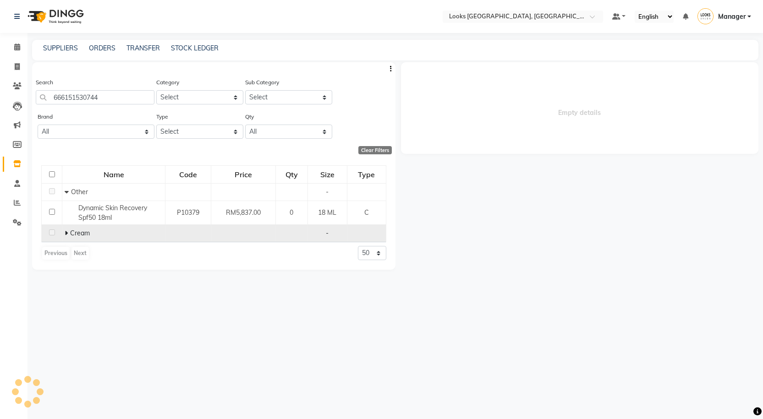
select select
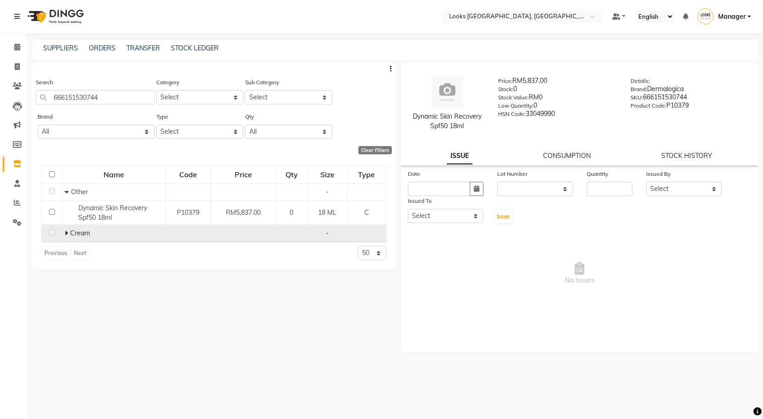
click at [67, 234] on icon at bounding box center [66, 233] width 3 height 6
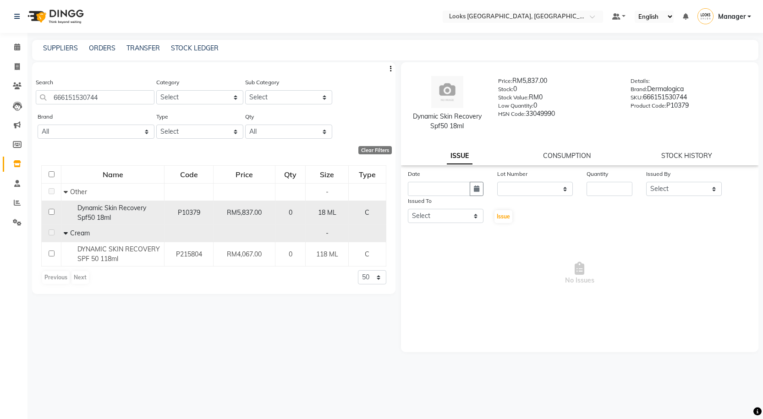
click at [109, 207] on span "Dynamic Skin Recovery Spf50 18ml" at bounding box center [111, 213] width 69 height 18
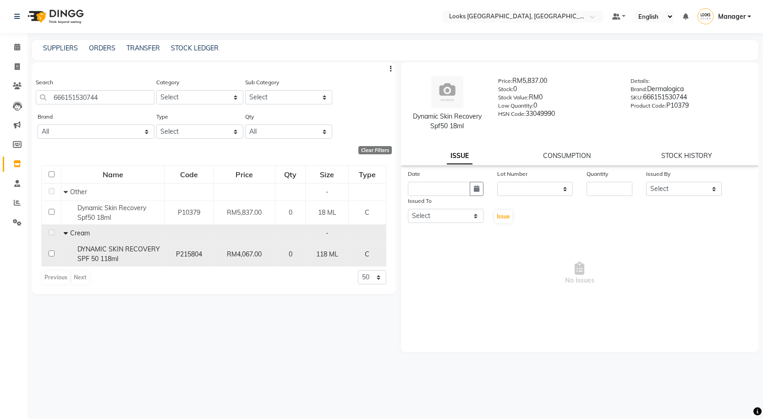
click at [119, 256] on div "DYNAMIC SKIN RECOVERY SPF 50 118ml" at bounding box center [113, 254] width 98 height 19
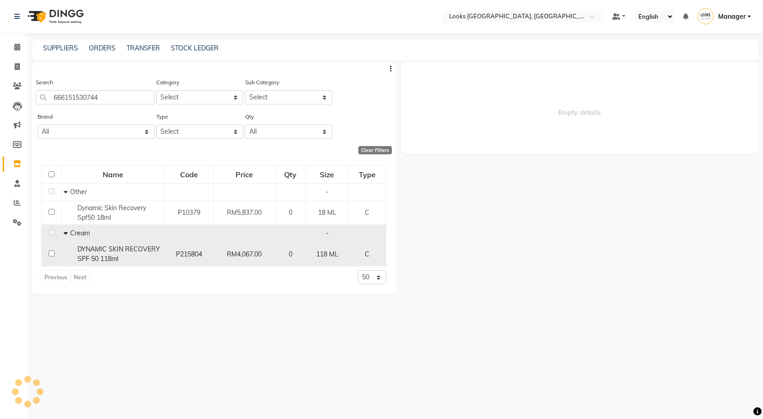
select select
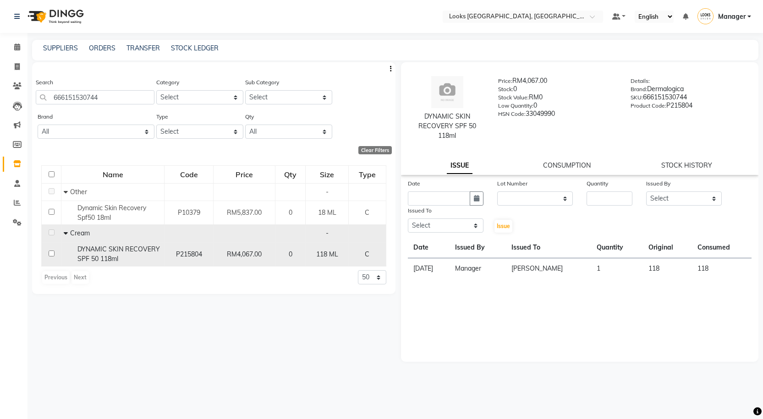
click at [201, 250] on span "P215804" at bounding box center [189, 254] width 26 height 8
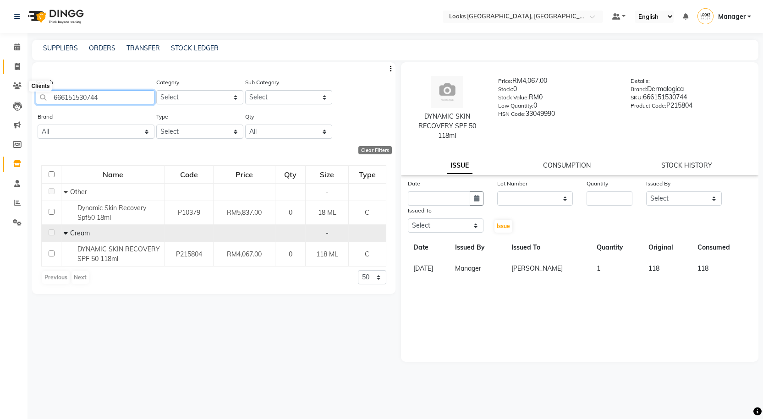
drag, startPoint x: 115, startPoint y: 99, endPoint x: 19, endPoint y: 61, distance: 102.8
click at [20, 89] on app-home "Select Location × Looks Kuala Lumpur, Malaysia Default Panel My Panel English E…" at bounding box center [381, 212] width 763 height 425
type input "[CREDIT_CARD_NUMBER]"
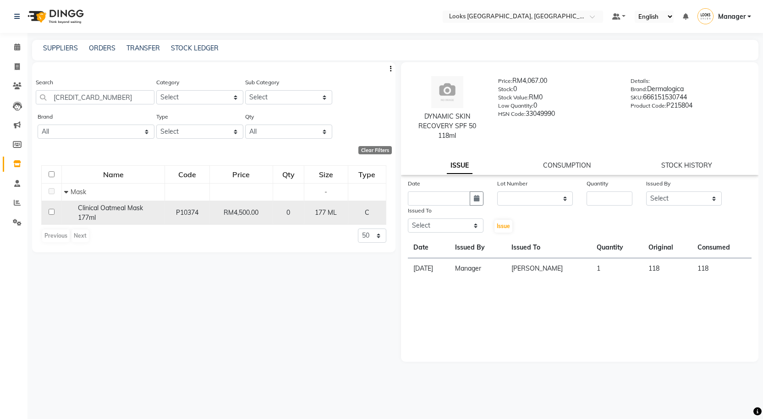
click at [119, 212] on span "Clinical Oatmeal Mask 177ml" at bounding box center [110, 213] width 65 height 18
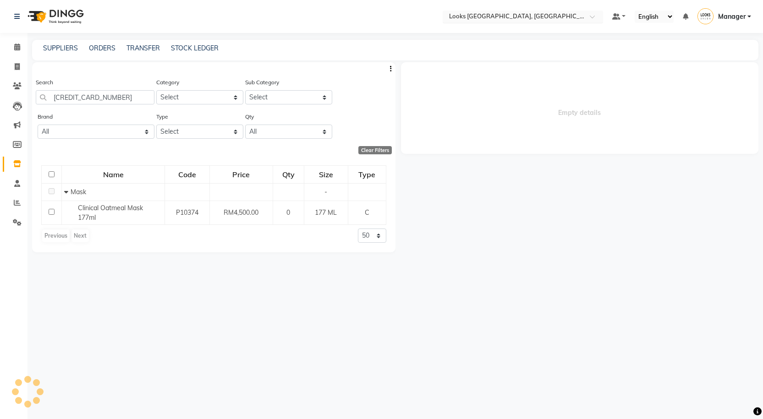
select select
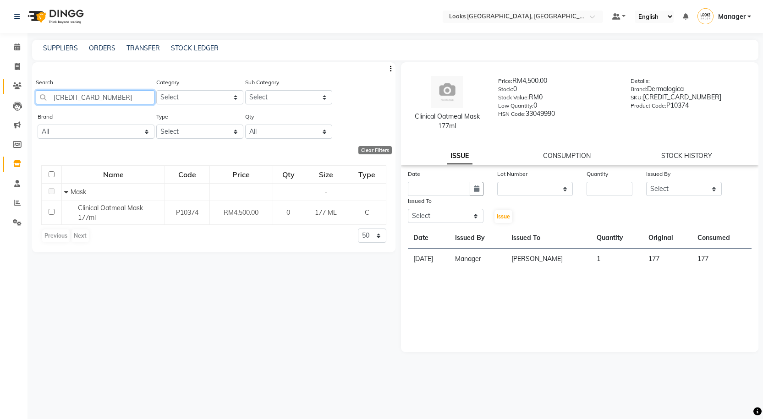
drag, startPoint x: 118, startPoint y: 99, endPoint x: 6, endPoint y: 92, distance: 112.1
click at [7, 92] on app-home "Select Location × Looks Kuala Lumpur, Malaysia Default Panel My Panel English E…" at bounding box center [381, 212] width 763 height 425
type input "666151621053"
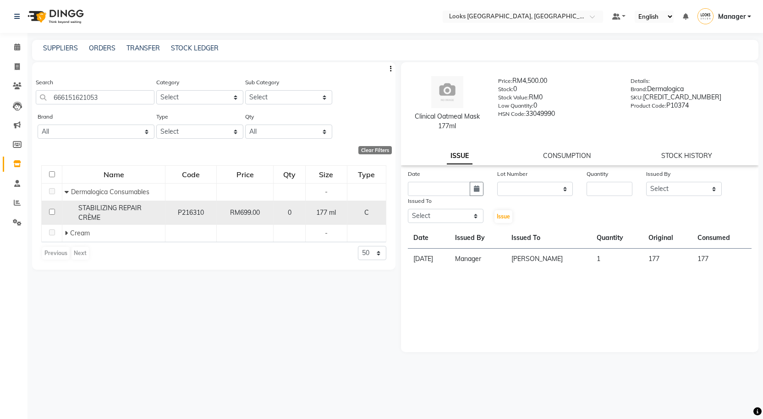
click at [117, 208] on span "STABILIZING REPAIR CRÈME" at bounding box center [109, 213] width 63 height 18
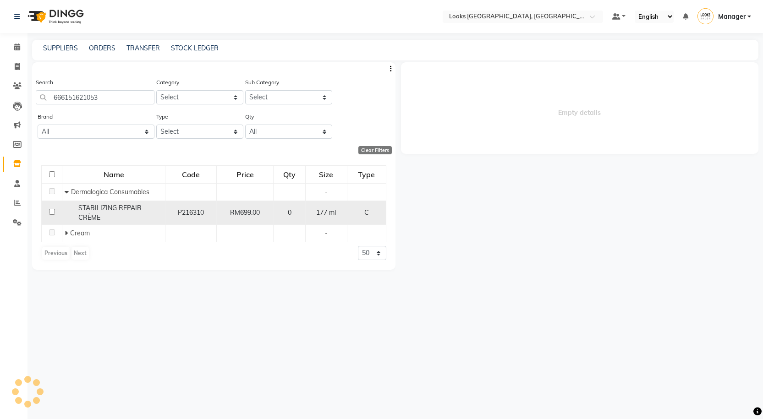
select select
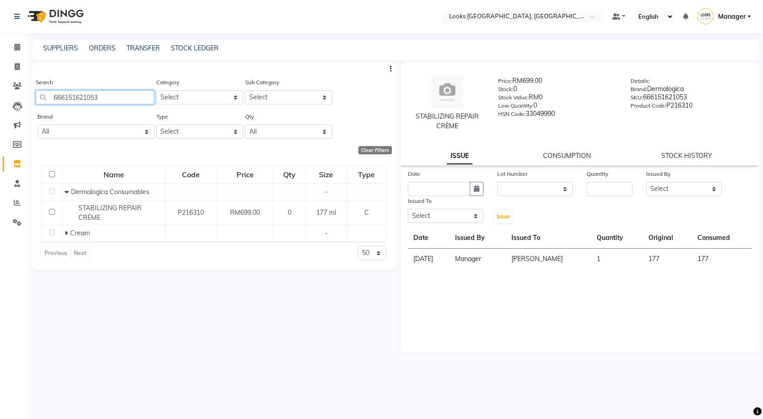
drag, startPoint x: 118, startPoint y: 103, endPoint x: 0, endPoint y: 77, distance: 121.0
click at [2, 102] on app-home "Select Location × Looks Kuala Lumpur, Malaysia Default Panel My Panel English E…" at bounding box center [381, 212] width 763 height 425
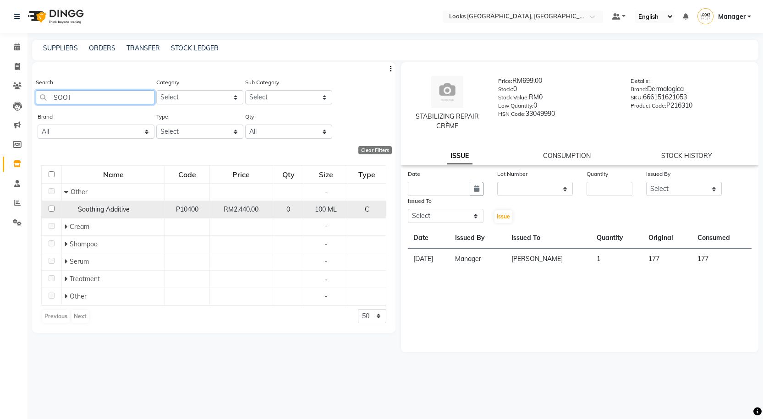
type input "SOOT"
click at [95, 209] on span "Soothing Additive" at bounding box center [104, 209] width 52 height 8
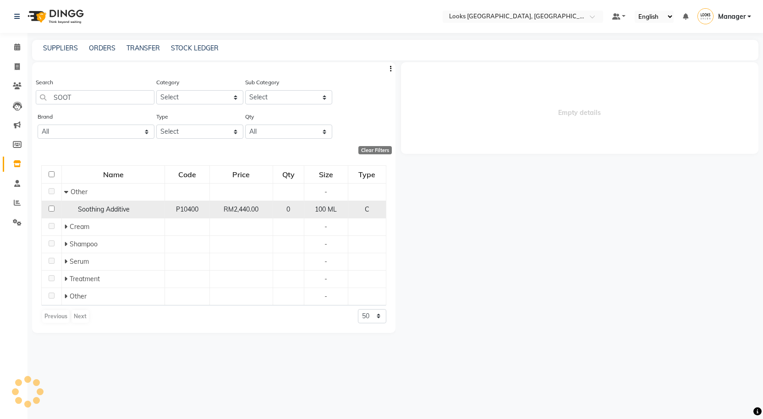
select select
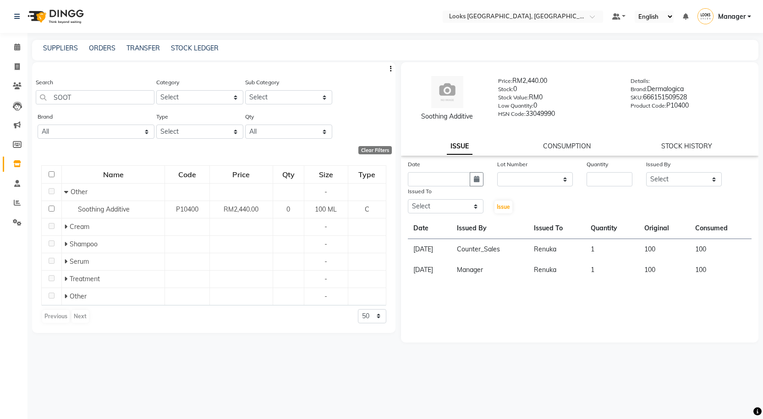
drag, startPoint x: 419, startPoint y: 115, endPoint x: 476, endPoint y: 122, distance: 57.3
click at [476, 122] on div "Soothing Additive Price: RM2,440.00 Stock: 0 Stock Value: RM0 Low Quantity: 0 H…" at bounding box center [580, 99] width 372 height 64
copy div "Soothing Additive"
drag, startPoint x: 102, startPoint y: 99, endPoint x: 21, endPoint y: 116, distance: 82.9
click at [21, 116] on app-home "Select Location × Looks Kuala Lumpur, Malaysia Default Panel My Panel English E…" at bounding box center [381, 212] width 763 height 425
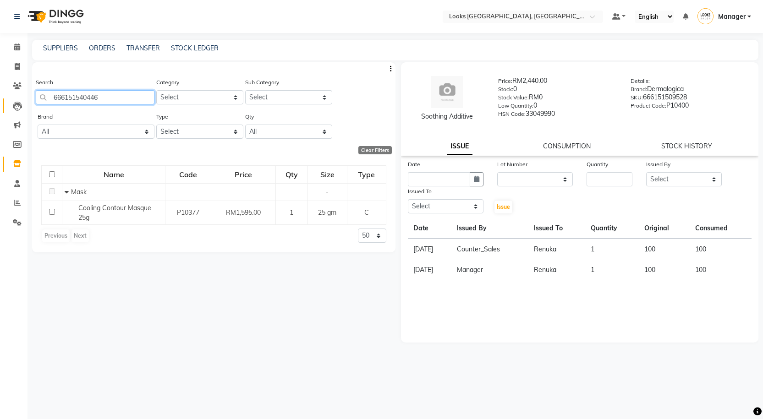
drag, startPoint x: 113, startPoint y: 98, endPoint x: 19, endPoint y: 110, distance: 95.3
click at [19, 110] on app-home "Select Location × Looks Kuala Lumpur, Malaysia Default Panel My Panel English E…" at bounding box center [381, 212] width 763 height 425
click at [110, 99] on input "666151540446" at bounding box center [95, 97] width 119 height 14
drag, startPoint x: 110, startPoint y: 99, endPoint x: 70, endPoint y: 95, distance: 41.0
click at [70, 95] on input "666151540446" at bounding box center [95, 97] width 119 height 14
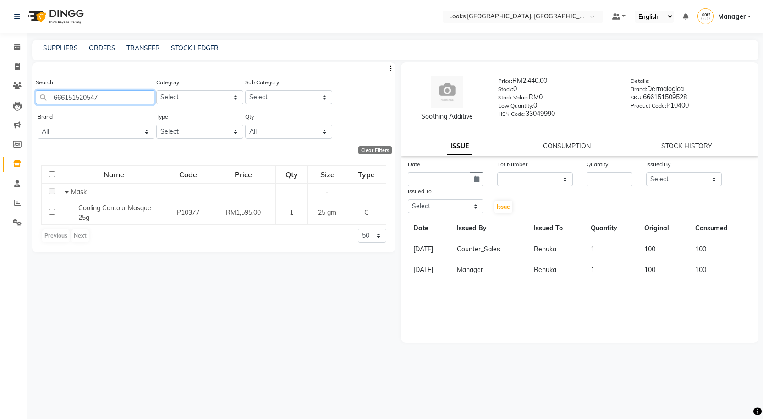
type input "666151520547"
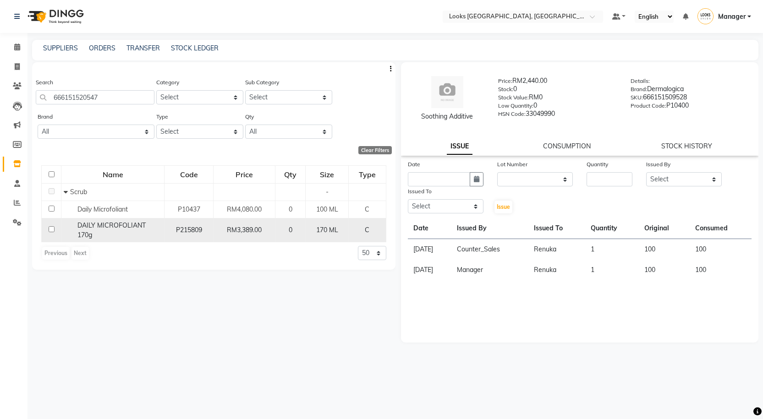
click at [171, 219] on td "P215809" at bounding box center [189, 230] width 49 height 24
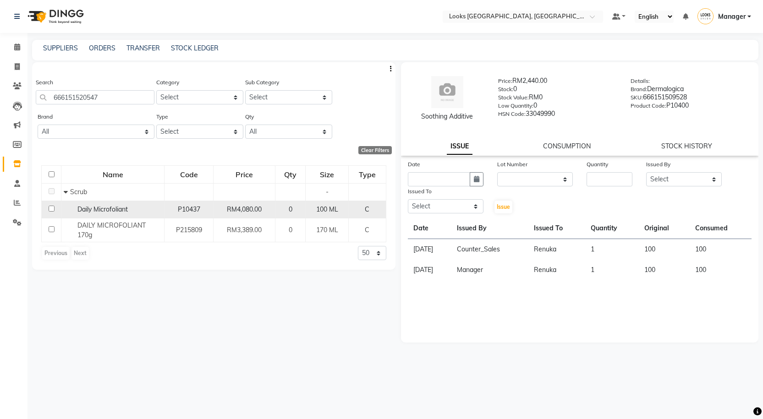
click at [158, 211] on div "Daily Microfoliant" at bounding box center [113, 210] width 98 height 10
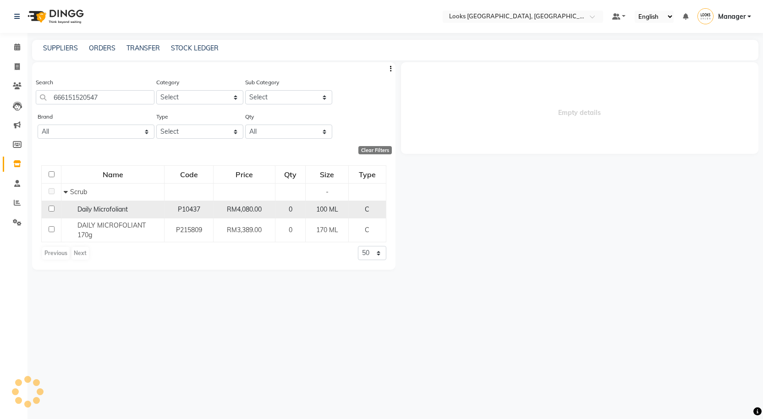
select select
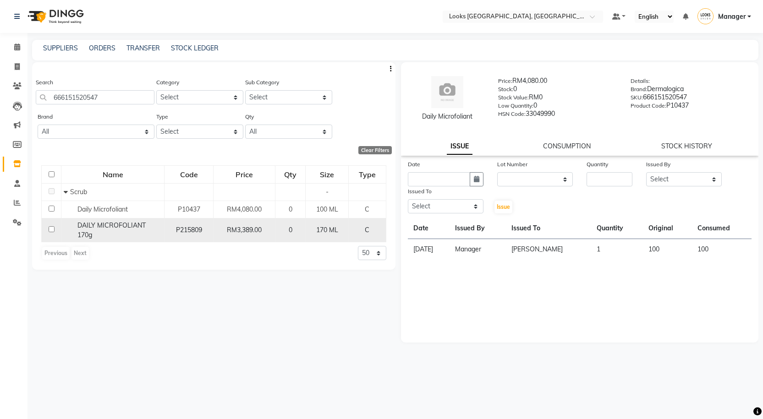
click at [120, 225] on span "DAILY MICROFOLIANT 170g" at bounding box center [111, 230] width 68 height 18
select select
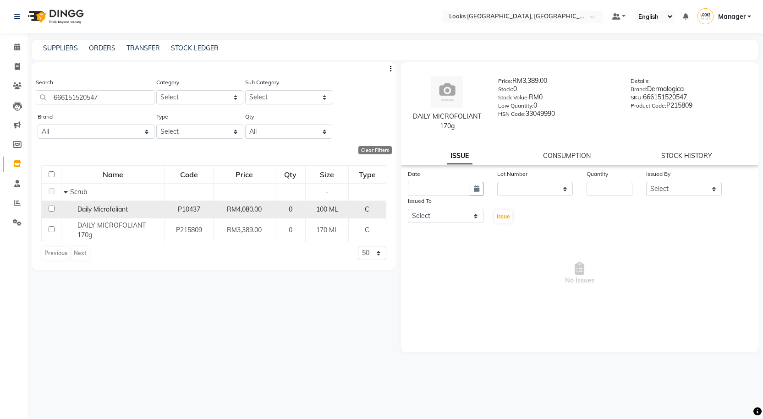
click at [158, 210] on div "Daily Microfoliant" at bounding box center [113, 210] width 98 height 10
select select
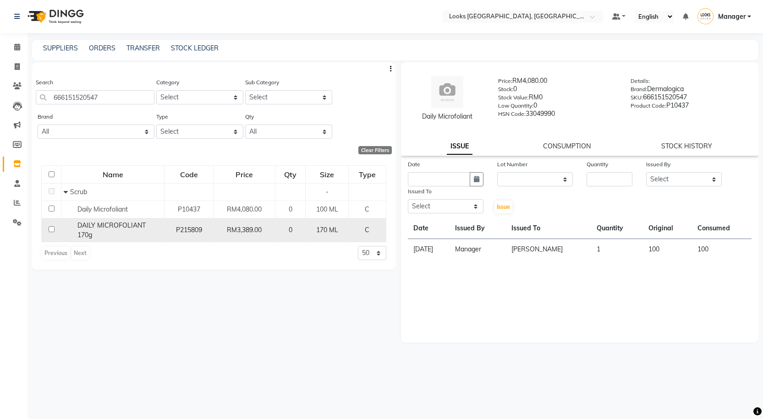
click at [158, 222] on div "DAILY MICROFOLIANT 170g" at bounding box center [113, 230] width 98 height 19
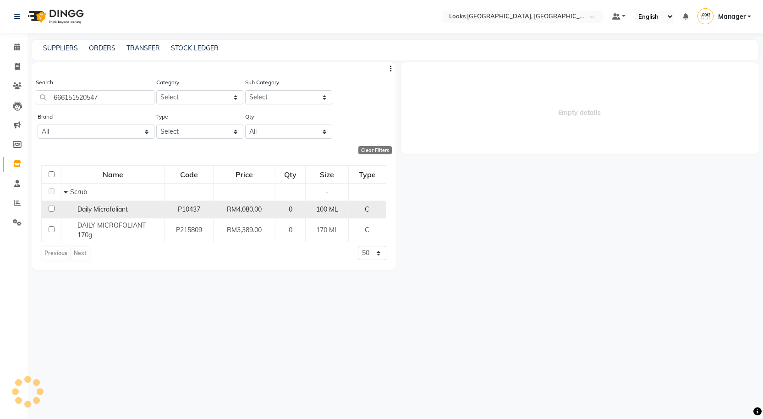
select select
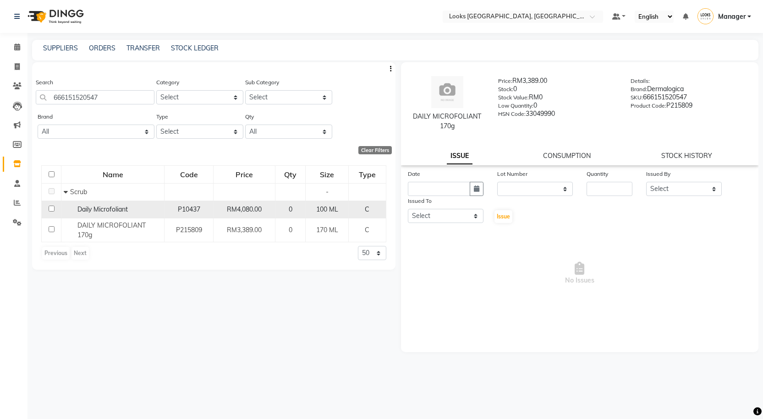
click at [149, 213] on div "Daily Microfoliant" at bounding box center [113, 210] width 98 height 10
select select
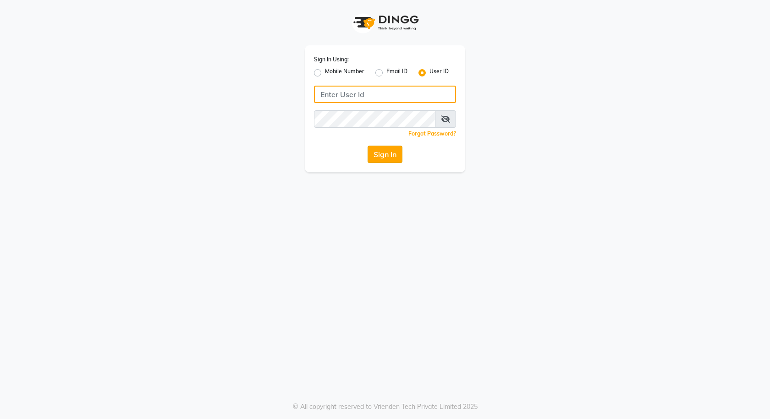
type input "e3591-01"
click at [377, 150] on button "Sign In" at bounding box center [385, 154] width 35 height 17
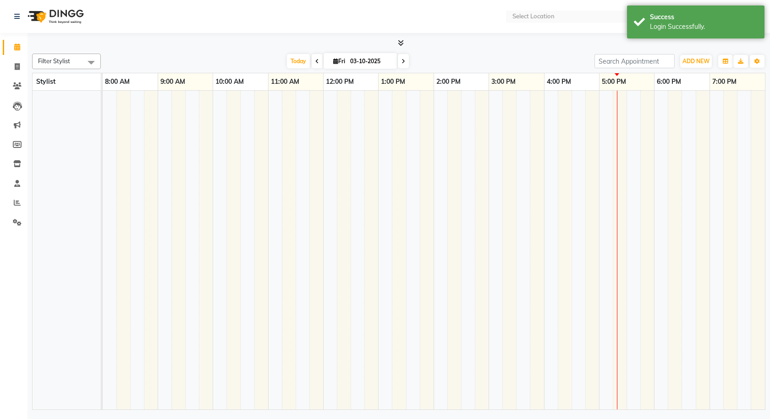
select select "en"
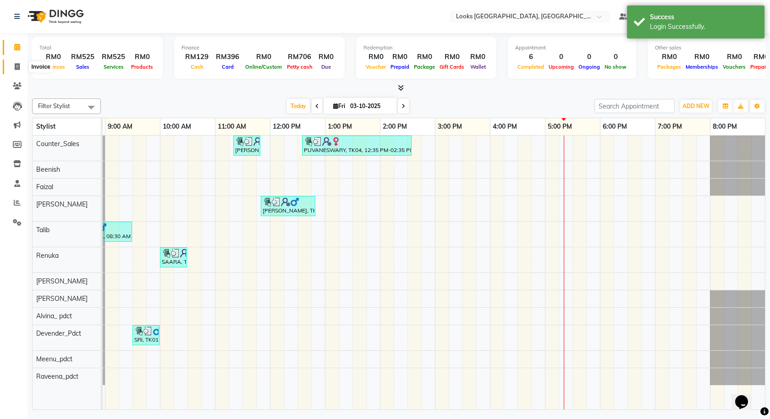
click at [11, 66] on span at bounding box center [17, 67] width 16 height 11
select select "8109"
select select "service"
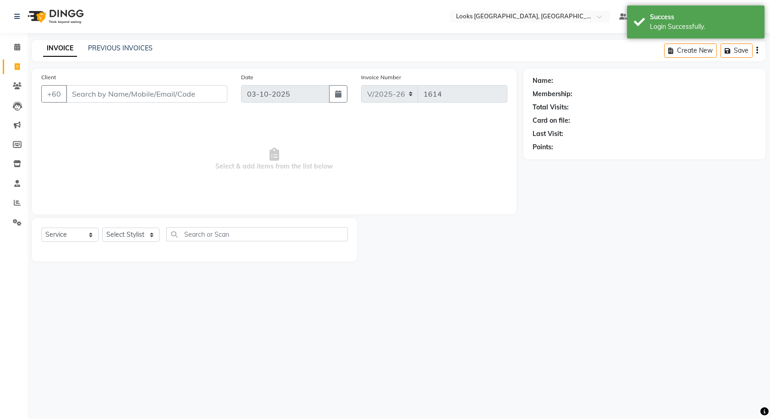
click at [21, 75] on li "Invoice" at bounding box center [14, 67] width 28 height 20
click at [19, 82] on span at bounding box center [17, 86] width 16 height 11
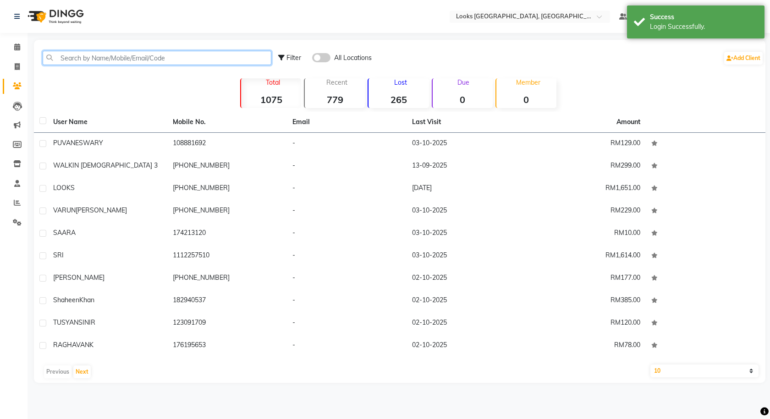
click at [89, 62] on input "text" at bounding box center [157, 58] width 229 height 14
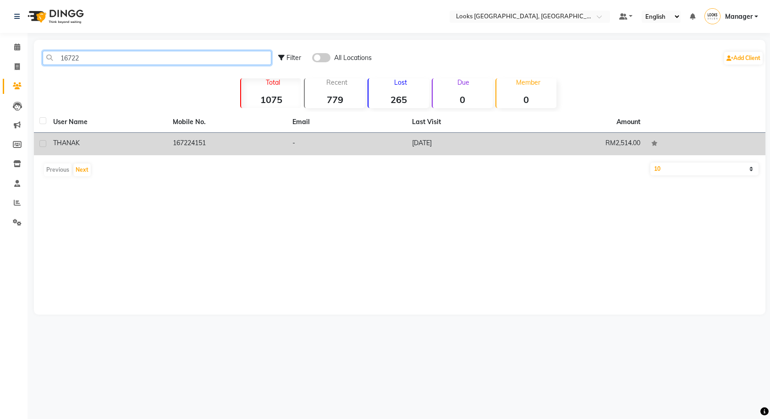
type input "16722"
click at [205, 142] on td "167224151" at bounding box center [227, 144] width 120 height 22
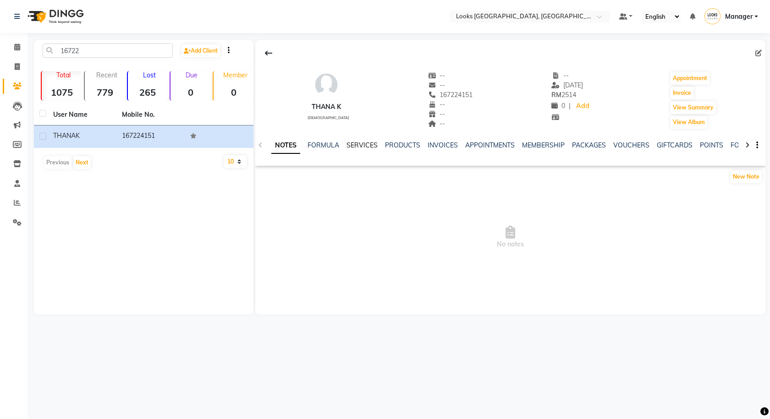
click at [370, 141] on link "SERVICES" at bounding box center [362, 145] width 31 height 8
